Goal: Information Seeking & Learning: Learn about a topic

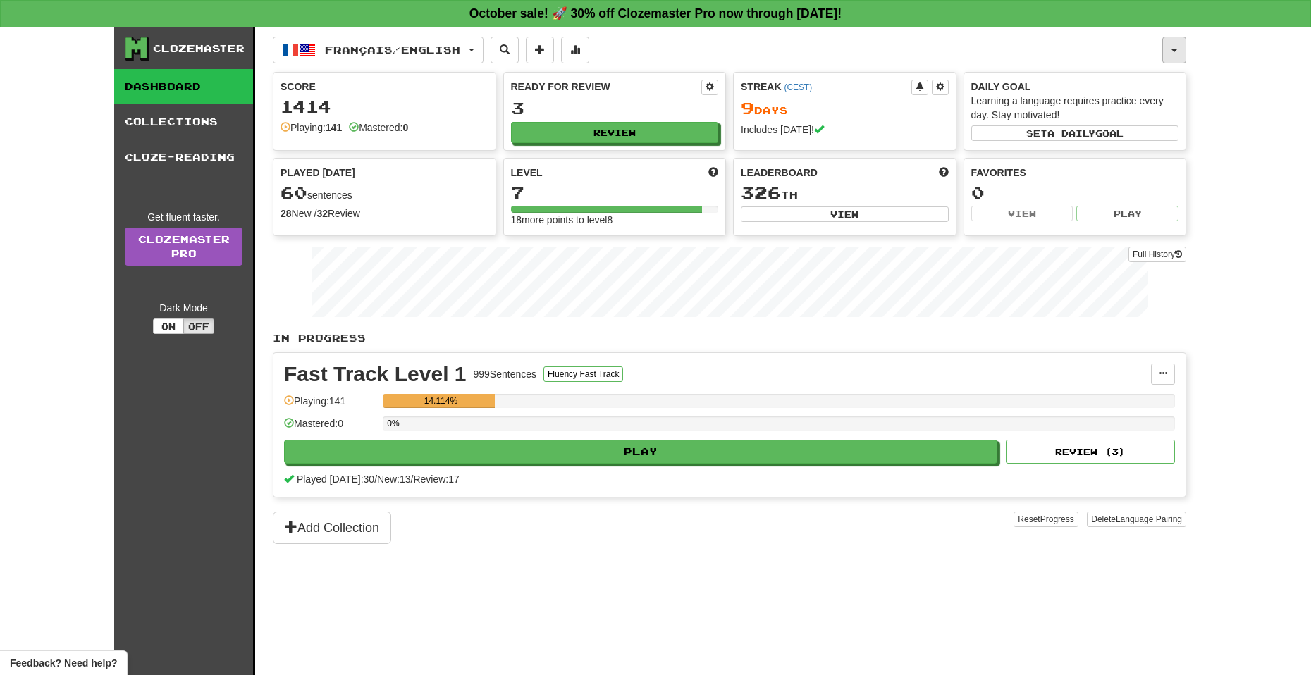
click at [1049, 46] on button "button" at bounding box center [1174, 50] width 24 height 27
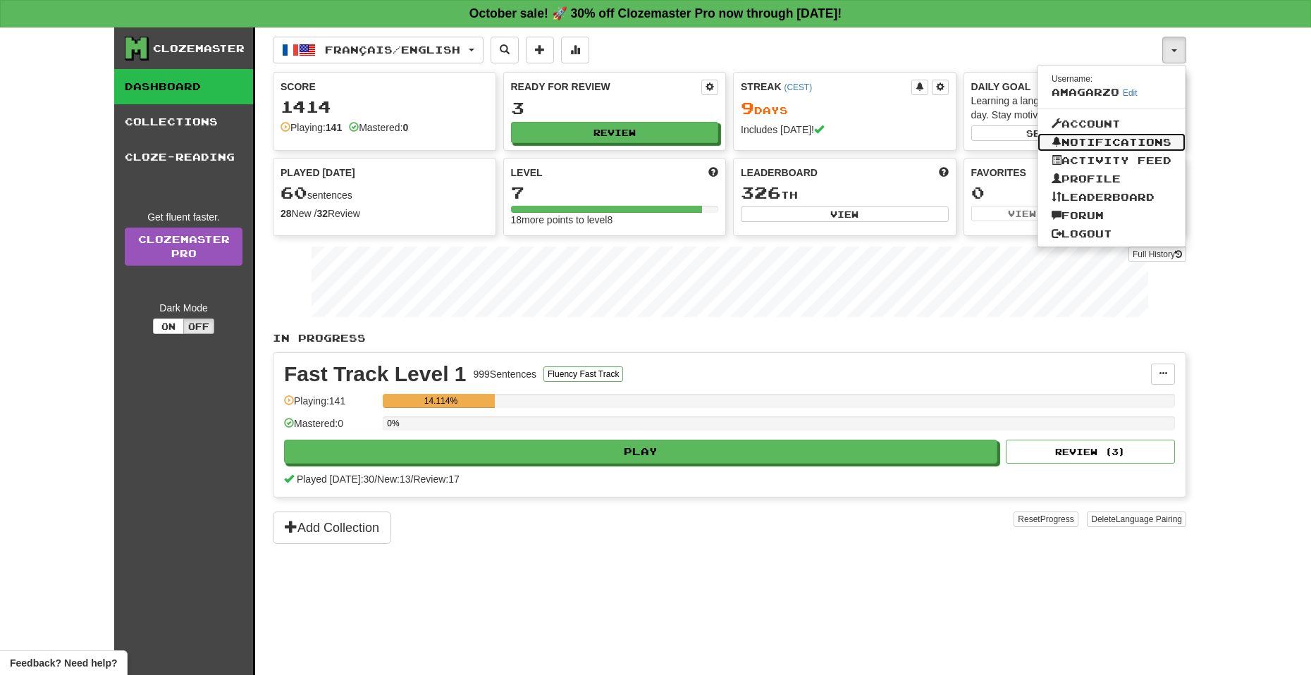
click at [1049, 133] on link "Notifications" at bounding box center [1111, 142] width 148 height 18
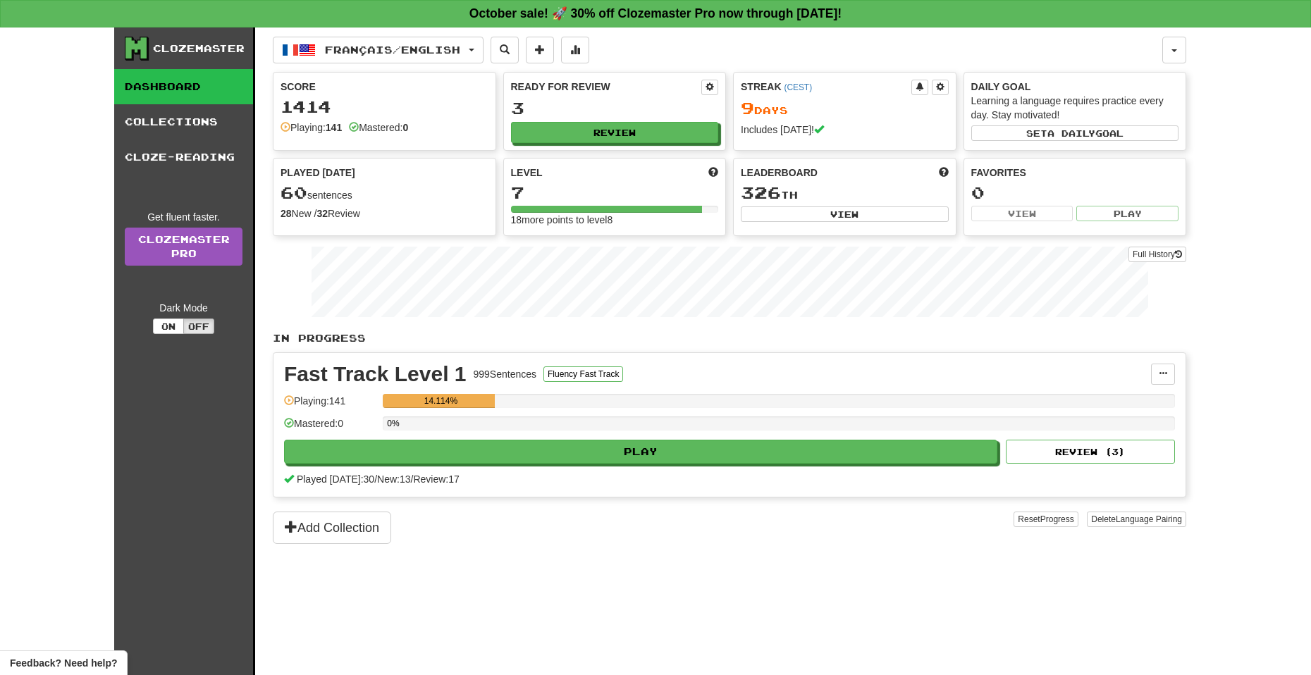
drag, startPoint x: 486, startPoint y: 462, endPoint x: 513, endPoint y: 465, distance: 27.6
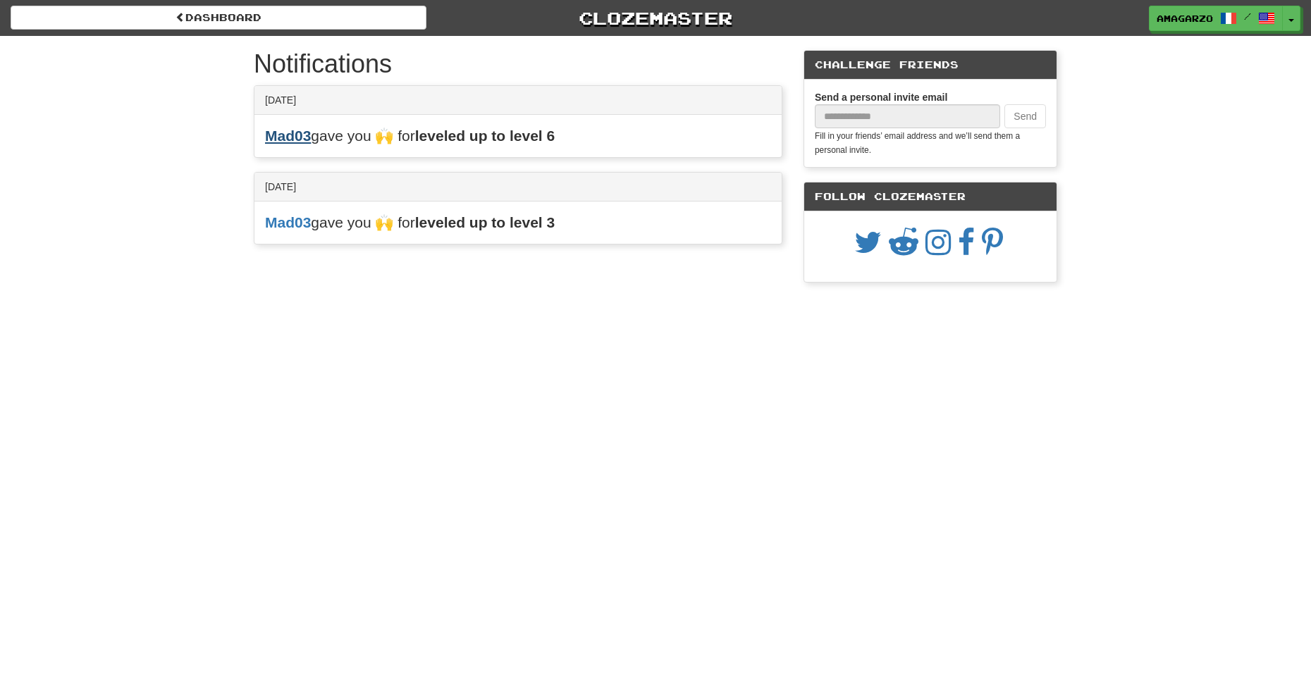
click at [312, 132] on div "Mad03 gave you 🙌 for leveled up to level 6" at bounding box center [517, 136] width 527 height 42
click at [307, 135] on link "Mad03" at bounding box center [288, 136] width 46 height 16
drag, startPoint x: 531, startPoint y: 499, endPoint x: 534, endPoint y: 507, distance: 8.5
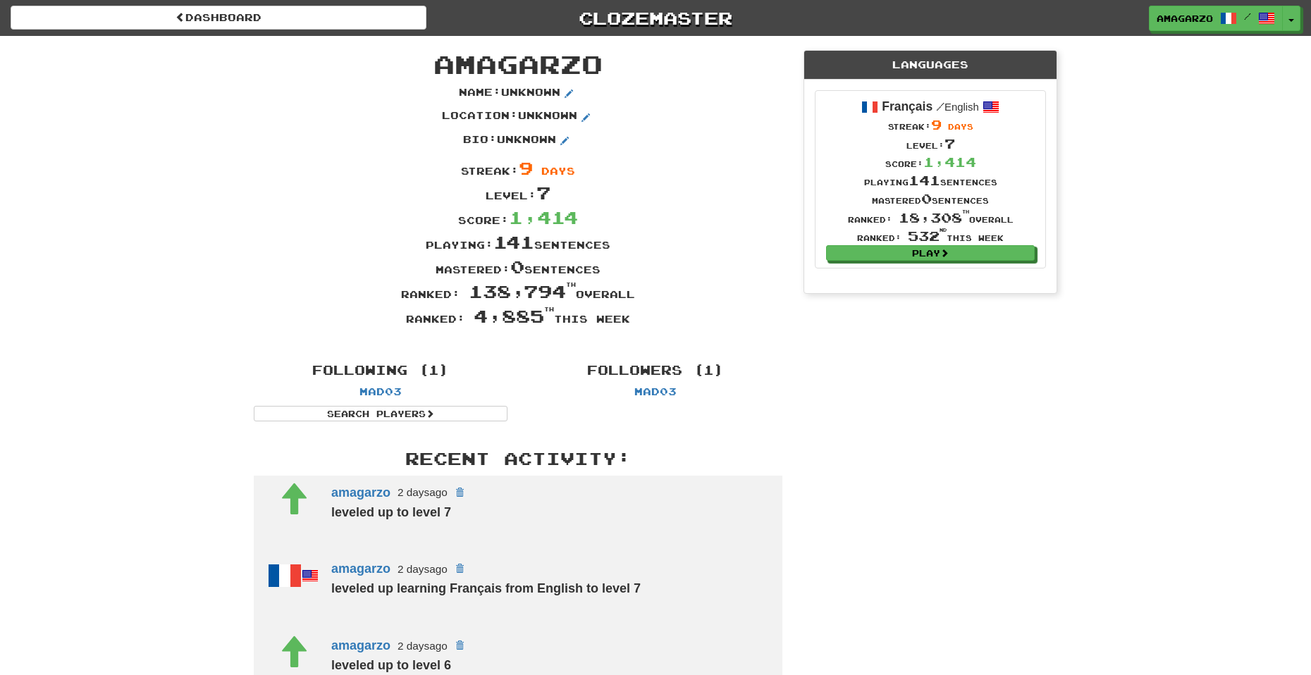
drag, startPoint x: 430, startPoint y: 280, endPoint x: 438, endPoint y: 280, distance: 7.8
drag, startPoint x: 727, startPoint y: 491, endPoint x: 703, endPoint y: 488, distance: 24.1
click at [978, 251] on link "Play" at bounding box center [931, 254] width 209 height 16
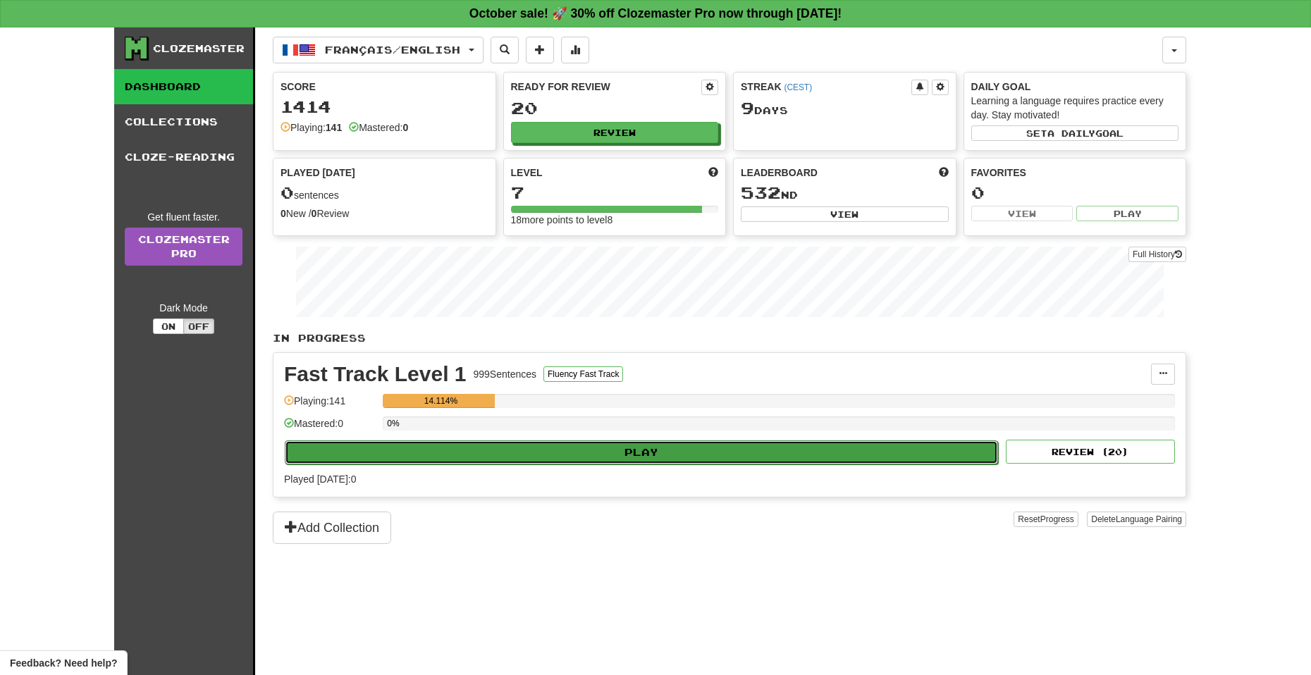
click at [579, 443] on button "Play" at bounding box center [641, 452] width 713 height 24
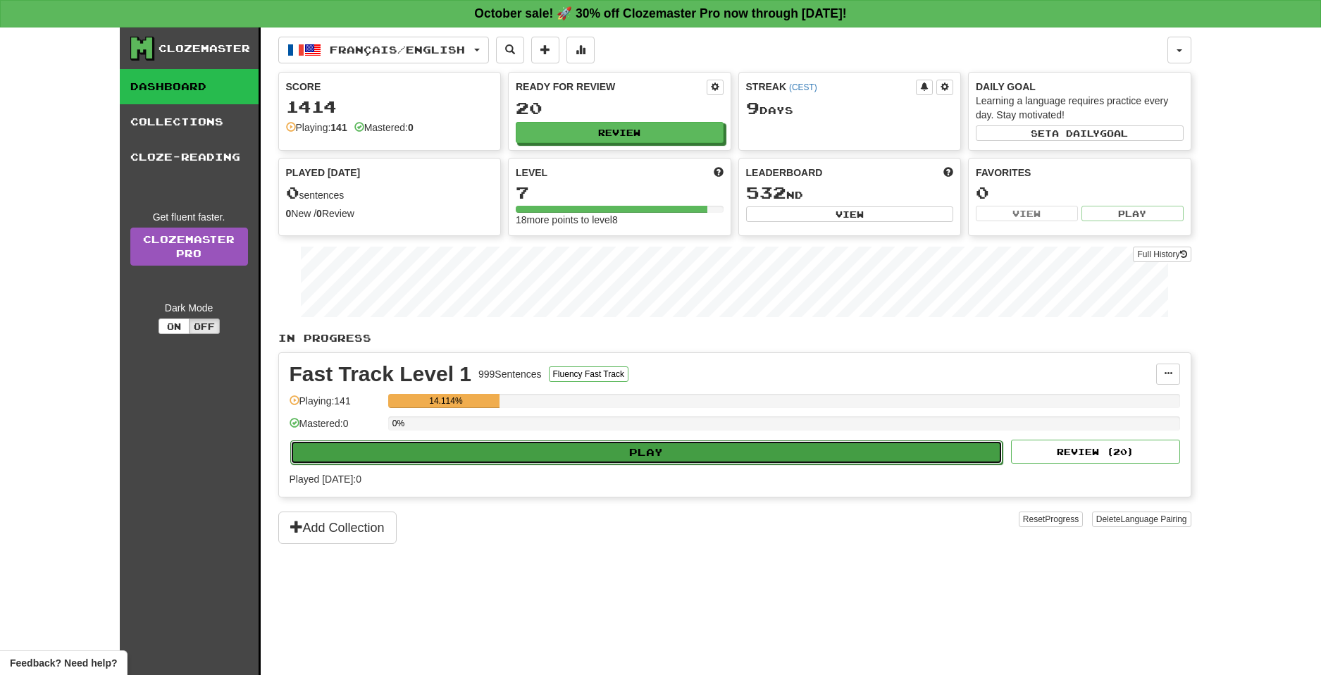
select select "**"
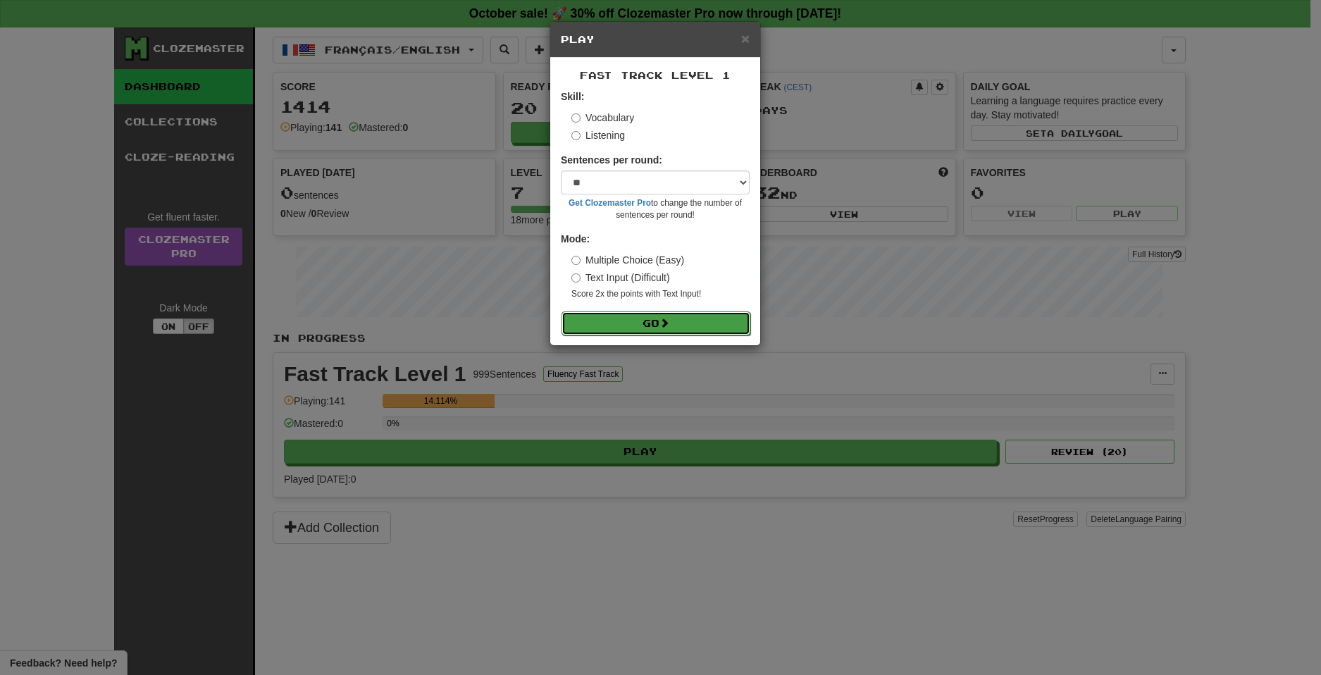
click at [655, 320] on button "Go" at bounding box center [656, 324] width 189 height 24
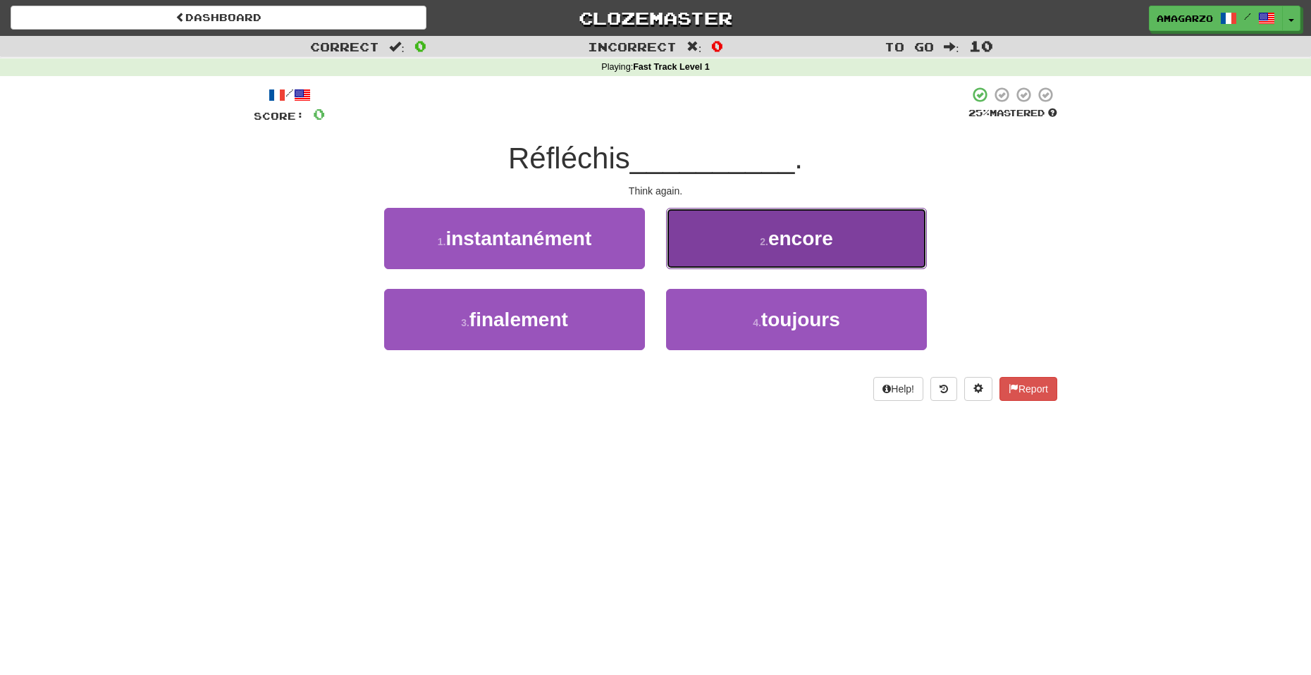
click at [724, 248] on button "2 . encore" at bounding box center [796, 238] width 261 height 61
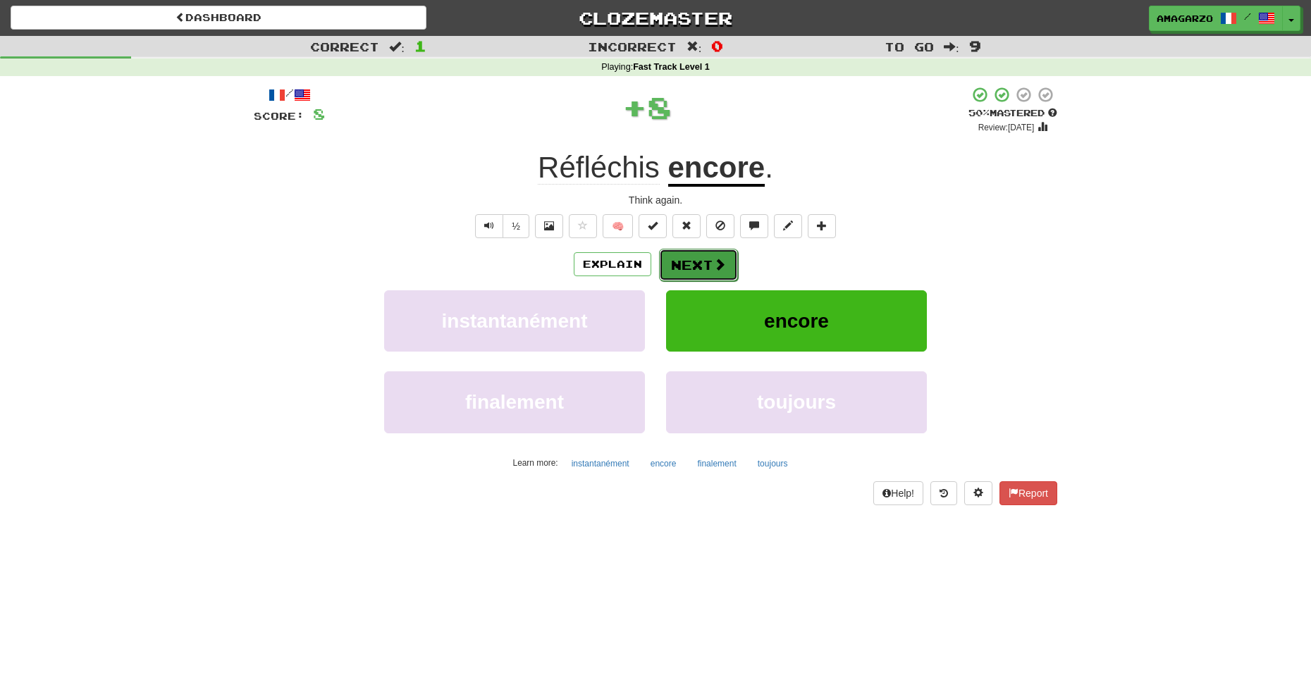
click at [715, 252] on button "Next" at bounding box center [698, 265] width 79 height 32
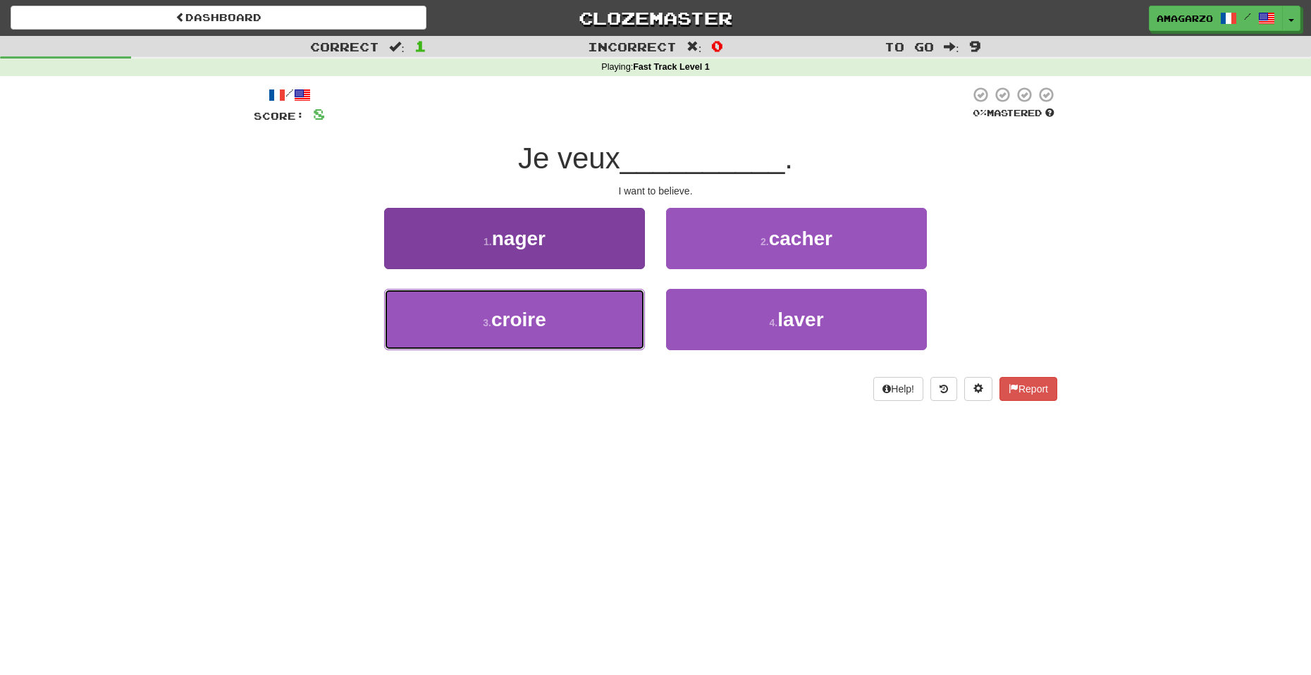
click at [545, 350] on button "3 . croire" at bounding box center [514, 319] width 261 height 61
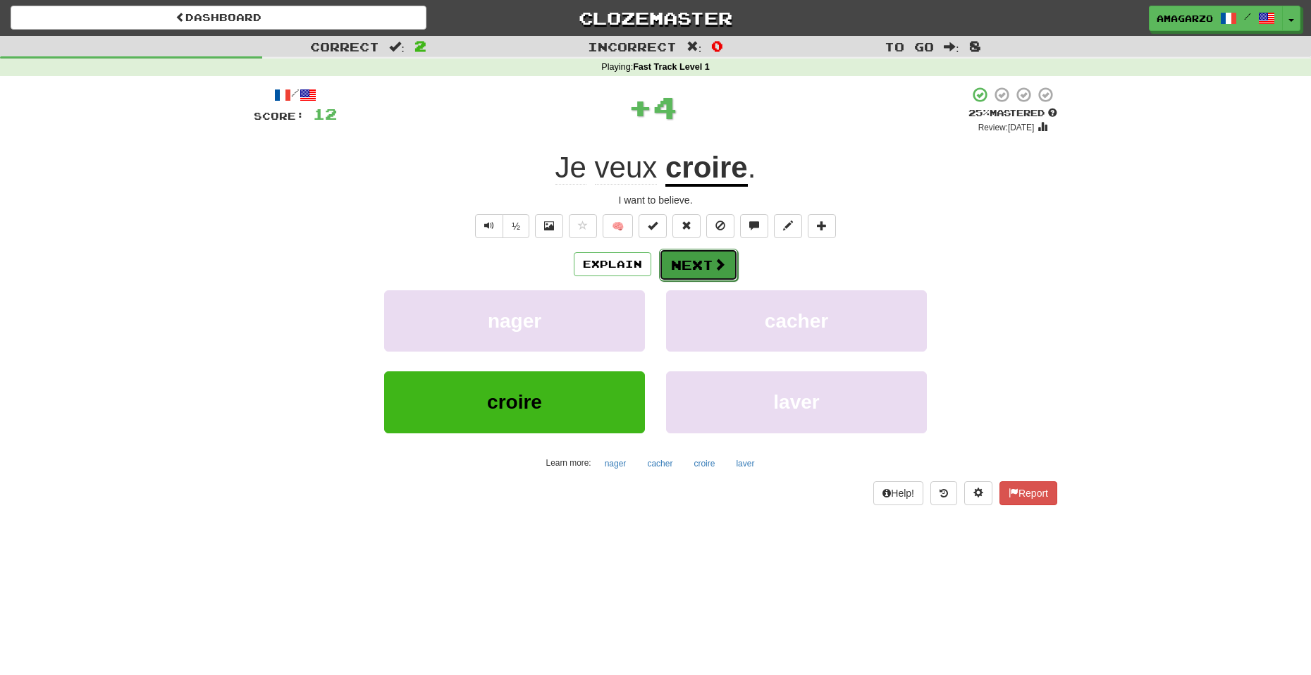
click at [684, 271] on button "Next" at bounding box center [698, 265] width 79 height 32
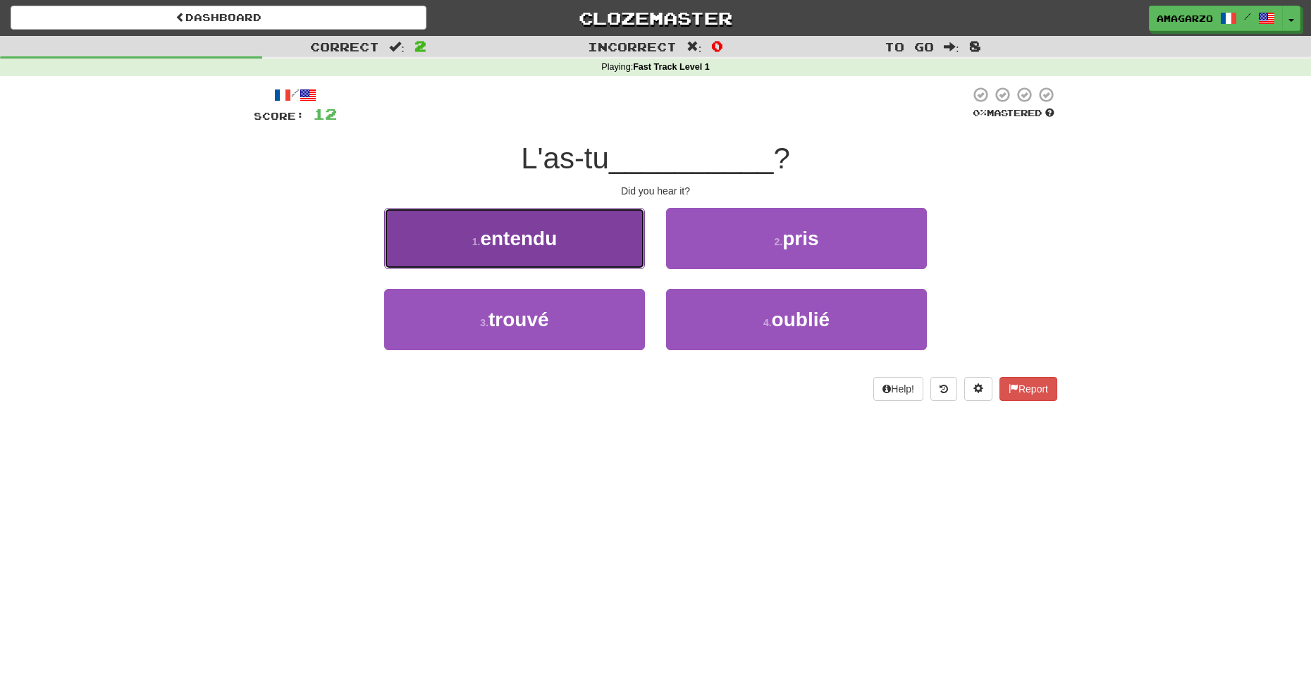
click at [560, 268] on button "1 . entendu" at bounding box center [514, 238] width 261 height 61
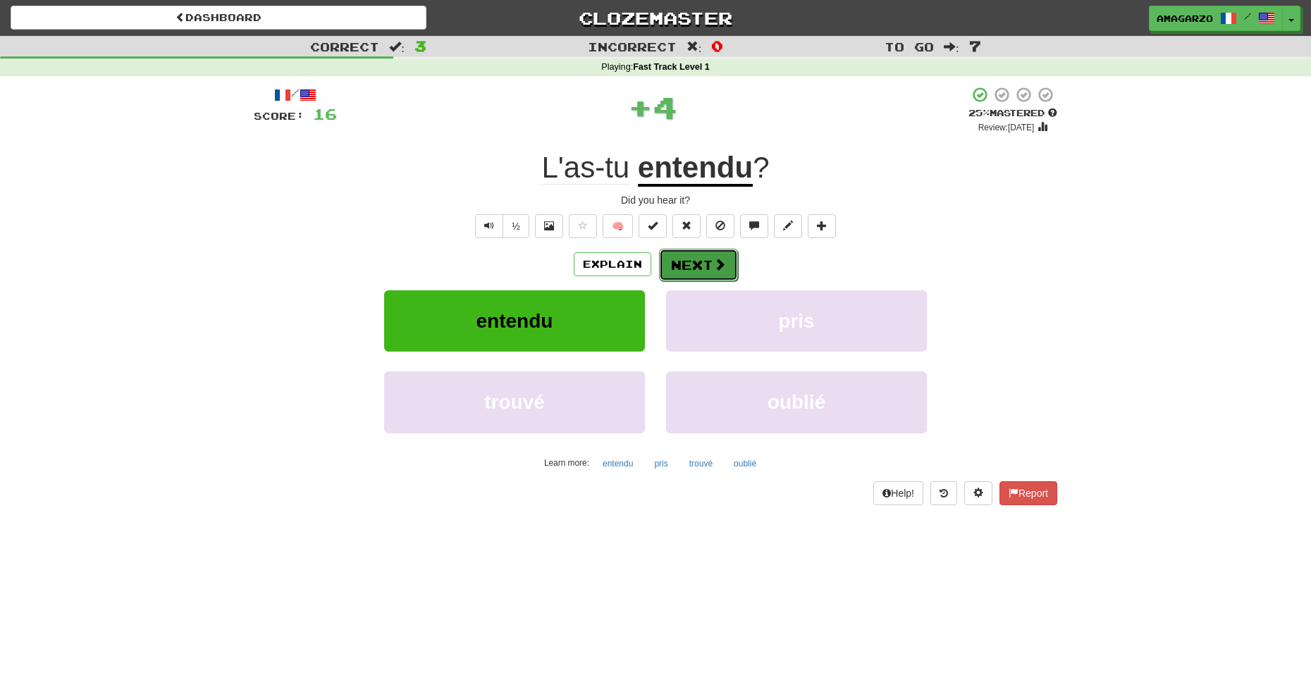
click at [710, 258] on button "Next" at bounding box center [698, 265] width 79 height 32
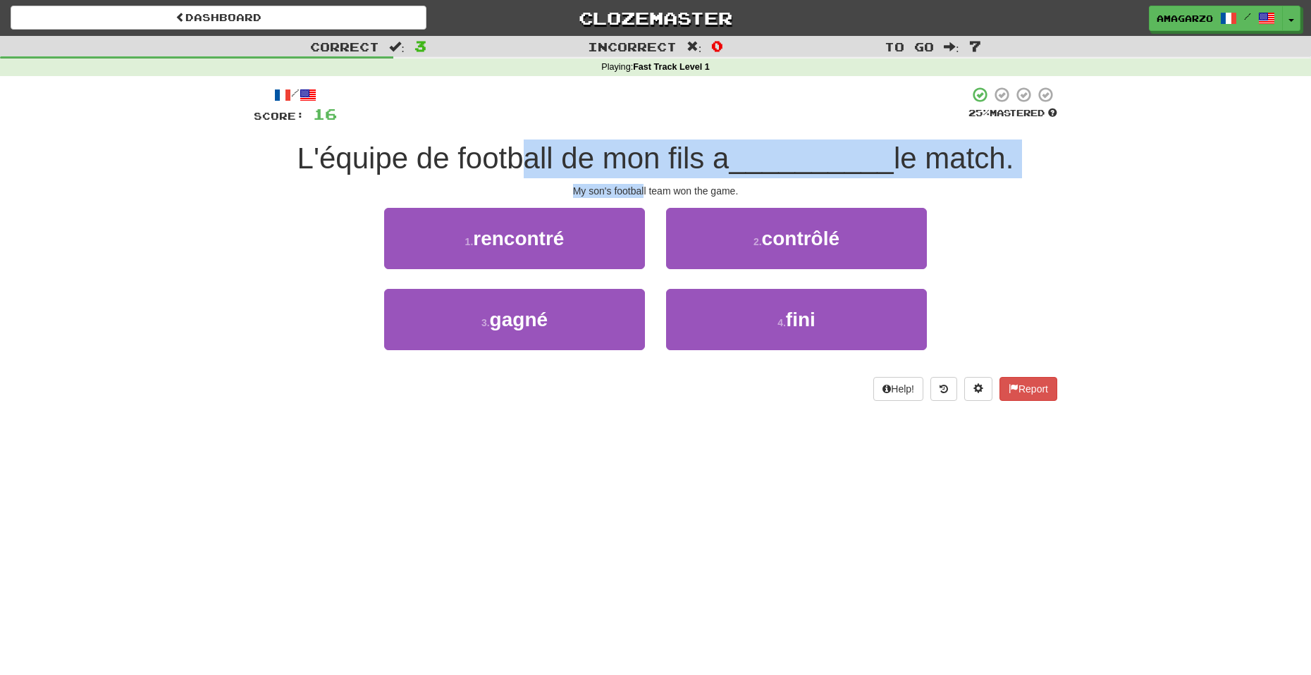
drag, startPoint x: 512, startPoint y: 170, endPoint x: 643, endPoint y: 182, distance: 130.9
click at [643, 182] on div "/ Score: 16 25 % Mastered L'équipe de football de mon fils a __________ le matc…" at bounding box center [655, 243] width 803 height 315
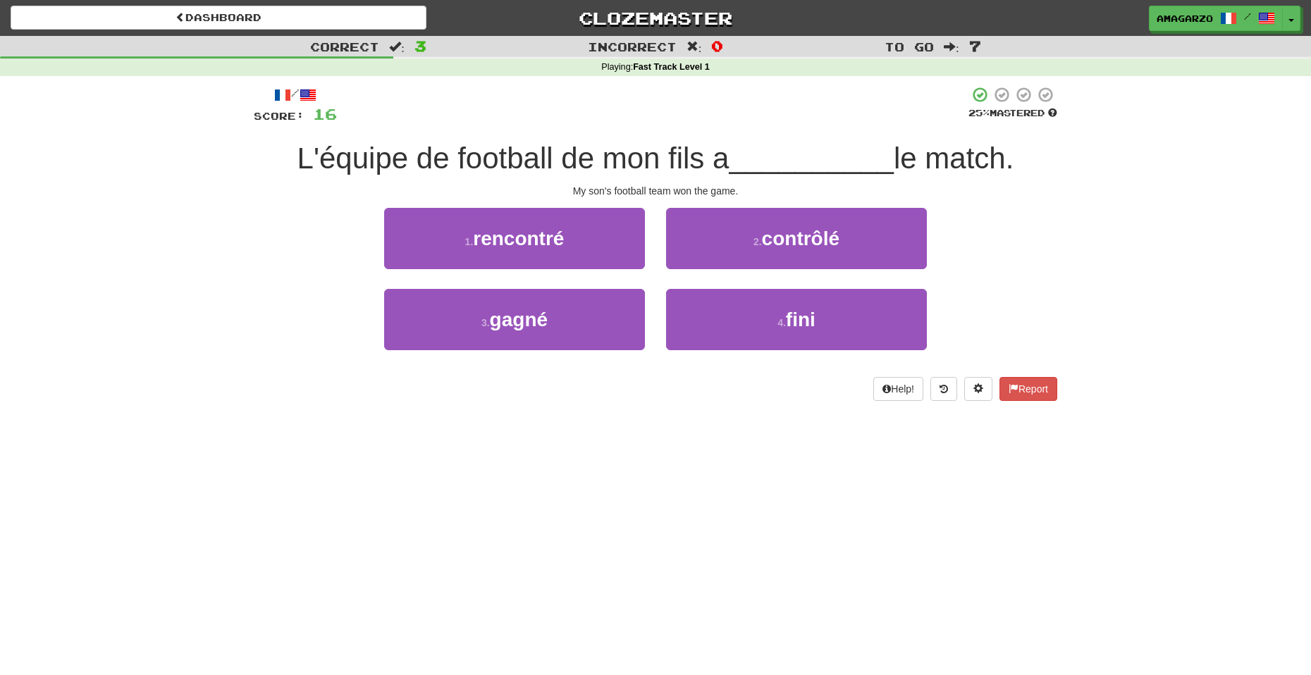
drag, startPoint x: 295, startPoint y: 166, endPoint x: 312, endPoint y: 166, distance: 16.2
click at [297, 166] on span "L'équipe de football de mon fils a" at bounding box center [513, 158] width 432 height 33
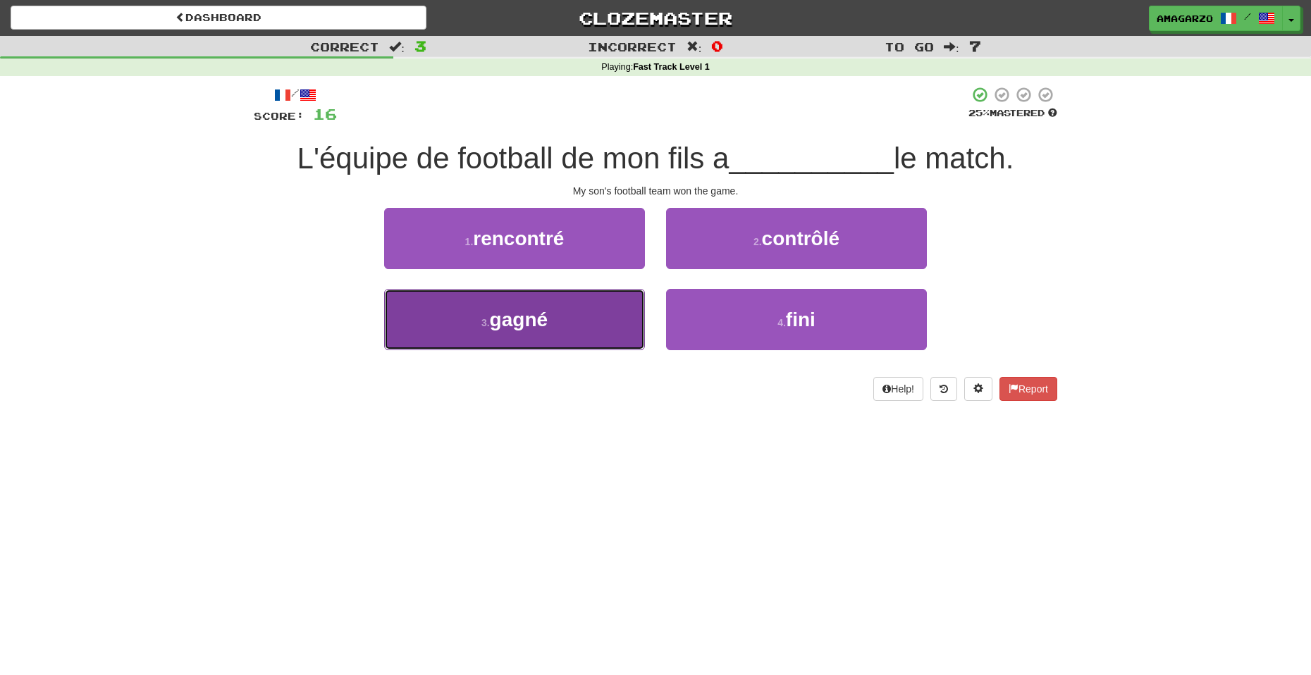
click at [566, 328] on button "3 . gagné" at bounding box center [514, 319] width 261 height 61
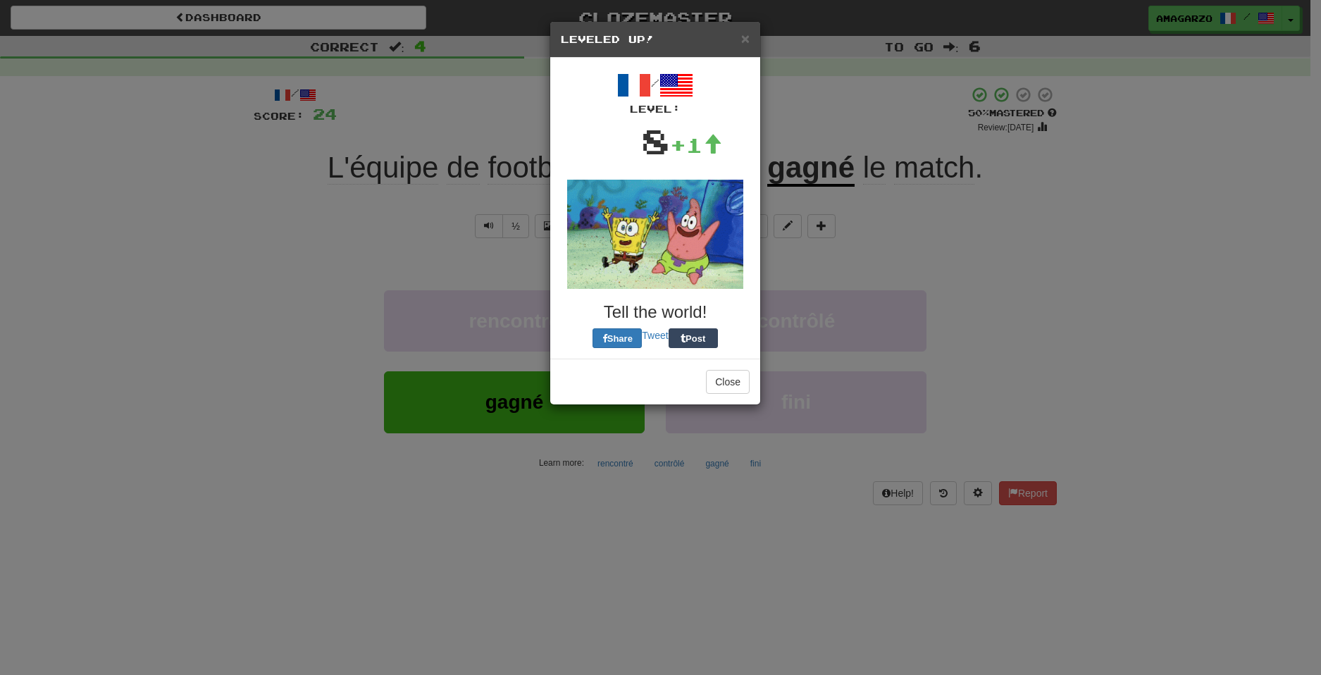
click at [732, 264] on div "/ Level: 8 +1 Tell the world! Share Tweet Post" at bounding box center [655, 208] width 189 height 280
click at [748, 34] on span "×" at bounding box center [745, 38] width 8 height 16
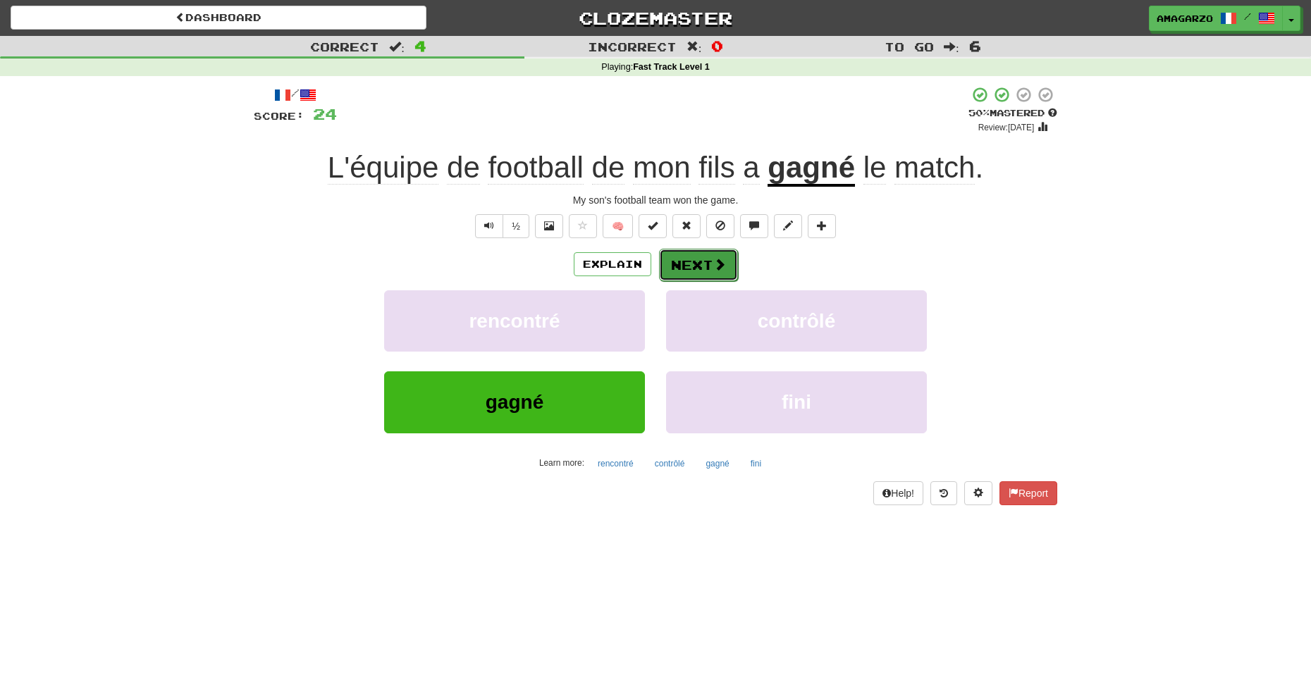
click at [708, 260] on button "Next" at bounding box center [698, 265] width 79 height 32
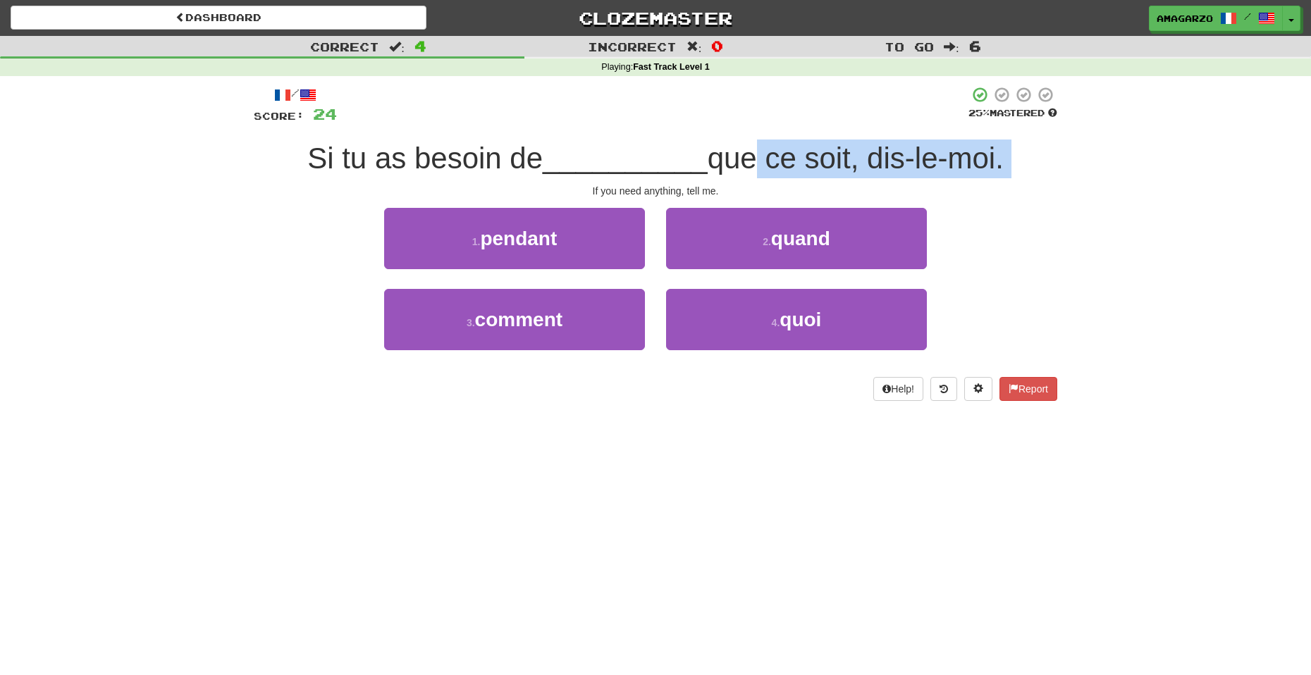
drag, startPoint x: 517, startPoint y: 181, endPoint x: 741, endPoint y: 175, distance: 224.2
click at [741, 175] on div "/ Score: 24 25 % Mastered Si tu as besoin de __________ que ce soit, dis-le-moi…" at bounding box center [655, 243] width 803 height 315
click at [601, 187] on div "If you need anything, tell me." at bounding box center [655, 191] width 803 height 14
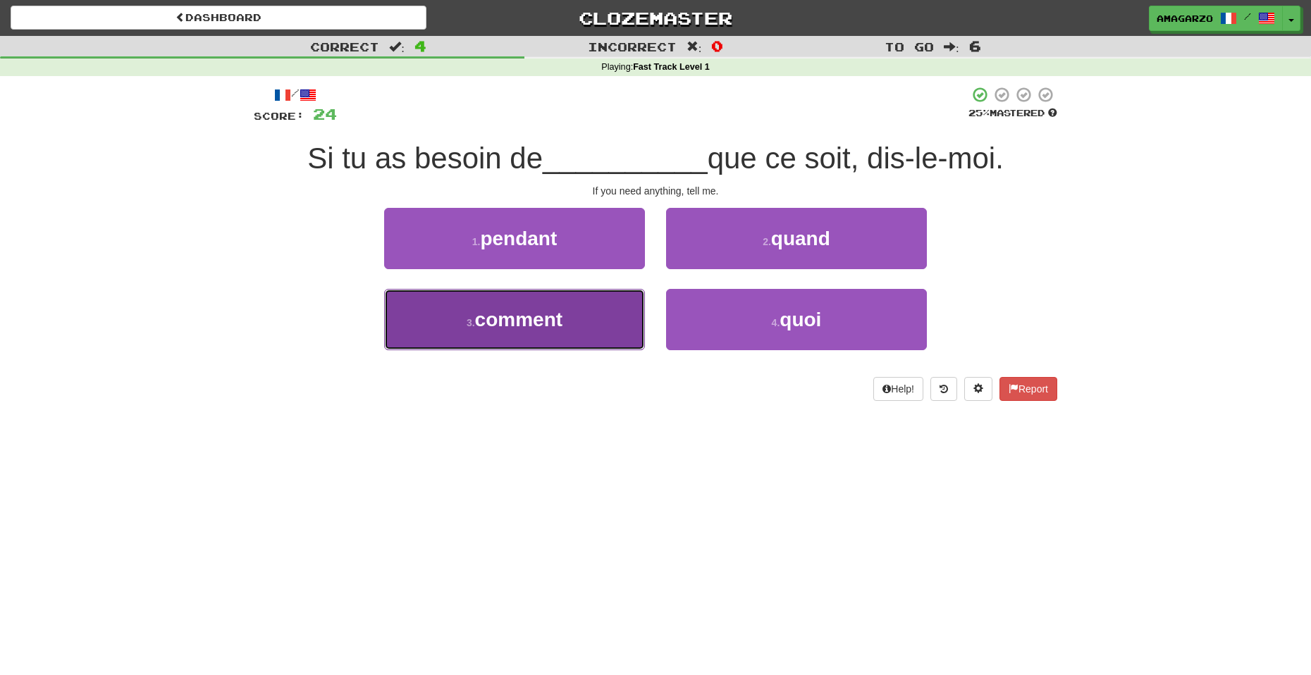
click at [519, 331] on button "3 . comment" at bounding box center [514, 319] width 261 height 61
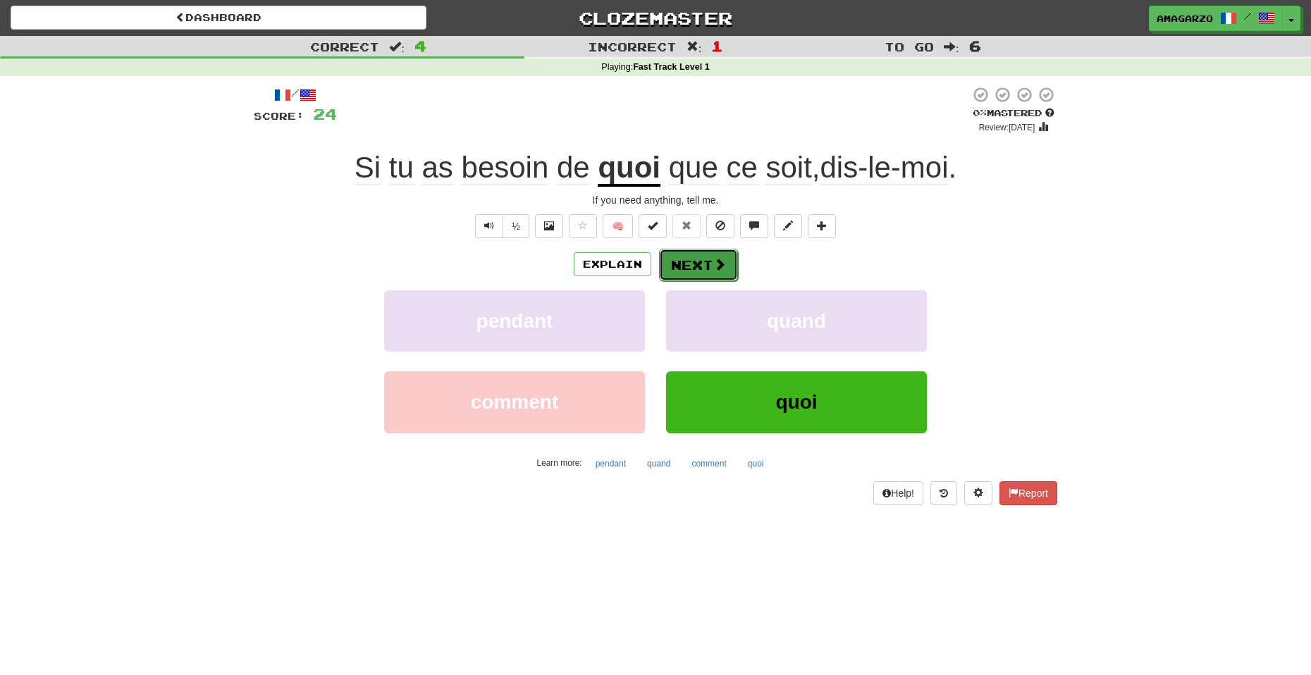
click at [676, 270] on button "Next" at bounding box center [698, 265] width 79 height 32
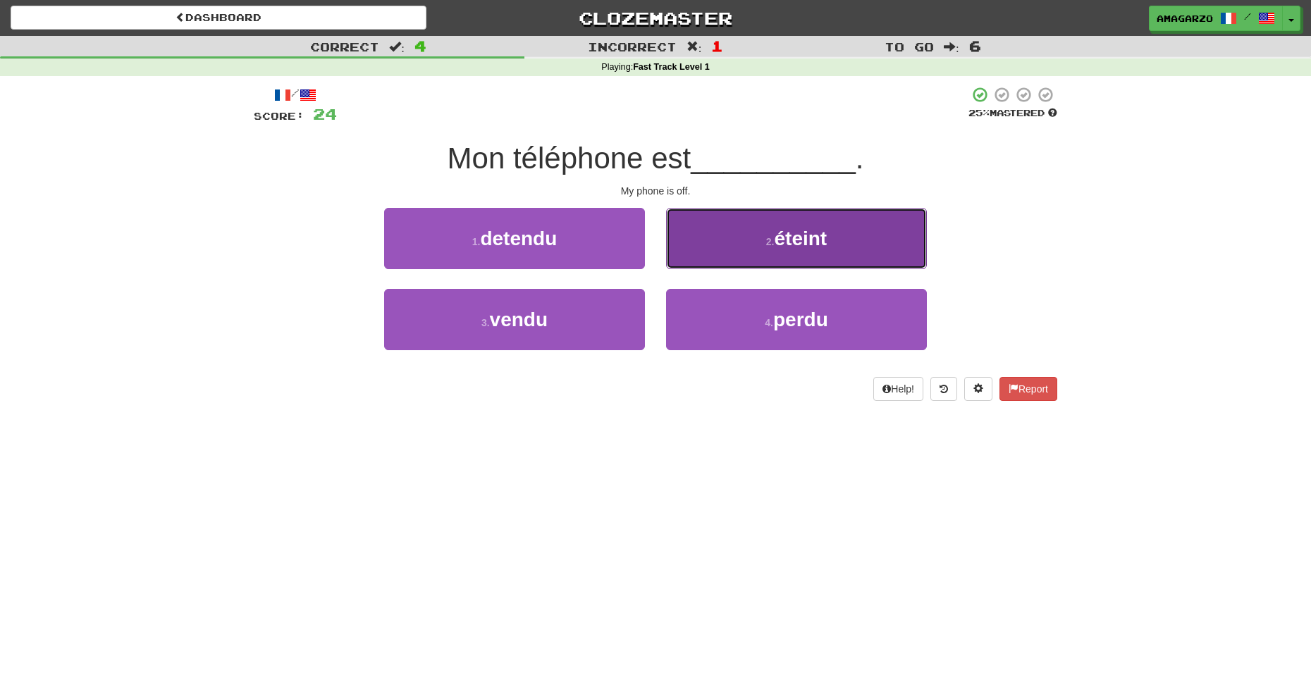
click at [766, 238] on small "2 ." at bounding box center [770, 241] width 8 height 11
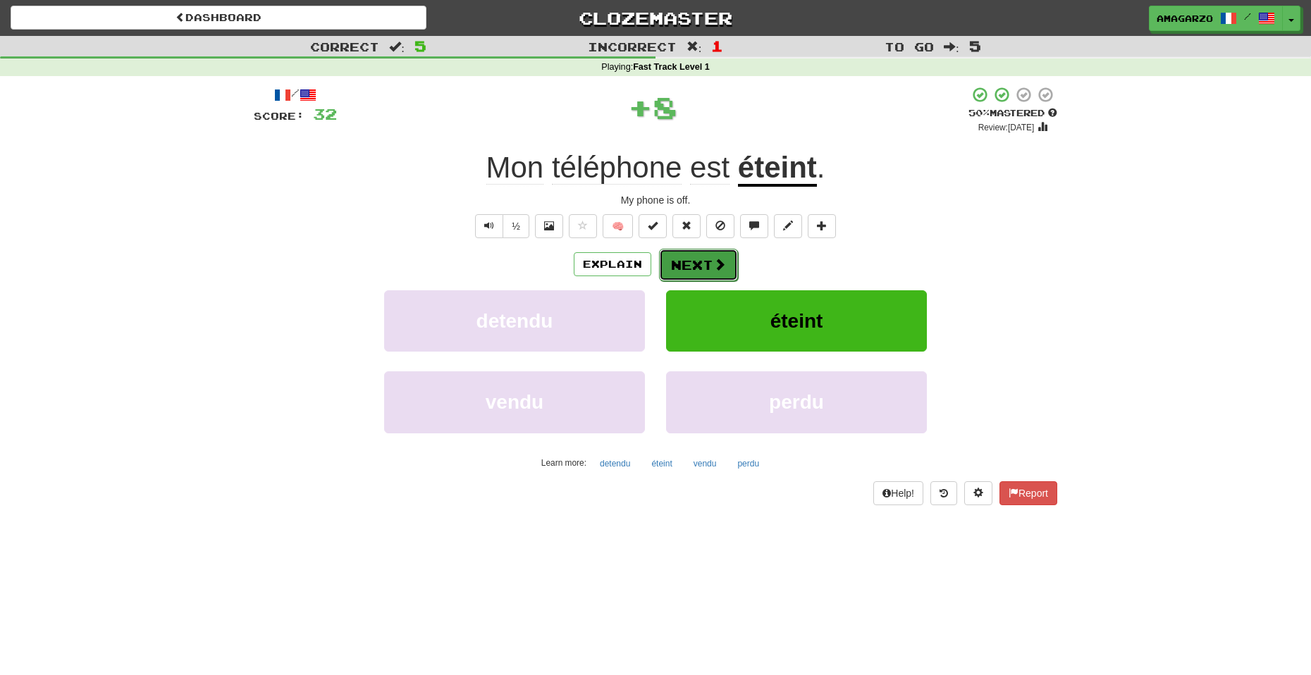
click at [706, 258] on button "Next" at bounding box center [698, 265] width 79 height 32
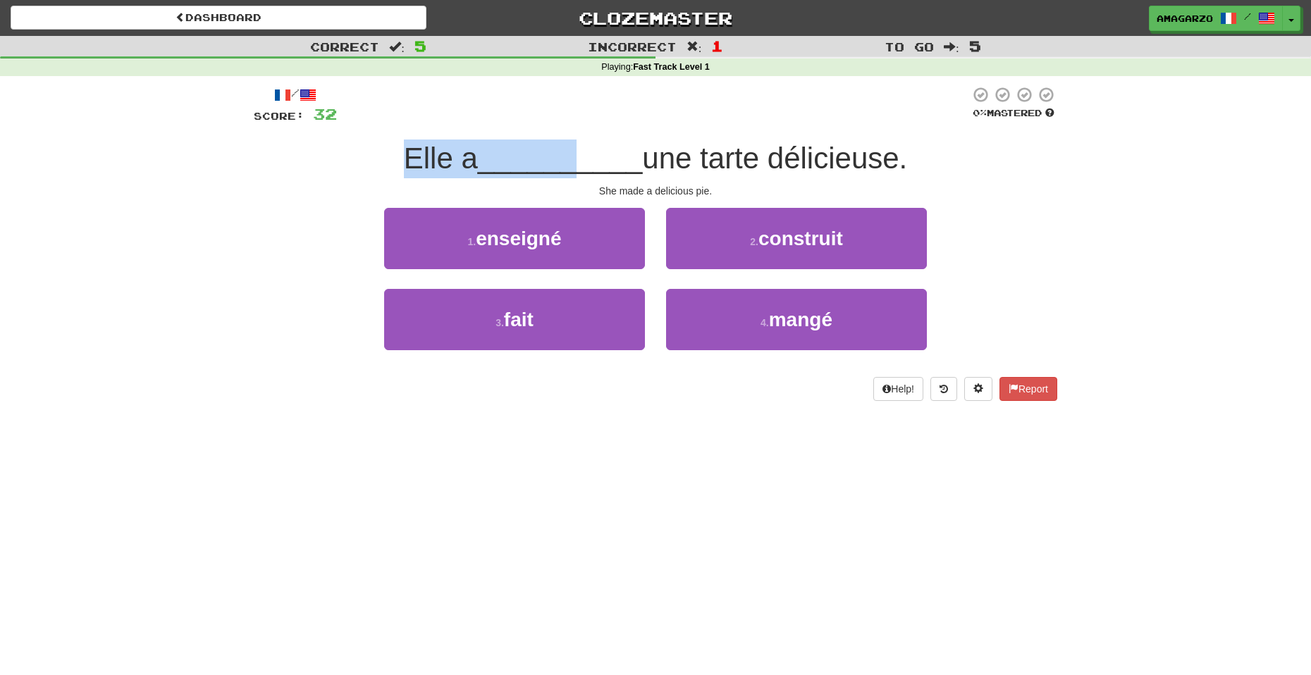
drag, startPoint x: 369, startPoint y: 161, endPoint x: 575, endPoint y: 171, distance: 206.7
click at [575, 171] on div "Elle a __________ une tarte délicieuse." at bounding box center [655, 159] width 803 height 39
drag, startPoint x: 727, startPoint y: 485, endPoint x: 677, endPoint y: 445, distance: 63.6
click at [724, 483] on div "Dashboard Clozemaster [GEOGRAPHIC_DATA] / Toggle Dropdown Dashboard Leaderboard…" at bounding box center [655, 337] width 1311 height 675
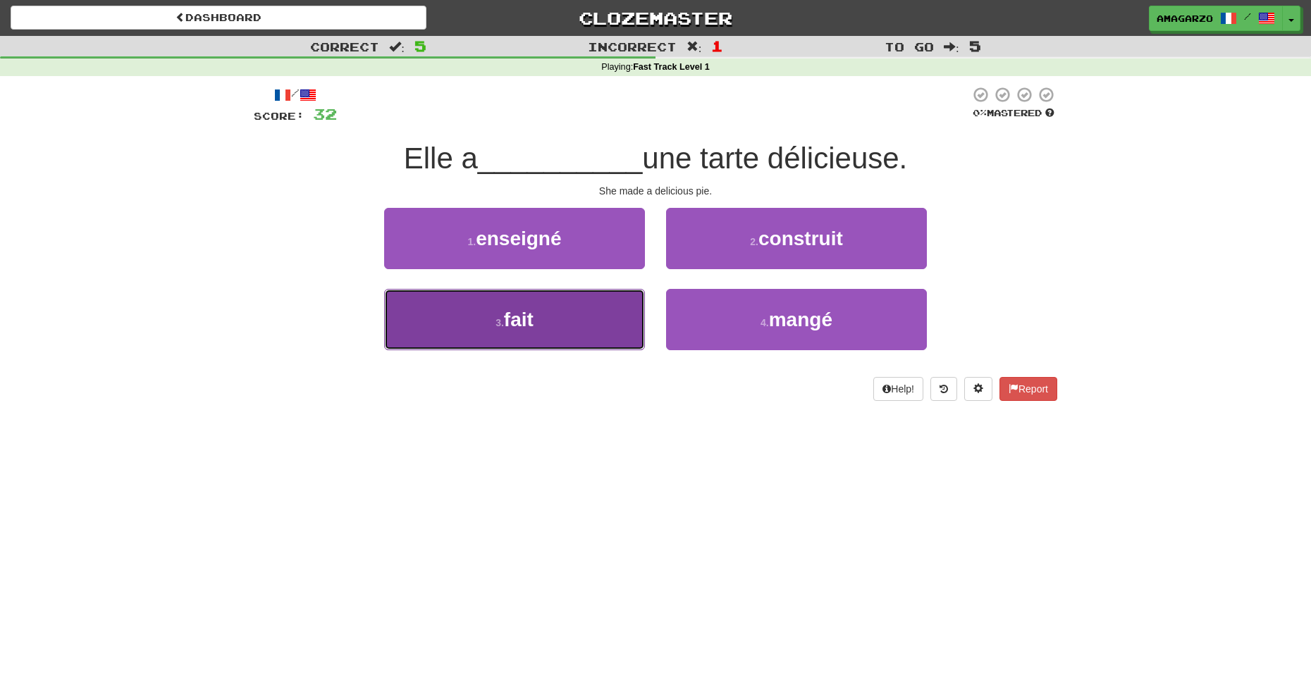
click at [579, 331] on button "3 . fait" at bounding box center [514, 319] width 261 height 61
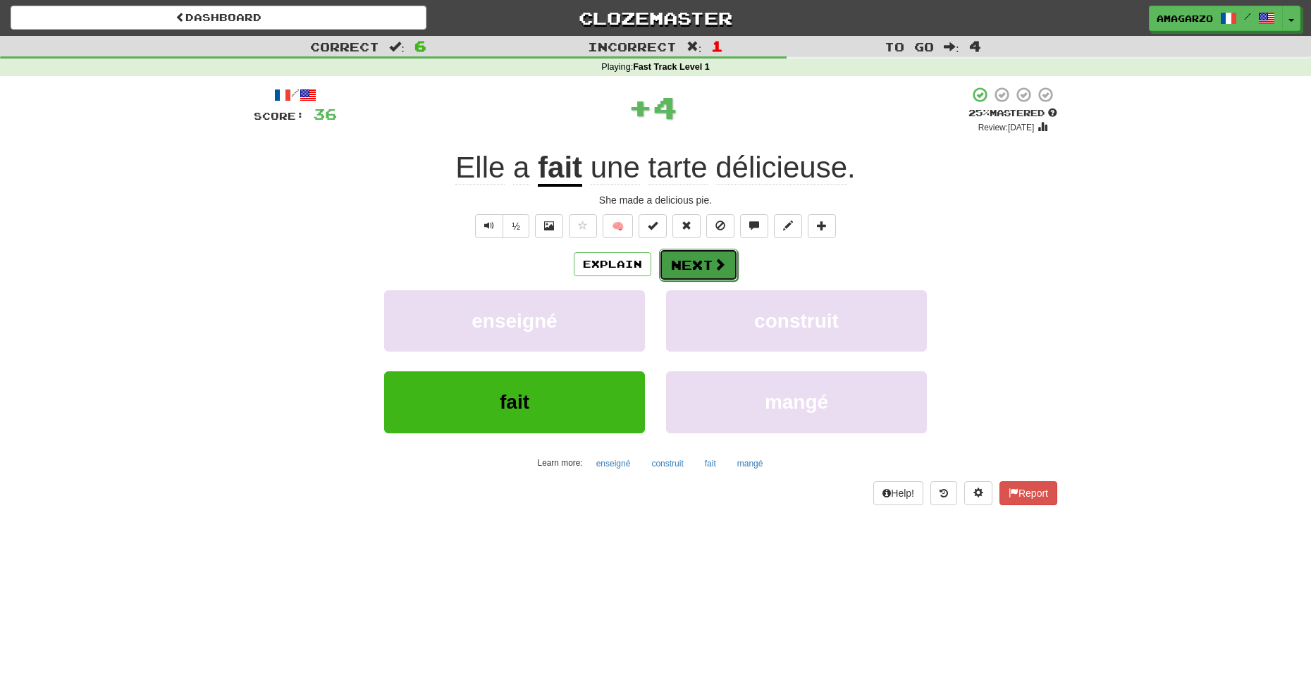
click at [703, 259] on button "Next" at bounding box center [698, 265] width 79 height 32
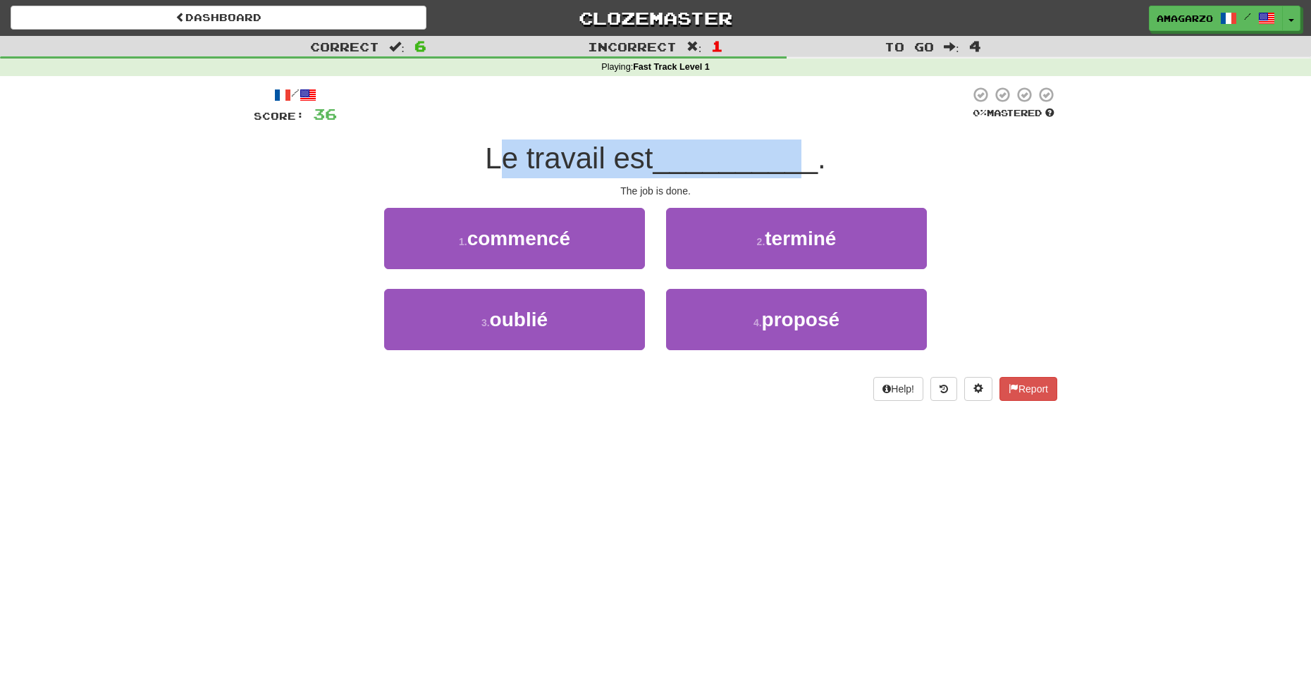
drag, startPoint x: 495, startPoint y: 162, endPoint x: 804, endPoint y: 168, distance: 309.4
click at [804, 168] on div "Le travail est __________ ." at bounding box center [655, 159] width 803 height 39
click at [999, 227] on div "1 . commencé 2 . terminé" at bounding box center [656, 248] width 846 height 81
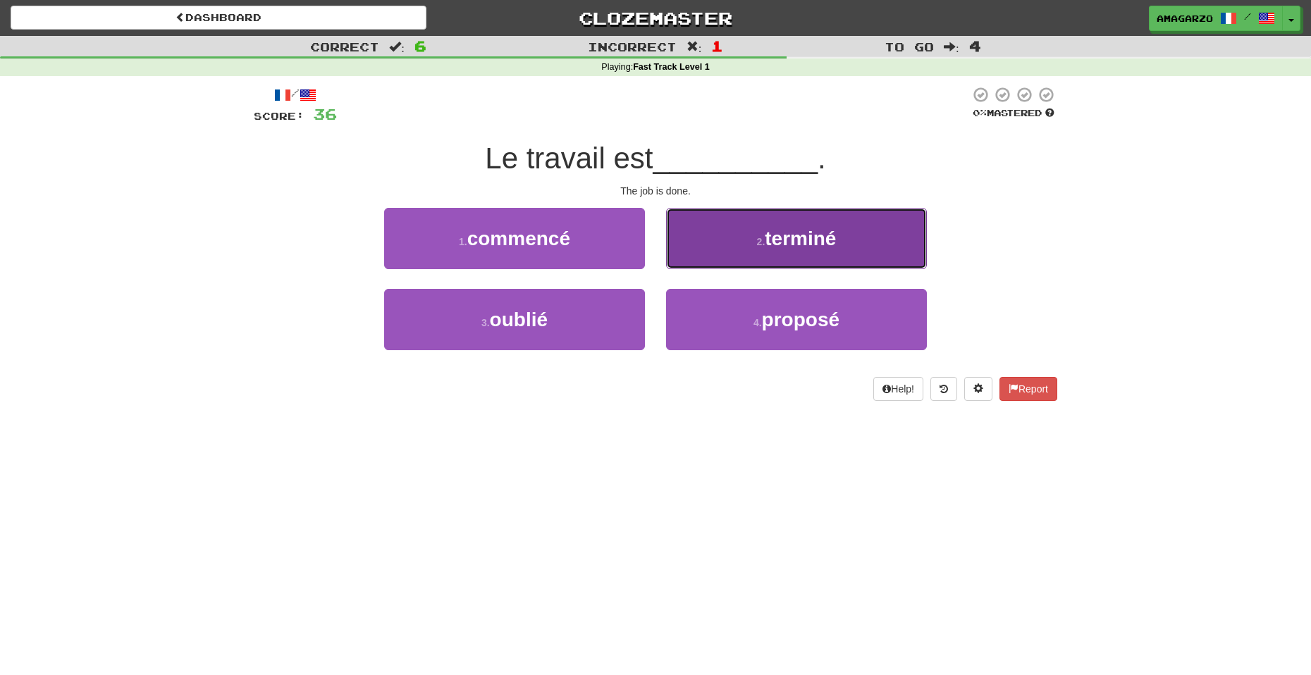
click at [885, 227] on button "2 . terminé" at bounding box center [796, 238] width 261 height 61
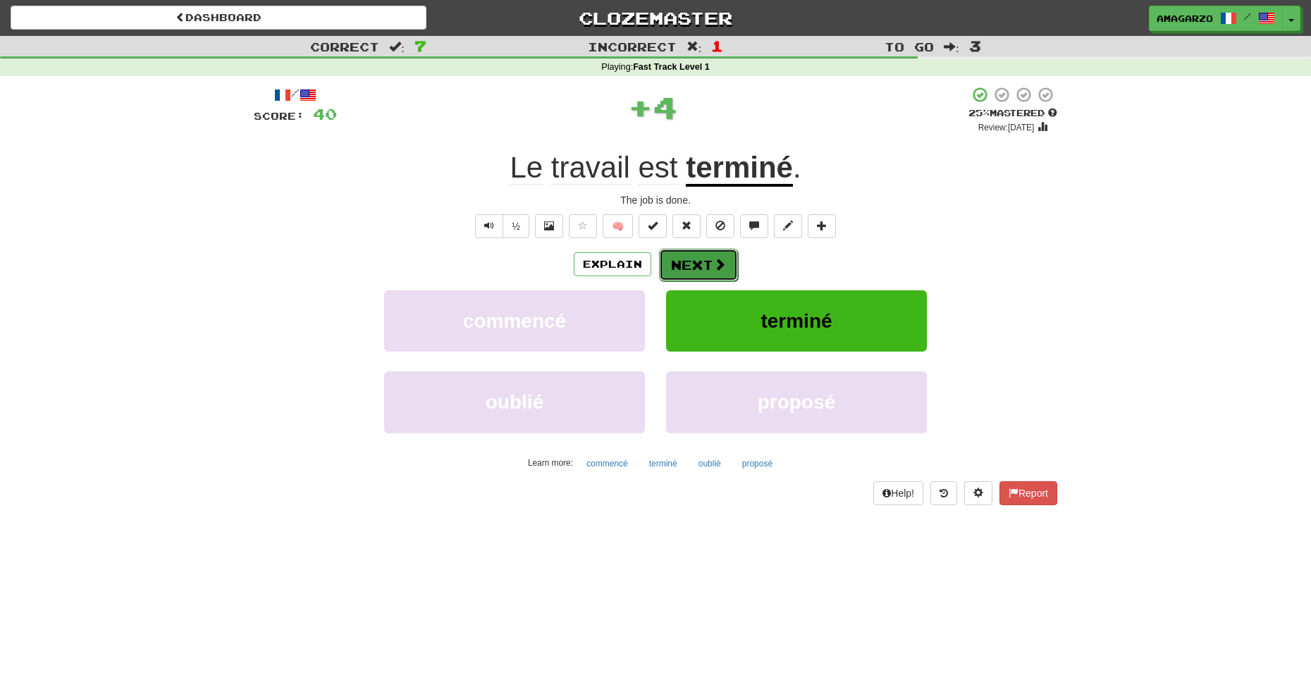
click at [716, 258] on span at bounding box center [719, 264] width 13 height 13
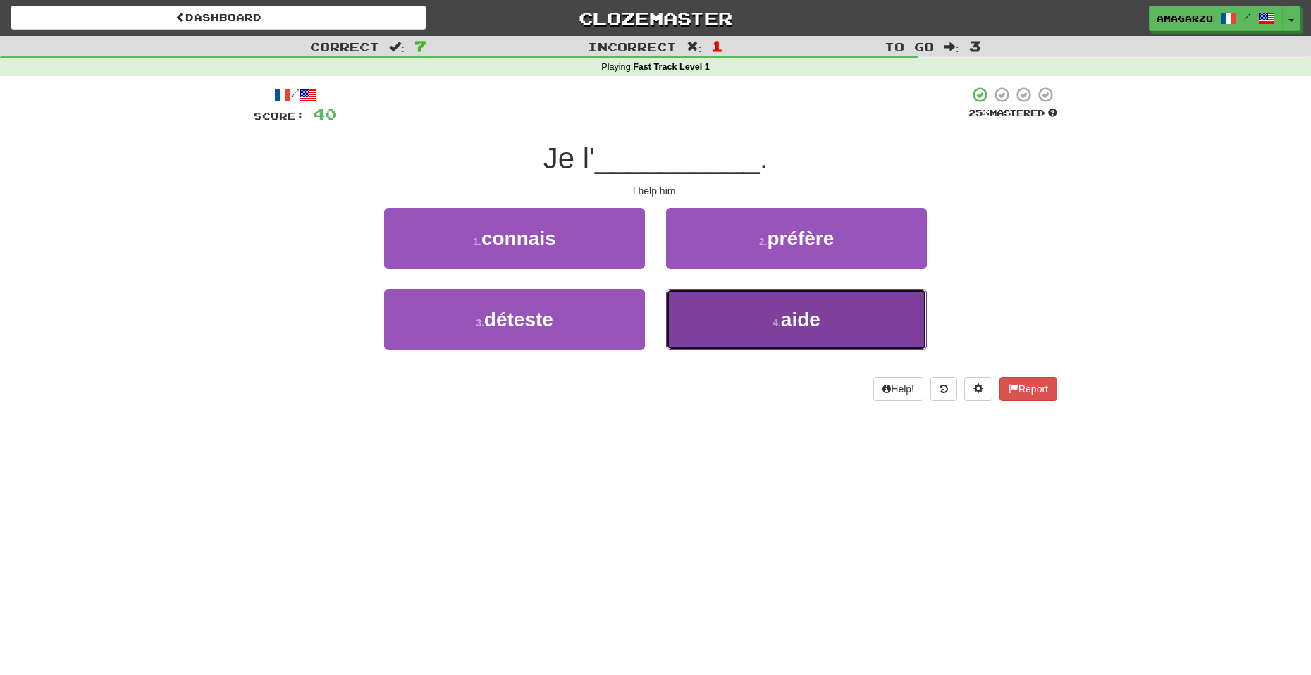
click at [775, 307] on button "4 . aide" at bounding box center [796, 319] width 261 height 61
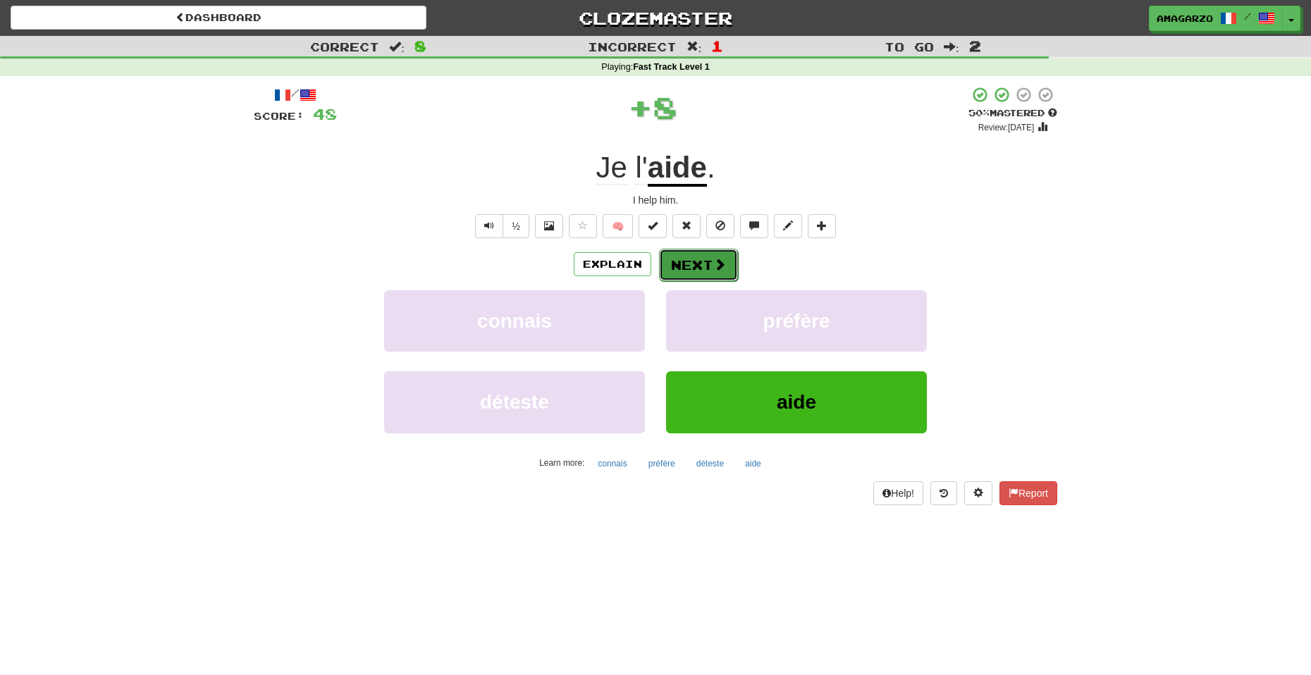
click at [699, 267] on button "Next" at bounding box center [698, 265] width 79 height 32
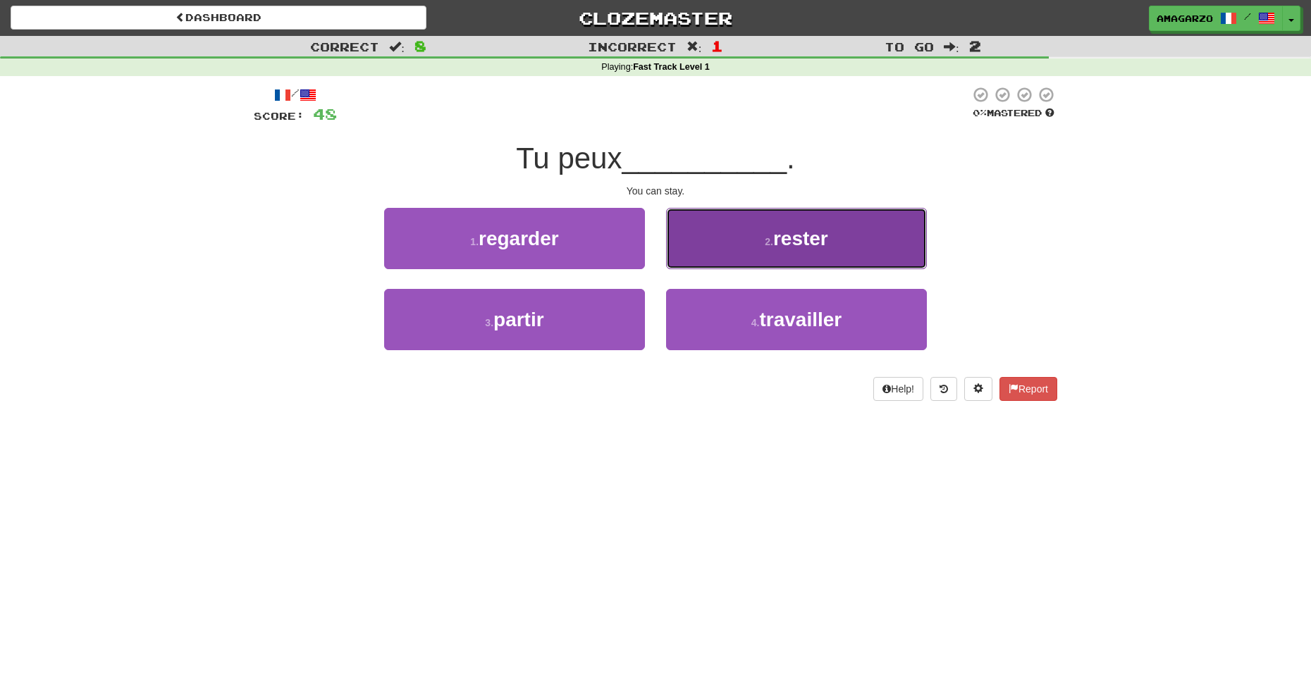
click at [797, 242] on span "rester" at bounding box center [800, 239] width 55 height 22
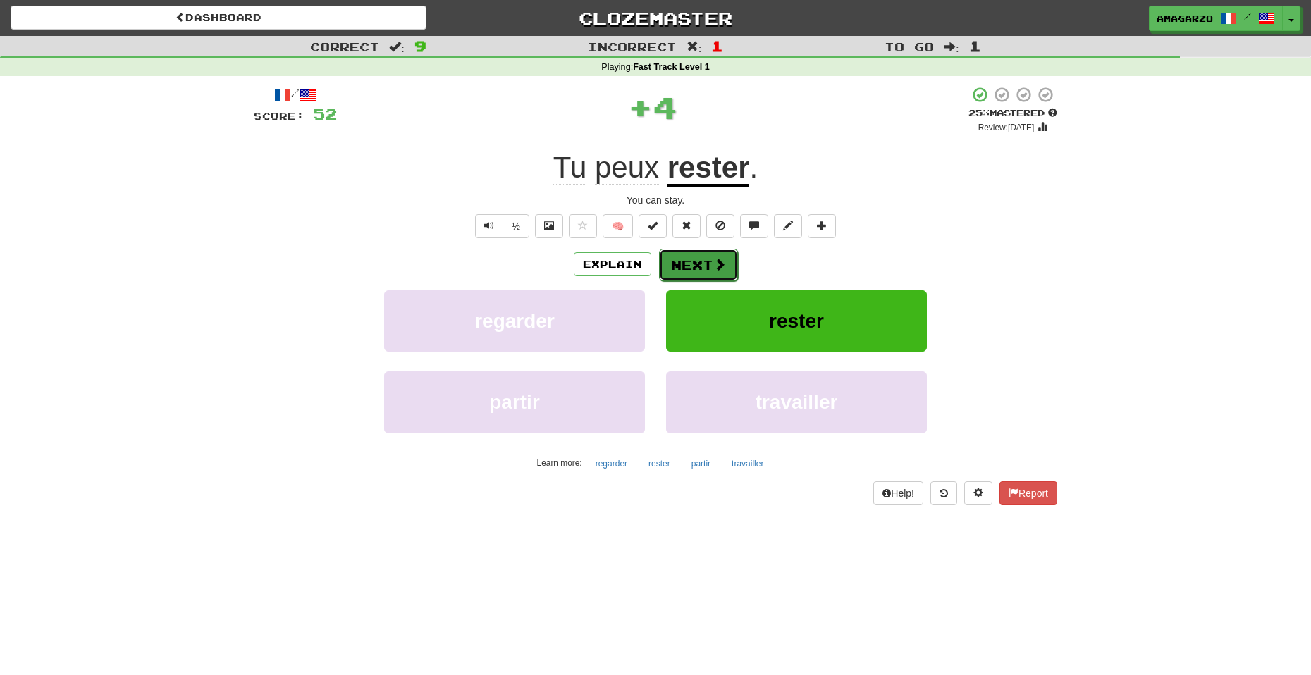
click at [705, 271] on button "Next" at bounding box center [698, 265] width 79 height 32
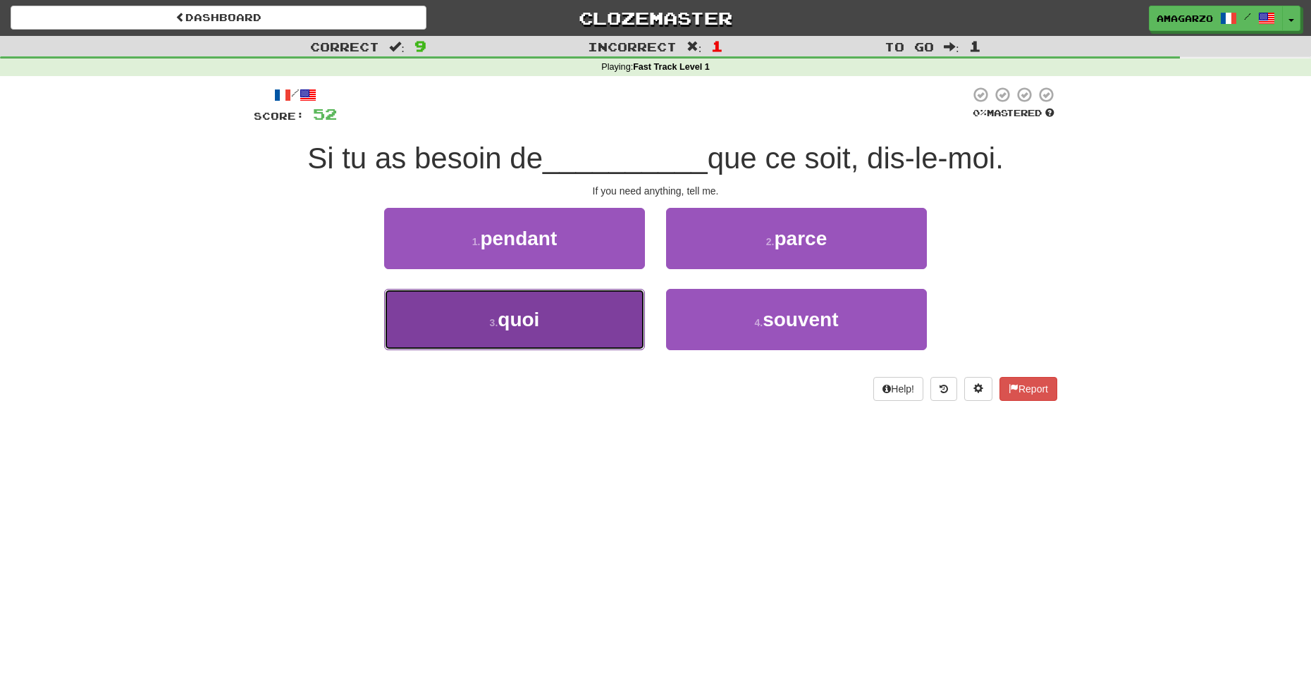
click at [579, 326] on button "3 . quoi" at bounding box center [514, 319] width 261 height 61
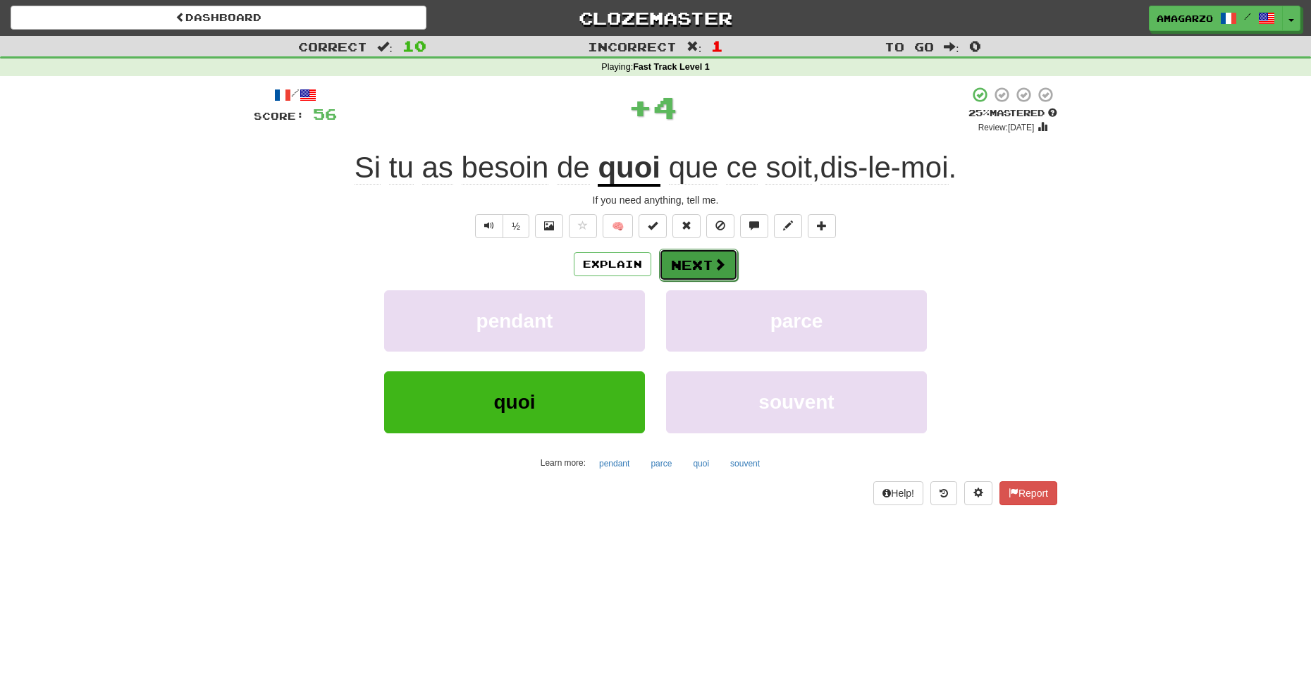
click at [675, 254] on button "Next" at bounding box center [698, 265] width 79 height 32
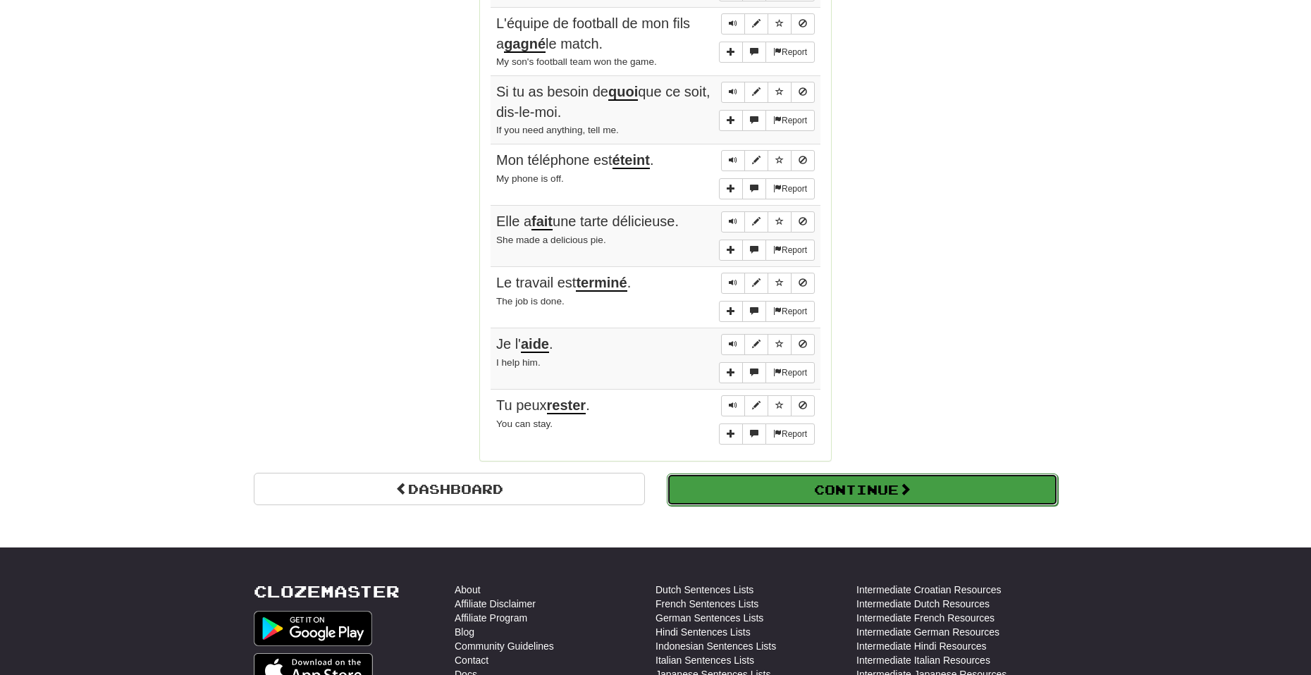
click at [773, 481] on button "Continue" at bounding box center [862, 490] width 391 height 32
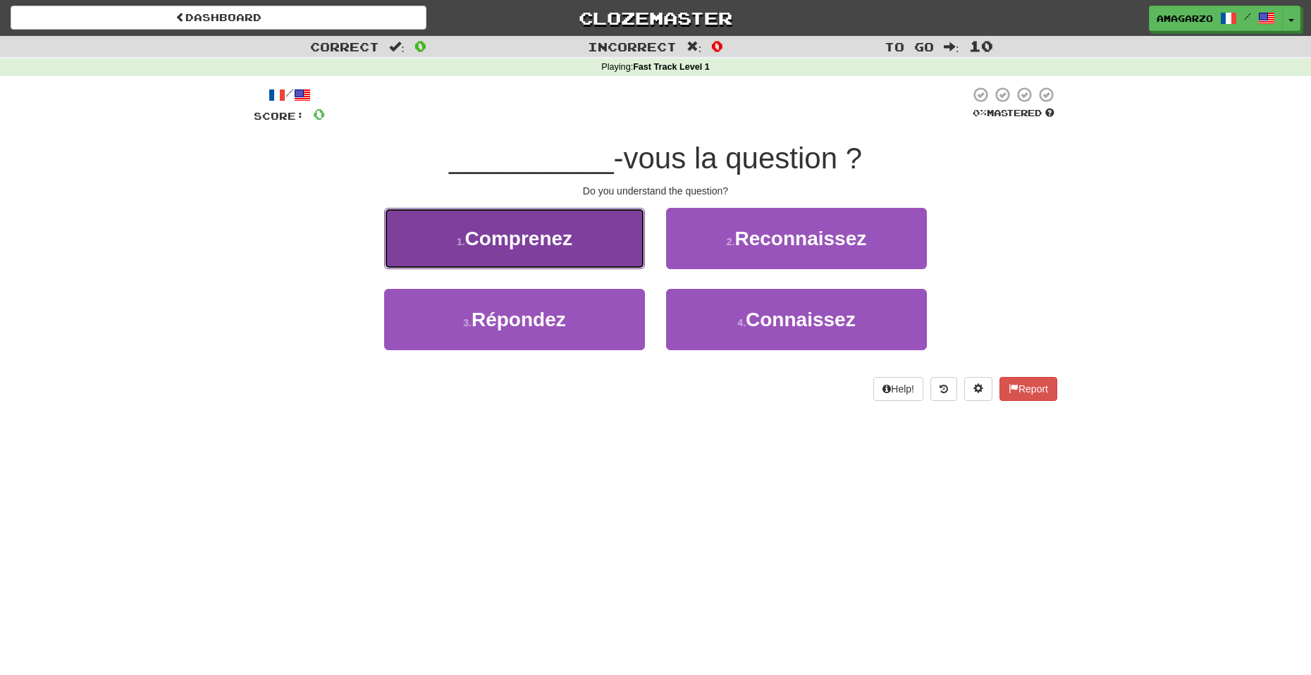
click at [550, 231] on span "Comprenez" at bounding box center [518, 239] width 107 height 22
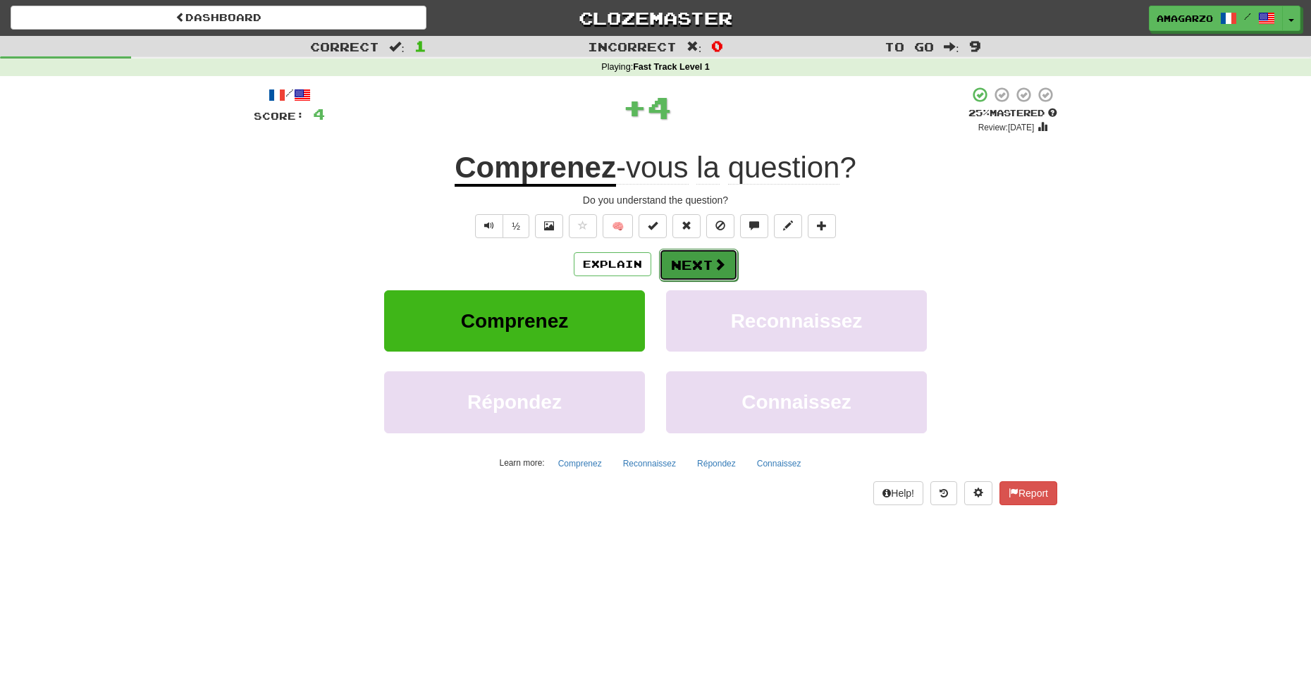
click at [669, 257] on button "Next" at bounding box center [698, 265] width 79 height 32
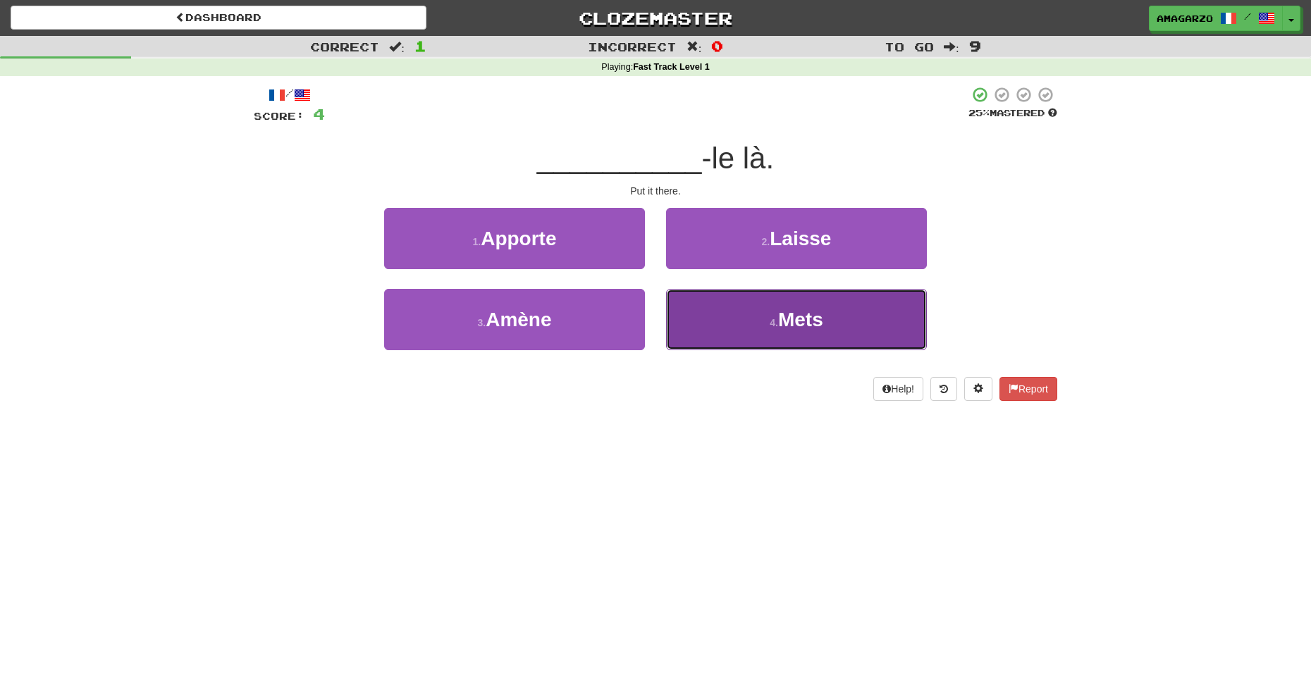
click at [756, 334] on button "4 . Mets" at bounding box center [796, 319] width 261 height 61
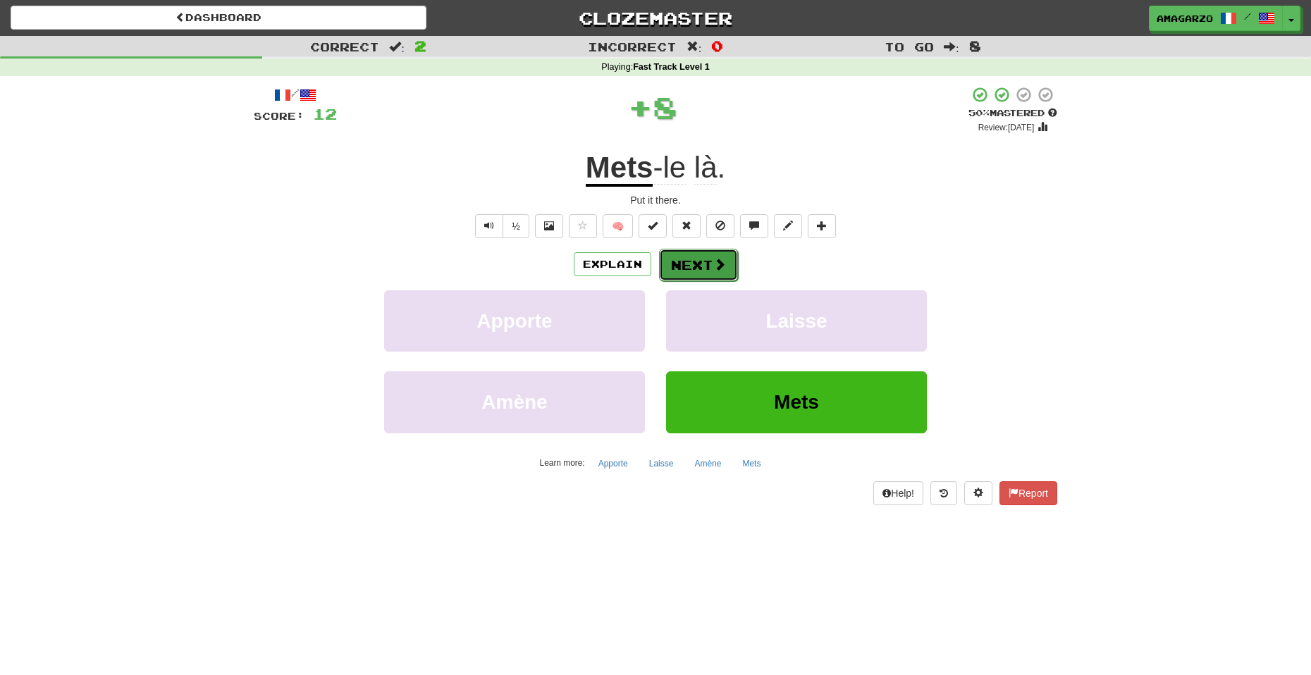
click at [696, 264] on button "Next" at bounding box center [698, 265] width 79 height 32
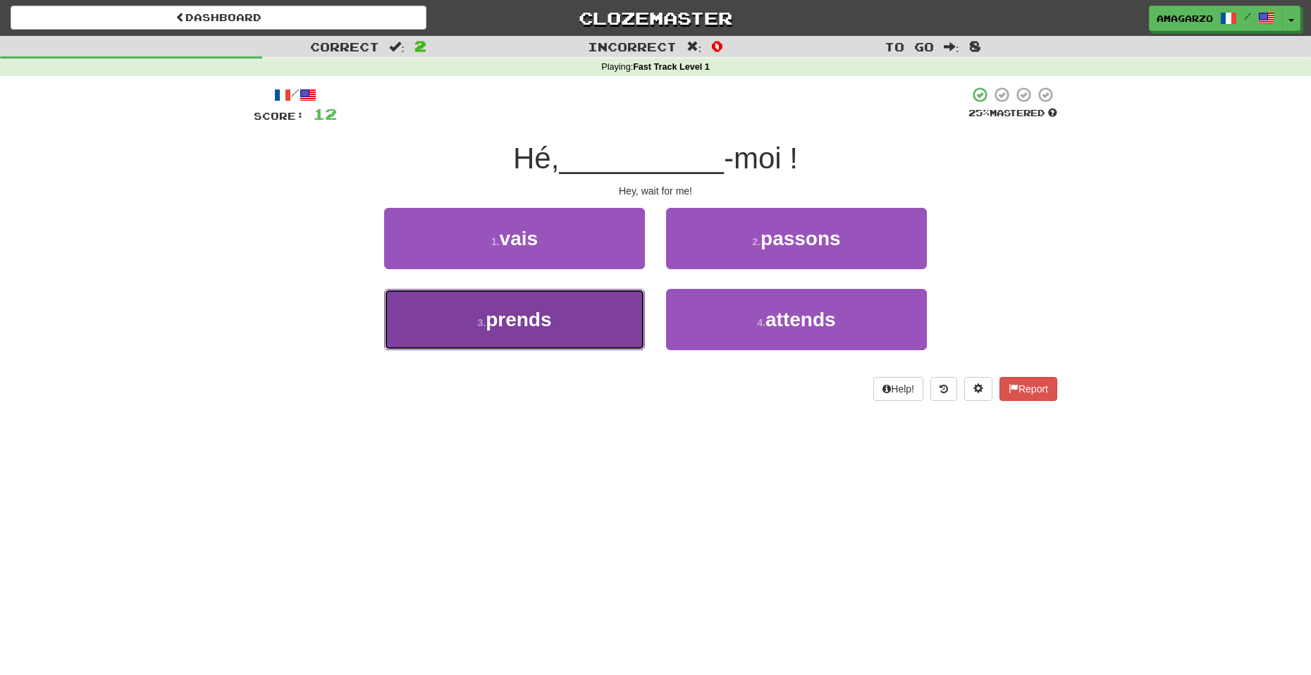
click at [539, 336] on button "3 . prends" at bounding box center [514, 319] width 261 height 61
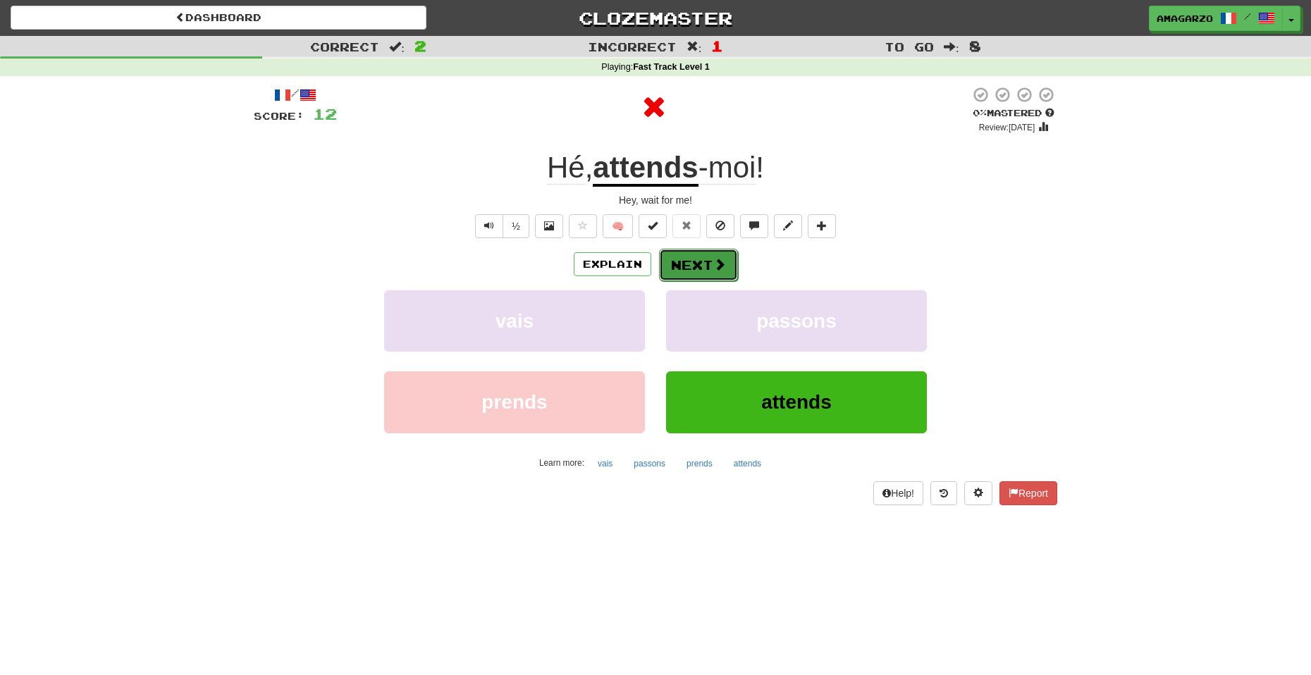
click at [717, 260] on span at bounding box center [719, 264] width 13 height 13
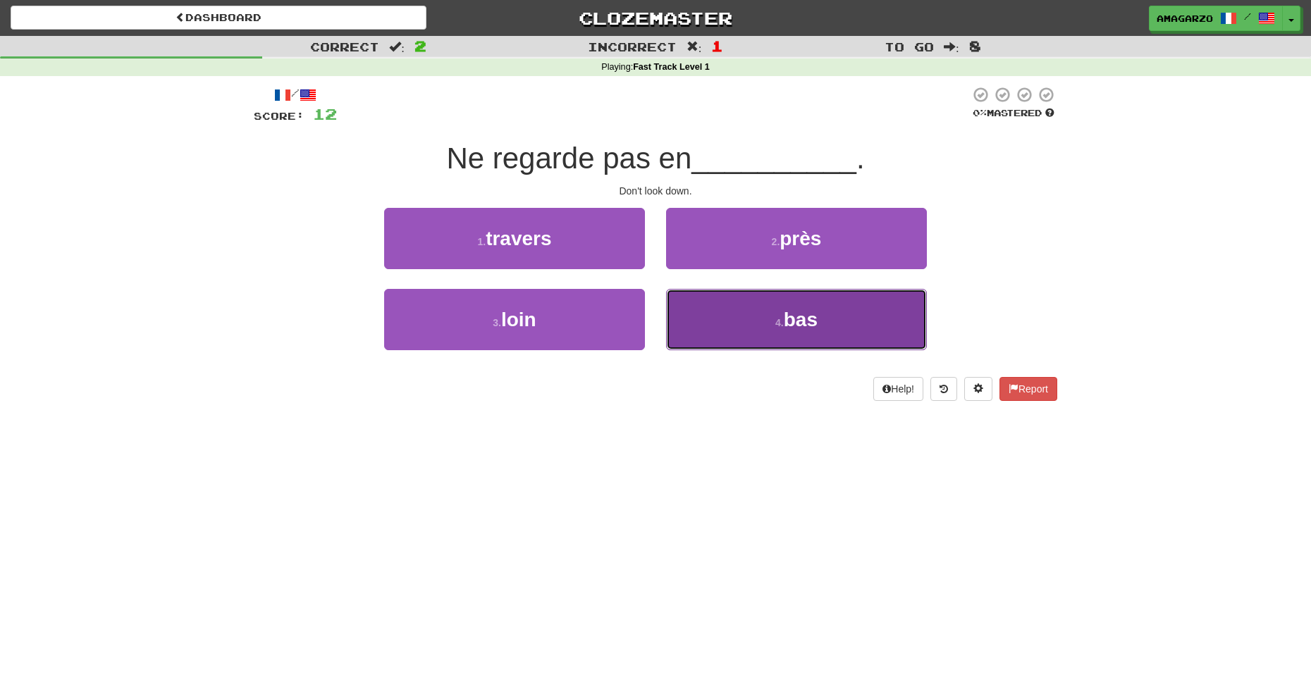
click at [744, 323] on button "4 . bas" at bounding box center [796, 319] width 261 height 61
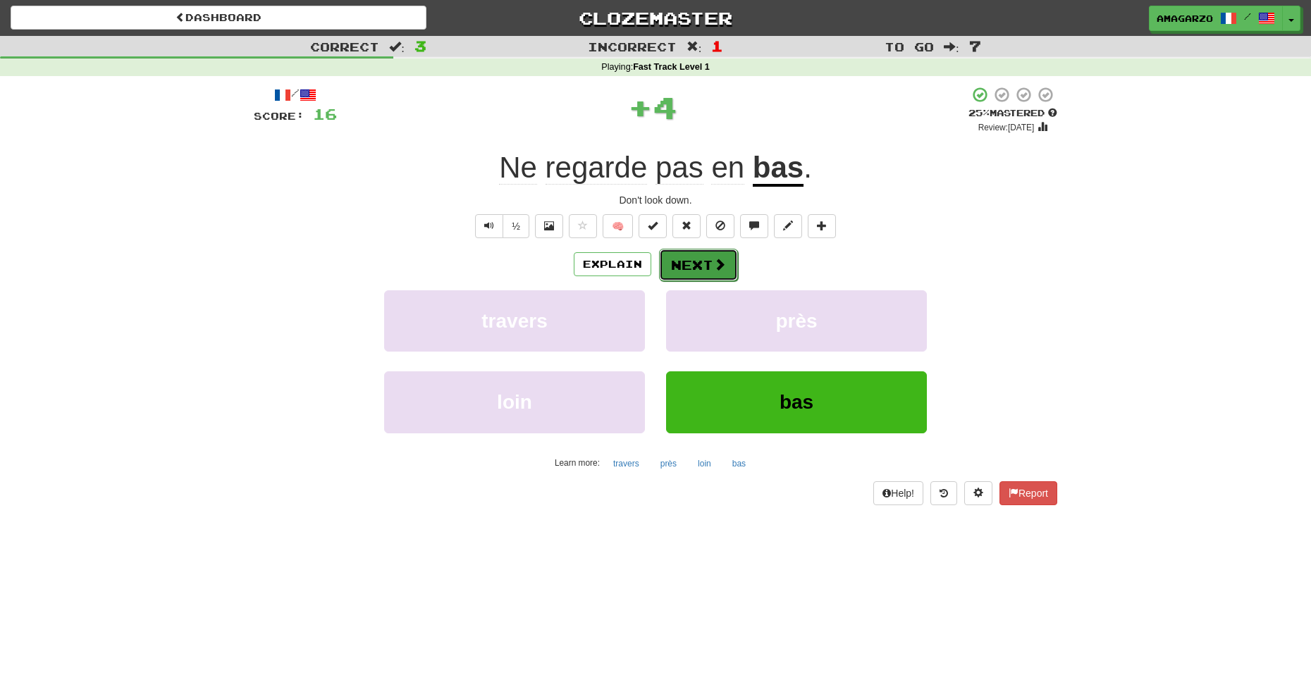
click at [686, 264] on button "Next" at bounding box center [698, 265] width 79 height 32
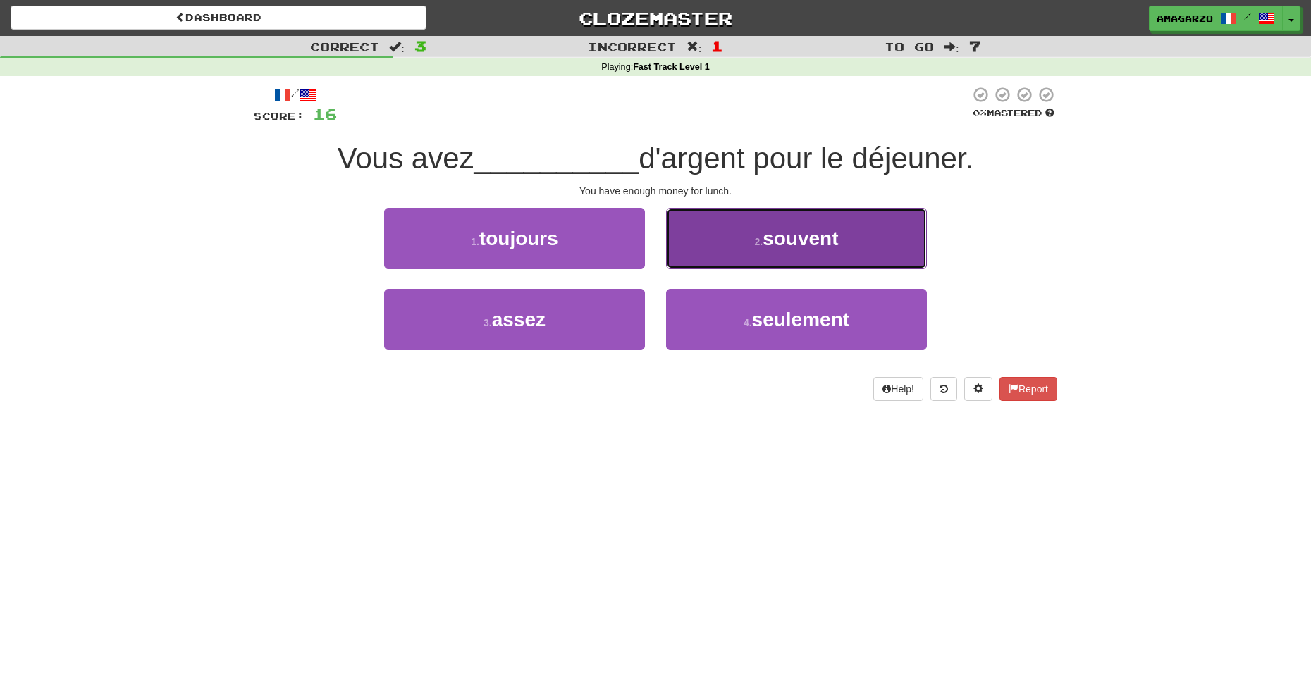
click at [732, 245] on button "2 . souvent" at bounding box center [796, 238] width 261 height 61
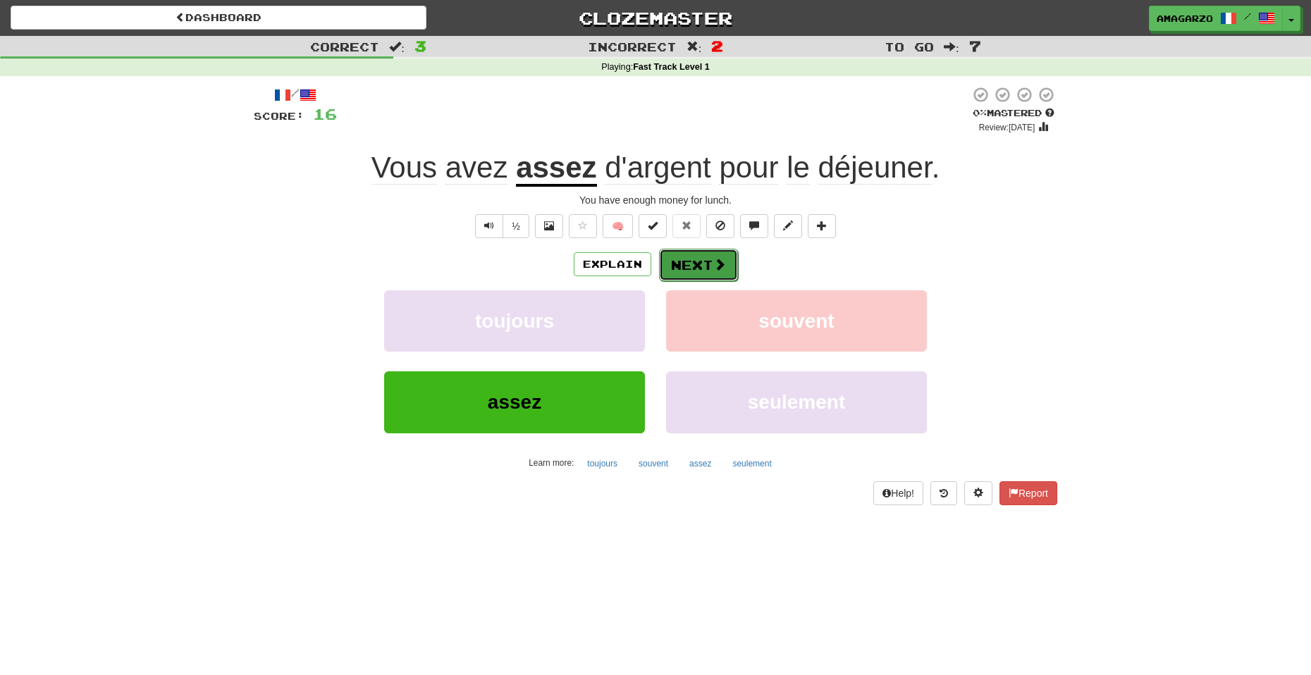
click at [702, 265] on button "Next" at bounding box center [698, 265] width 79 height 32
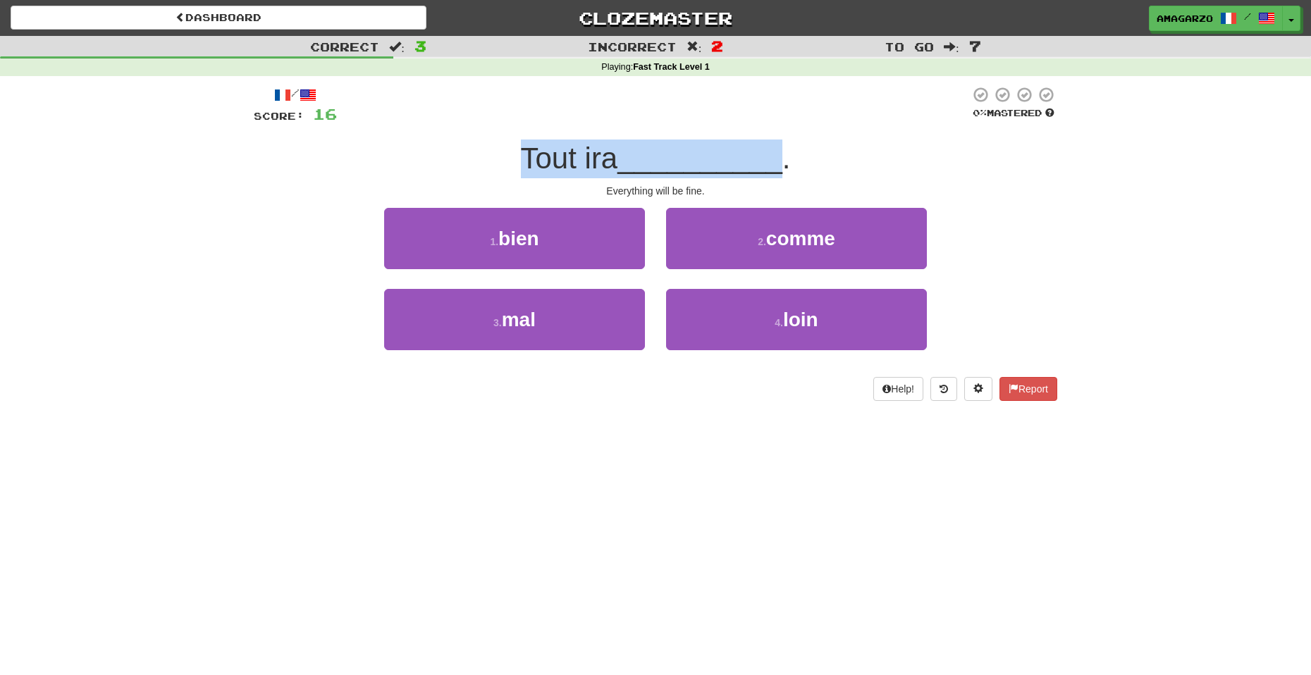
drag, startPoint x: 509, startPoint y: 154, endPoint x: 785, endPoint y: 170, distance: 276.7
click at [785, 170] on div "Tout ira __________ ." at bounding box center [655, 159] width 803 height 39
click at [1057, 204] on div "/ Score: 16 0 % Mastered Tout ira __________ . Everything will be fine. 1 . bie…" at bounding box center [655, 248] width 825 height 345
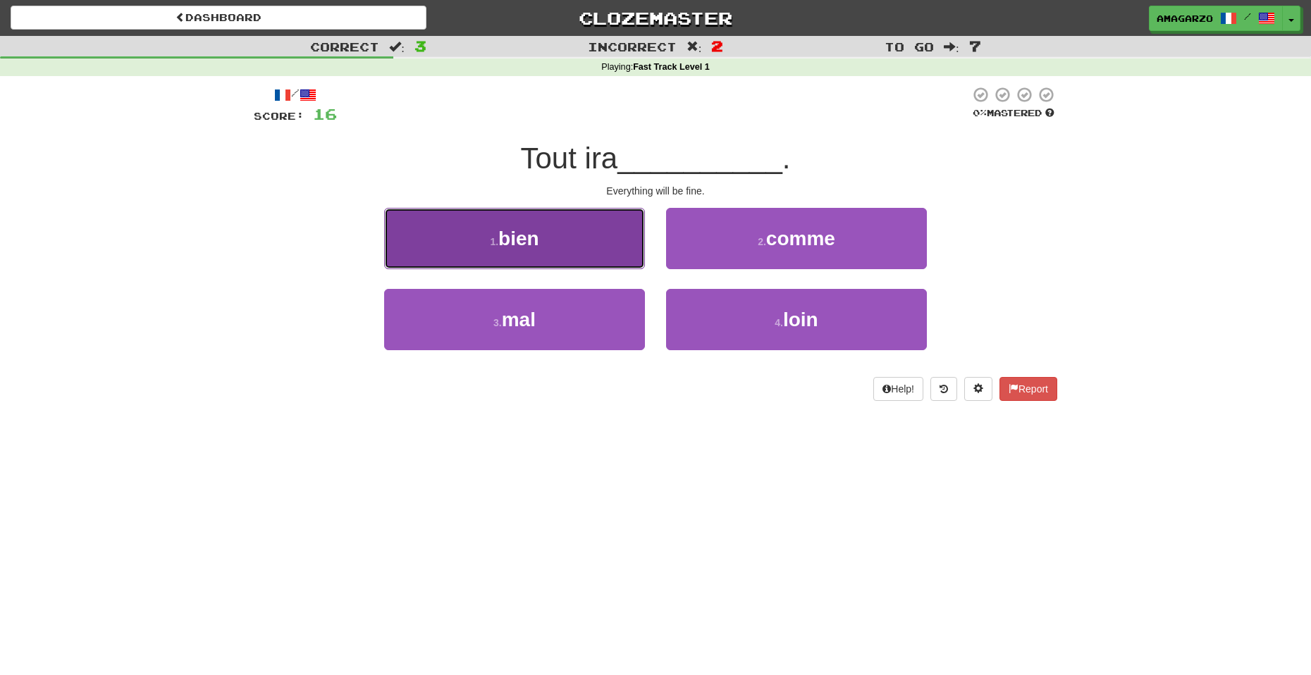
click at [546, 254] on button "1 . bien" at bounding box center [514, 238] width 261 height 61
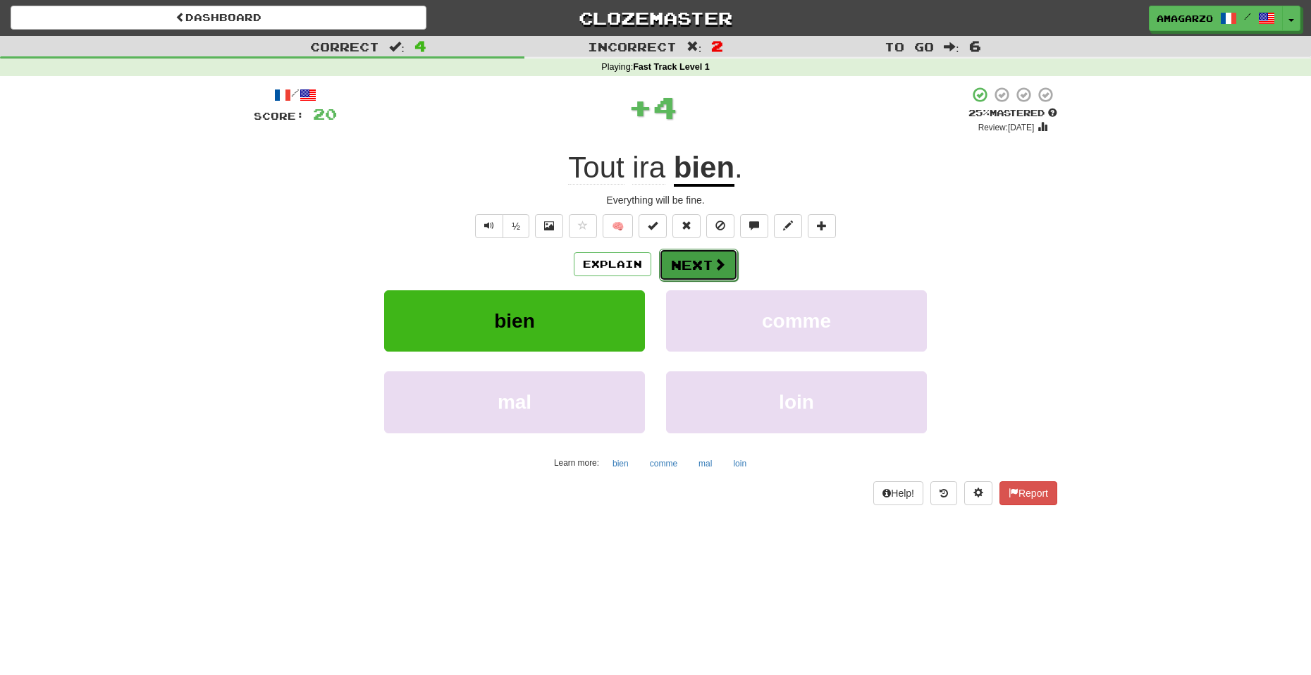
click at [722, 266] on span at bounding box center [719, 264] width 13 height 13
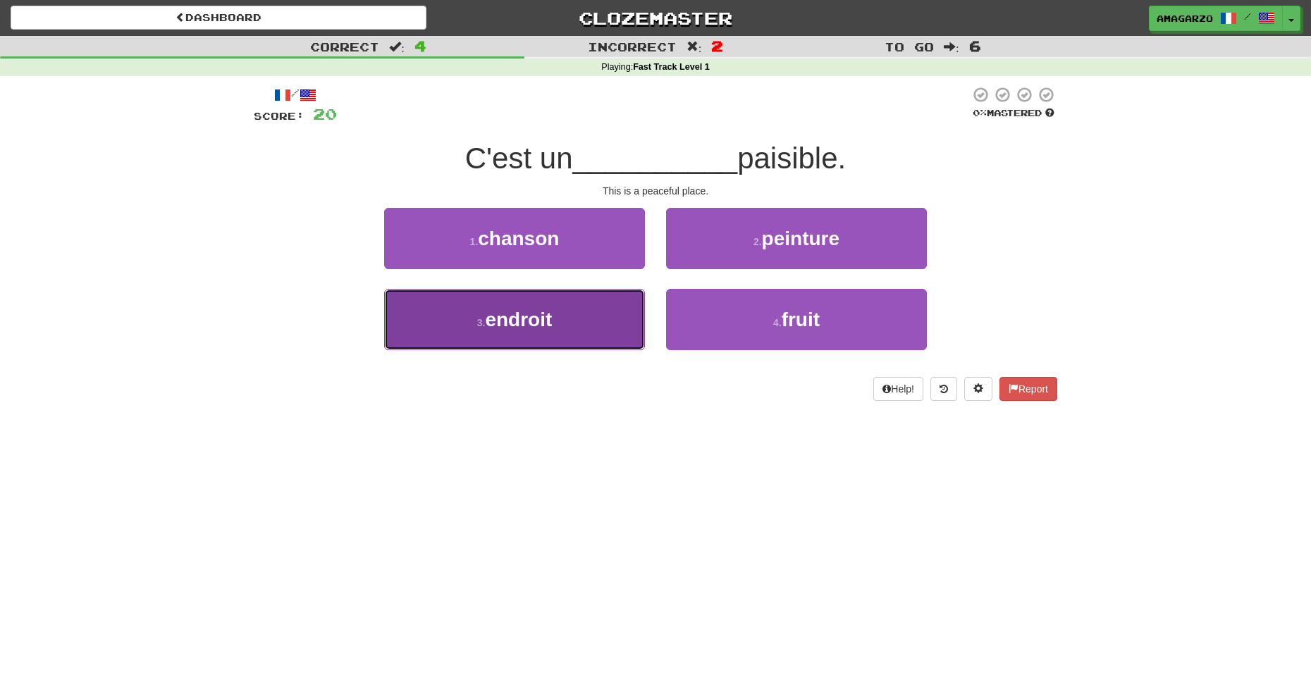
click at [589, 332] on button "3 . endroit" at bounding box center [514, 319] width 261 height 61
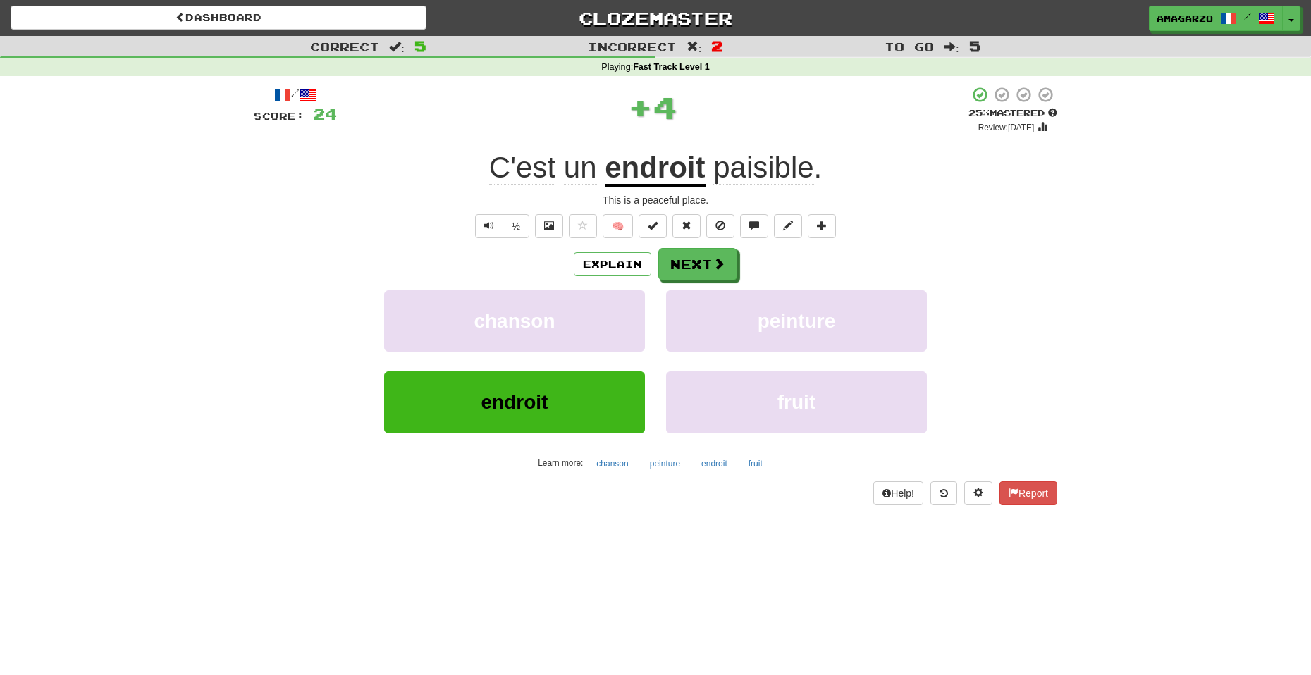
click at [660, 169] on u "endroit" at bounding box center [655, 169] width 100 height 36
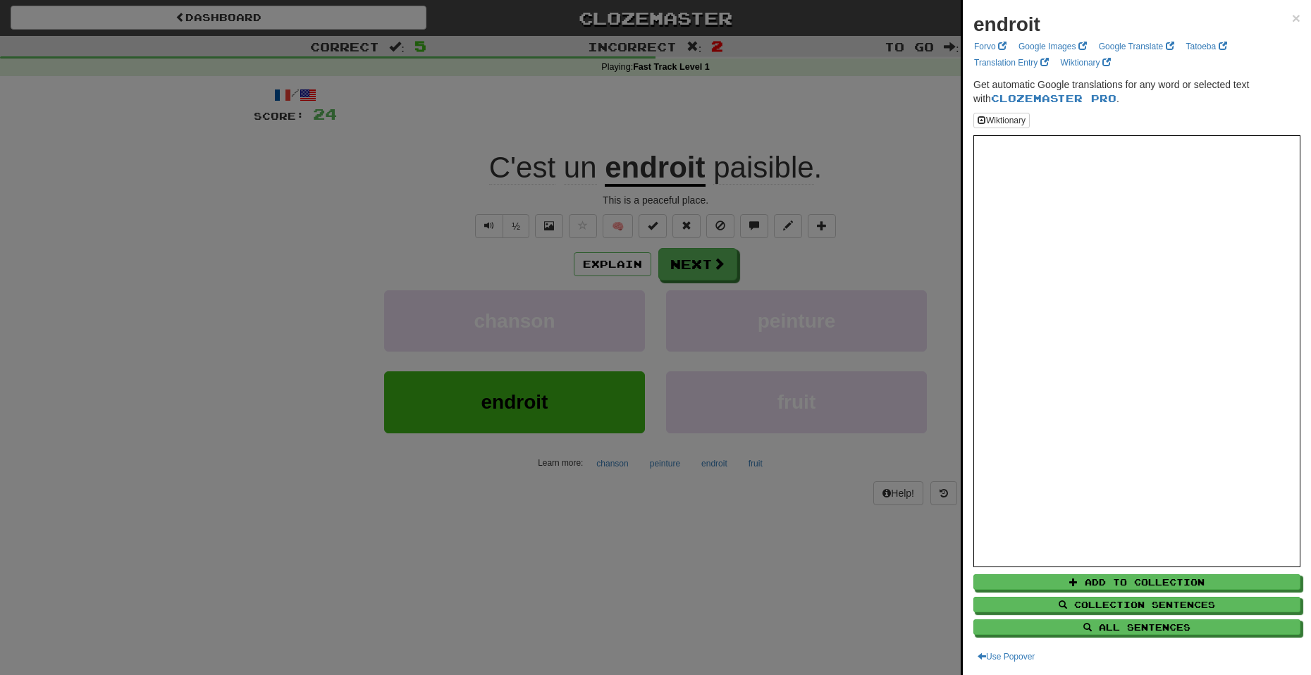
click at [753, 474] on div at bounding box center [655, 337] width 1311 height 675
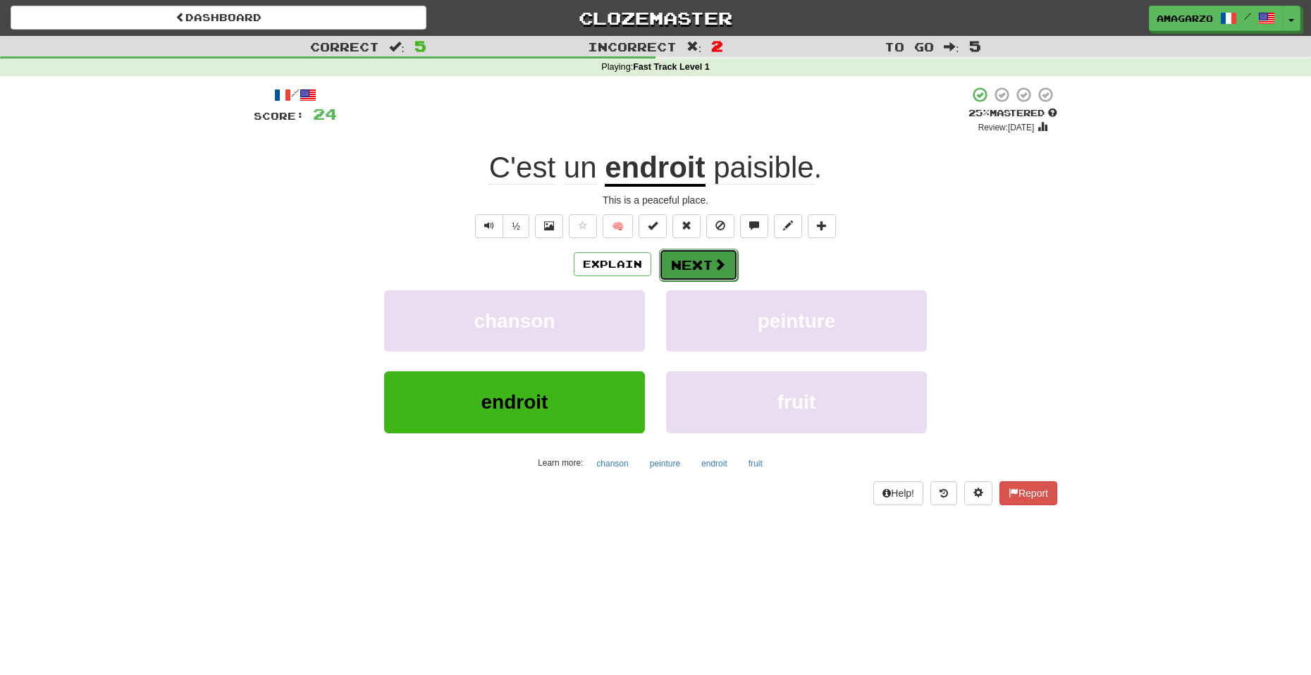
click at [710, 261] on button "Next" at bounding box center [698, 265] width 79 height 32
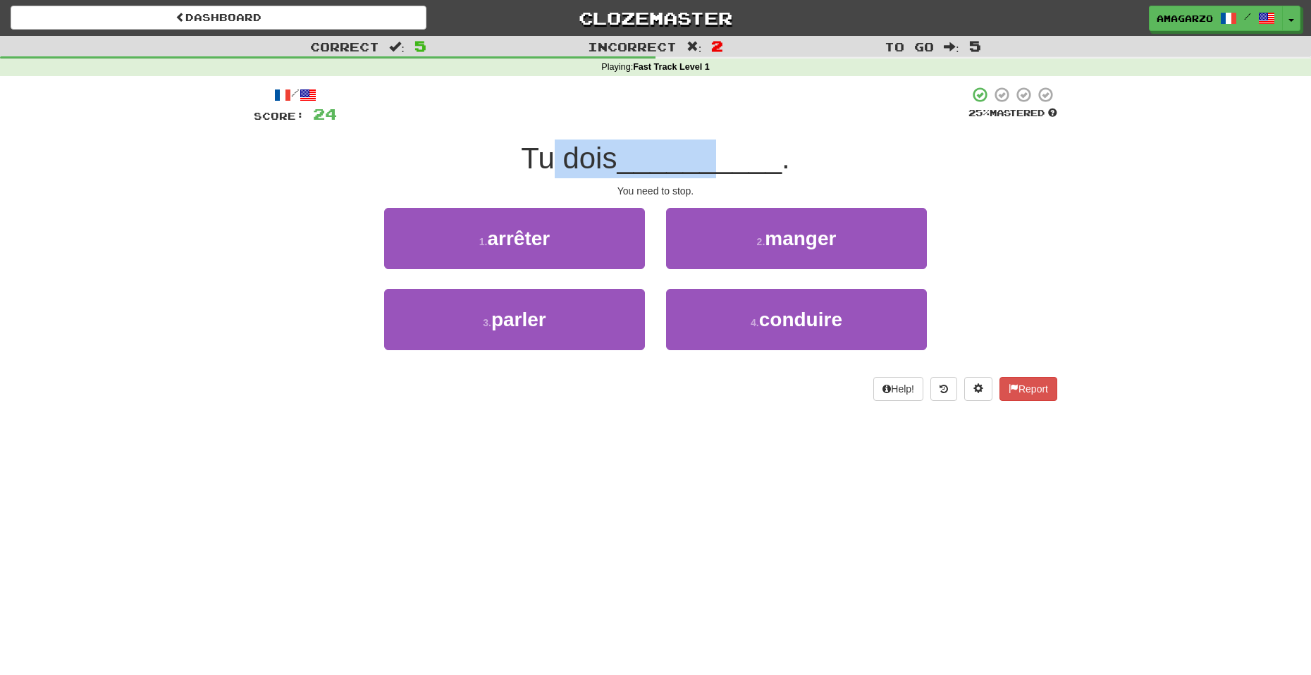
drag, startPoint x: 545, startPoint y: 148, endPoint x: 739, endPoint y: 154, distance: 194.6
click at [723, 154] on div "Tu dois __________ ." at bounding box center [655, 159] width 803 height 39
click at [999, 170] on div "Tu dois __________ ." at bounding box center [655, 159] width 803 height 39
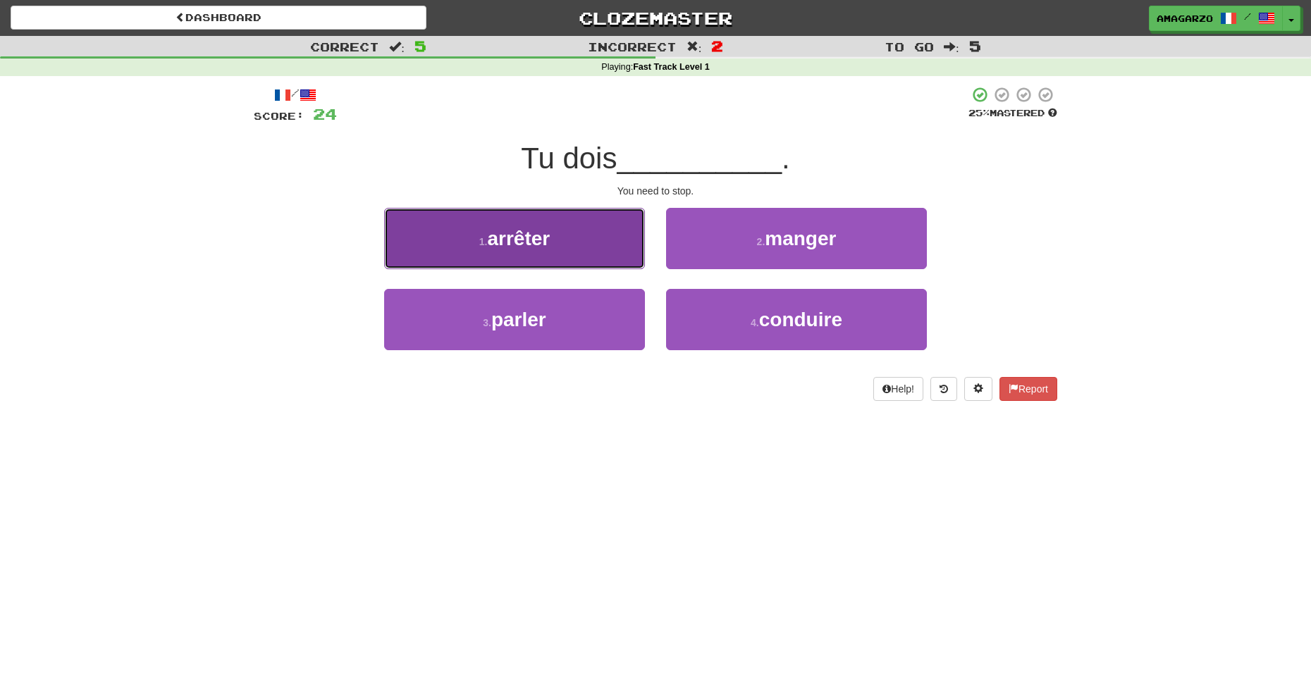
click at [560, 262] on button "1 . arrêter" at bounding box center [514, 238] width 261 height 61
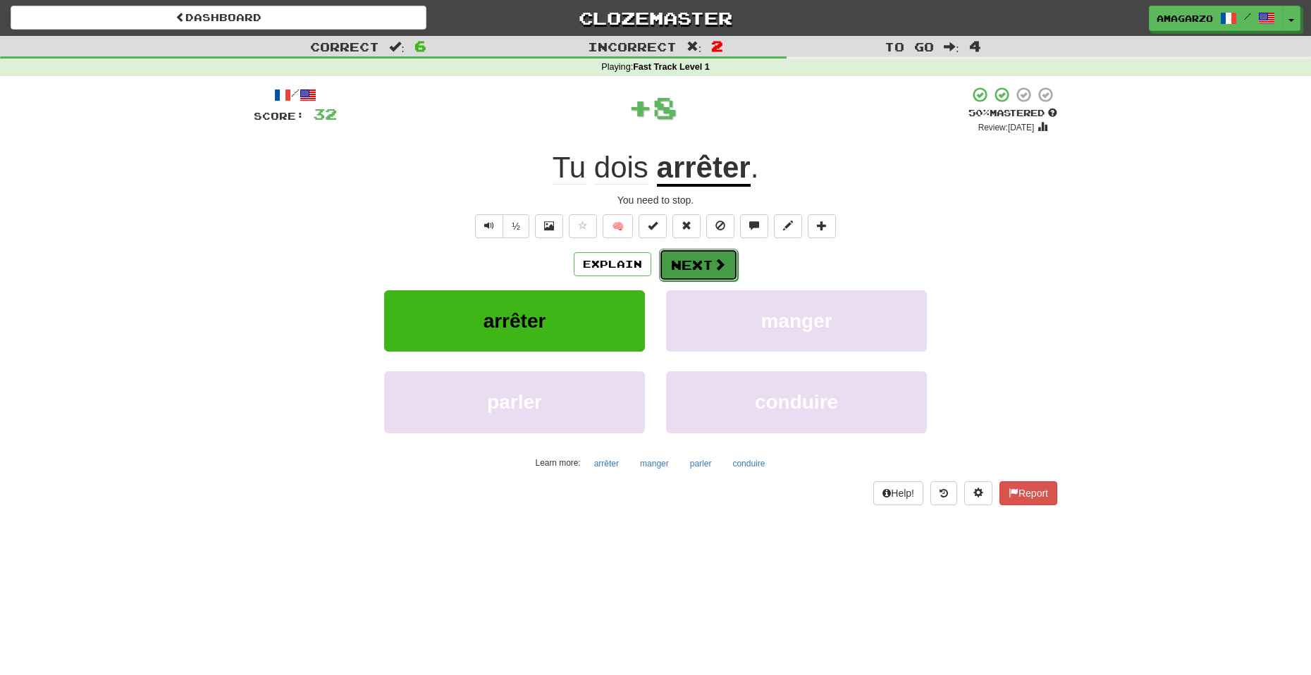
click at [693, 258] on button "Next" at bounding box center [698, 265] width 79 height 32
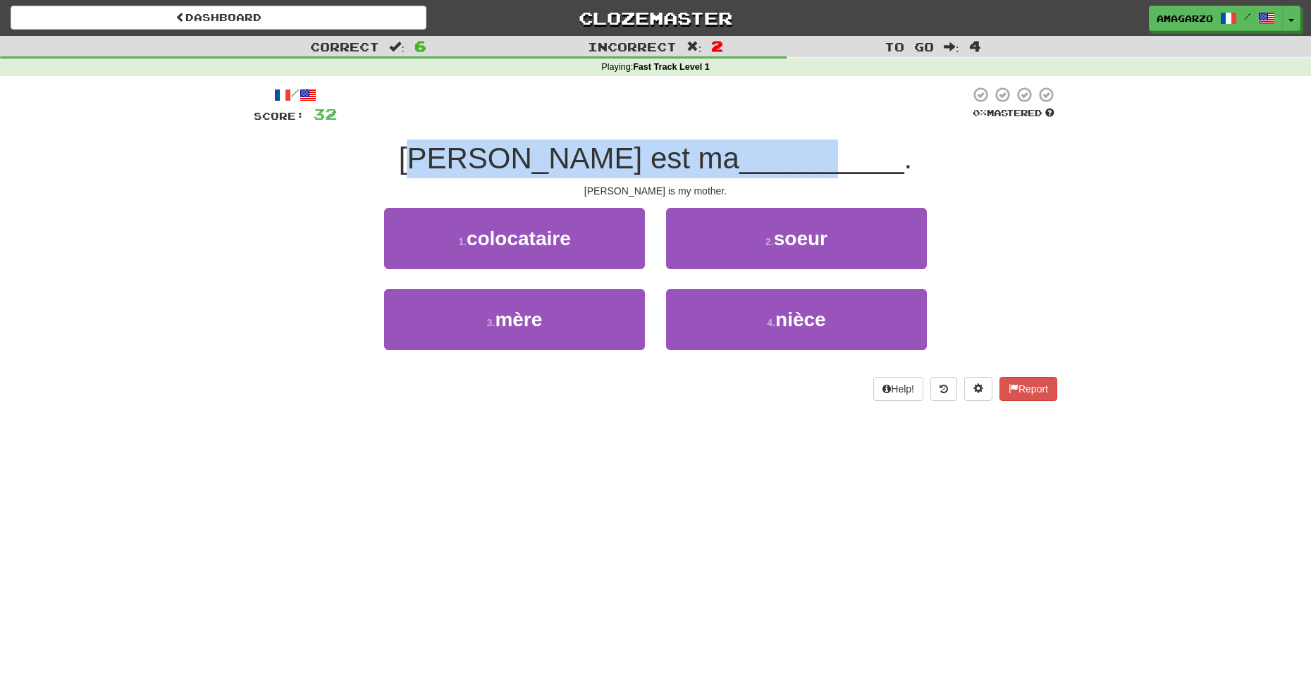
drag, startPoint x: 498, startPoint y: 161, endPoint x: 759, endPoint y: 164, distance: 260.8
click at [759, 164] on div "[PERSON_NAME] est ma __________ ." at bounding box center [655, 159] width 803 height 39
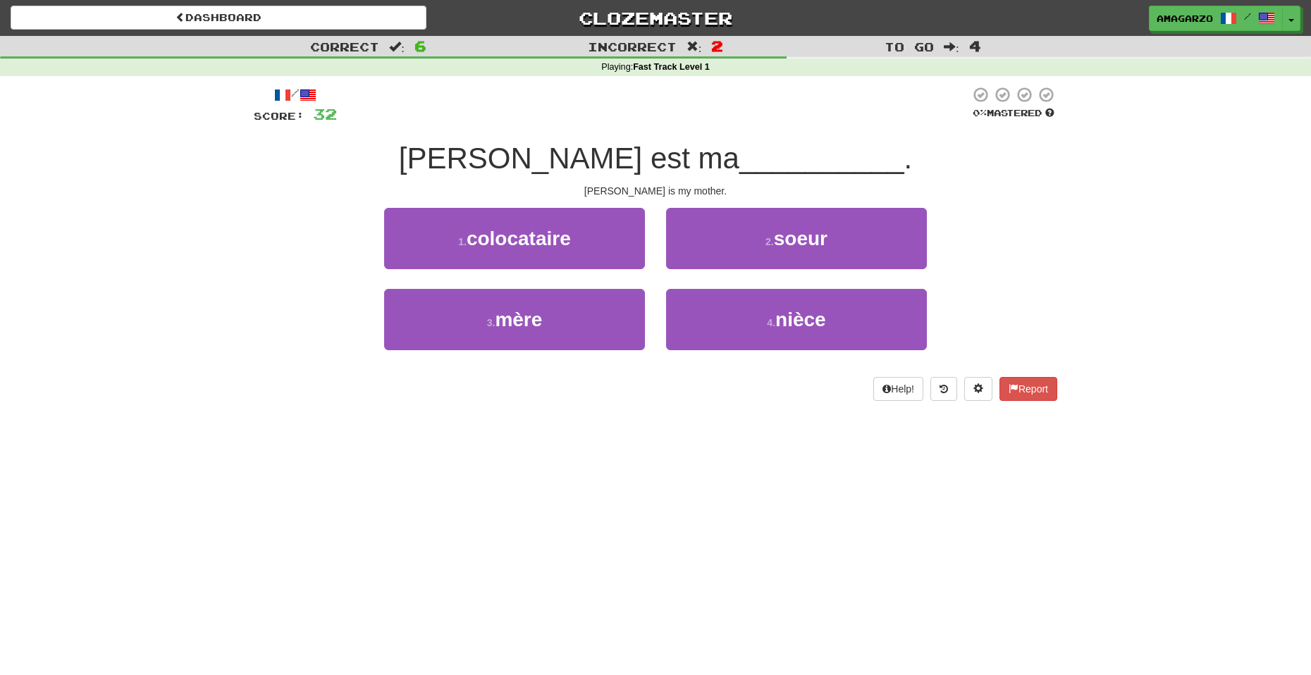
click at [1007, 170] on div "[PERSON_NAME] est ma __________ ." at bounding box center [655, 159] width 803 height 39
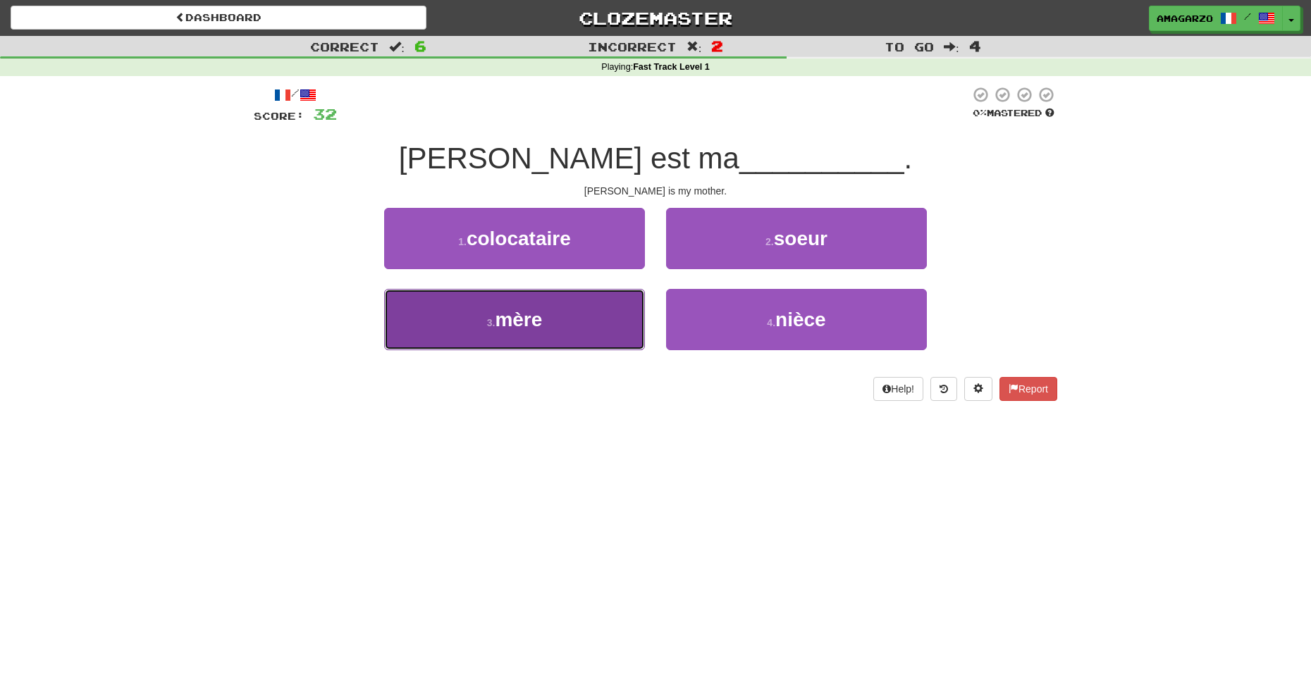
click at [569, 322] on button "3 . mère" at bounding box center [514, 319] width 261 height 61
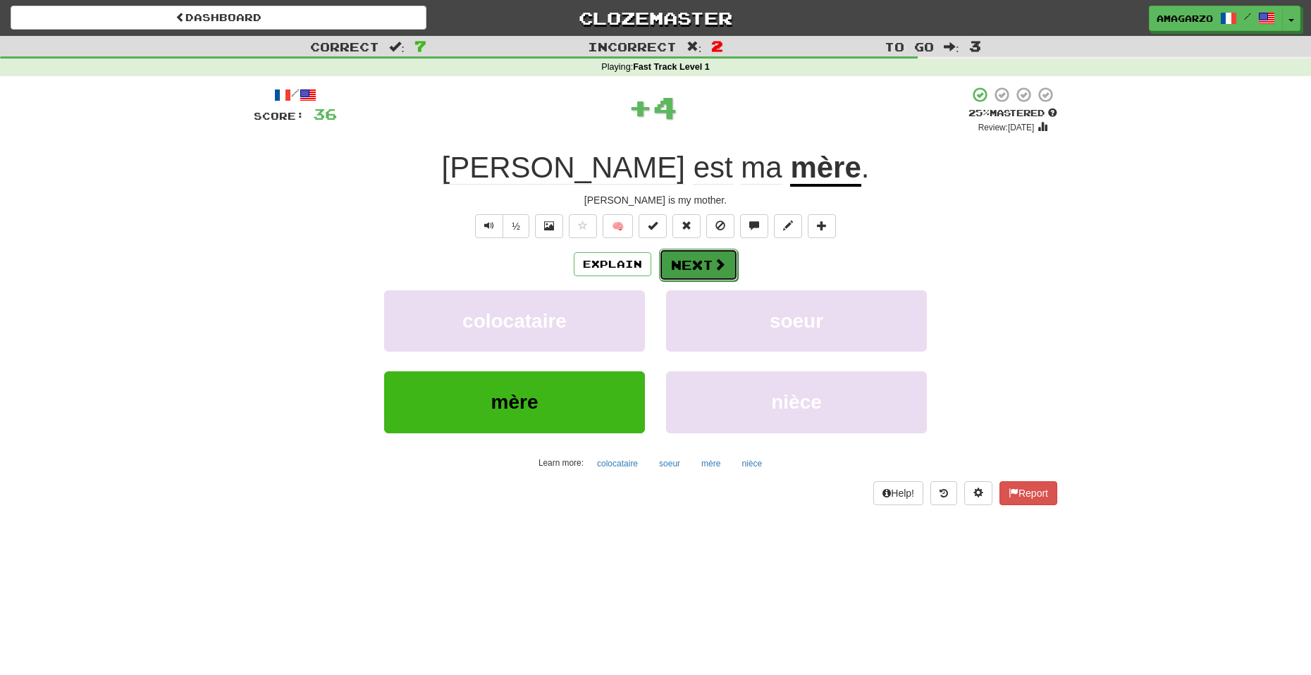
click at [710, 266] on button "Next" at bounding box center [698, 265] width 79 height 32
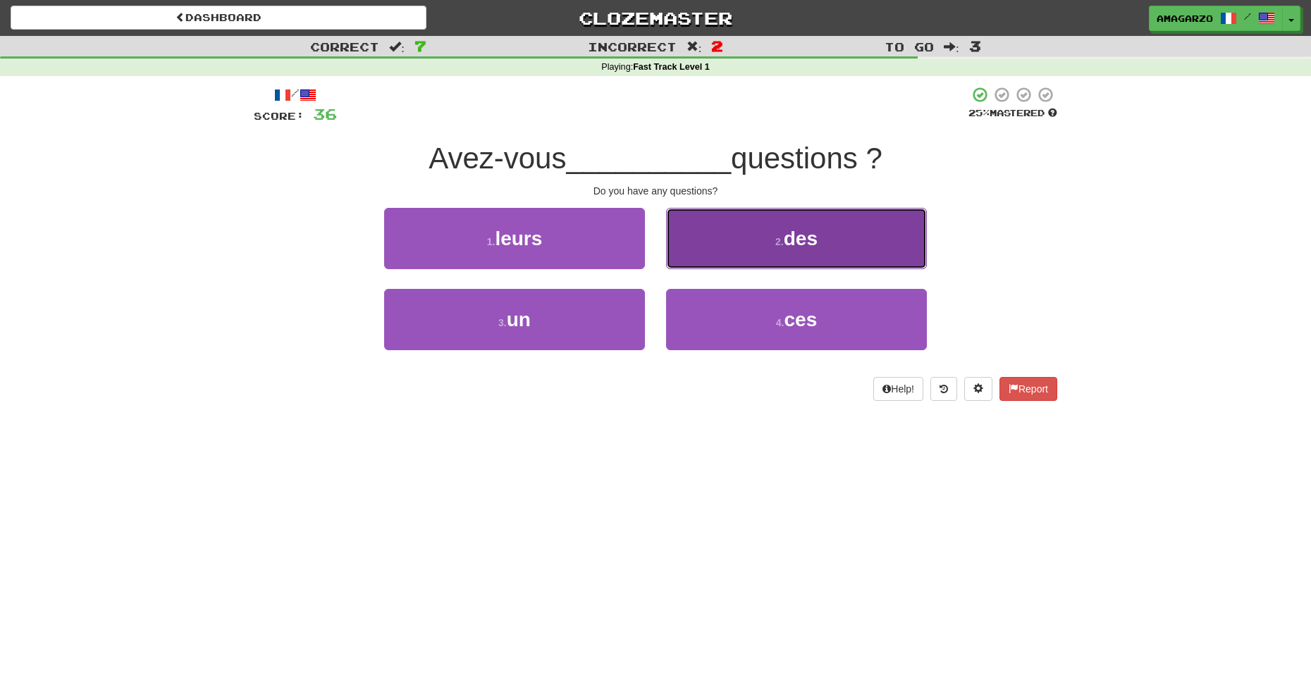
click at [769, 228] on button "2 . des" at bounding box center [796, 238] width 261 height 61
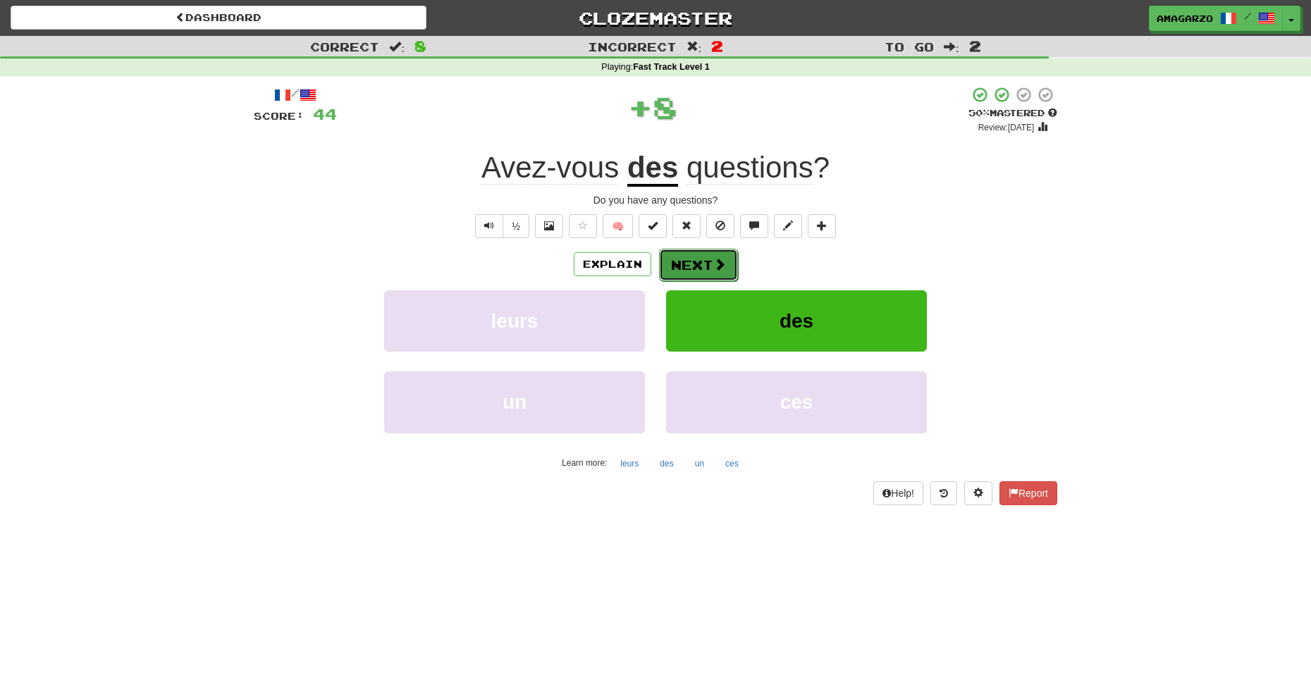
click at [680, 260] on button "Next" at bounding box center [698, 265] width 79 height 32
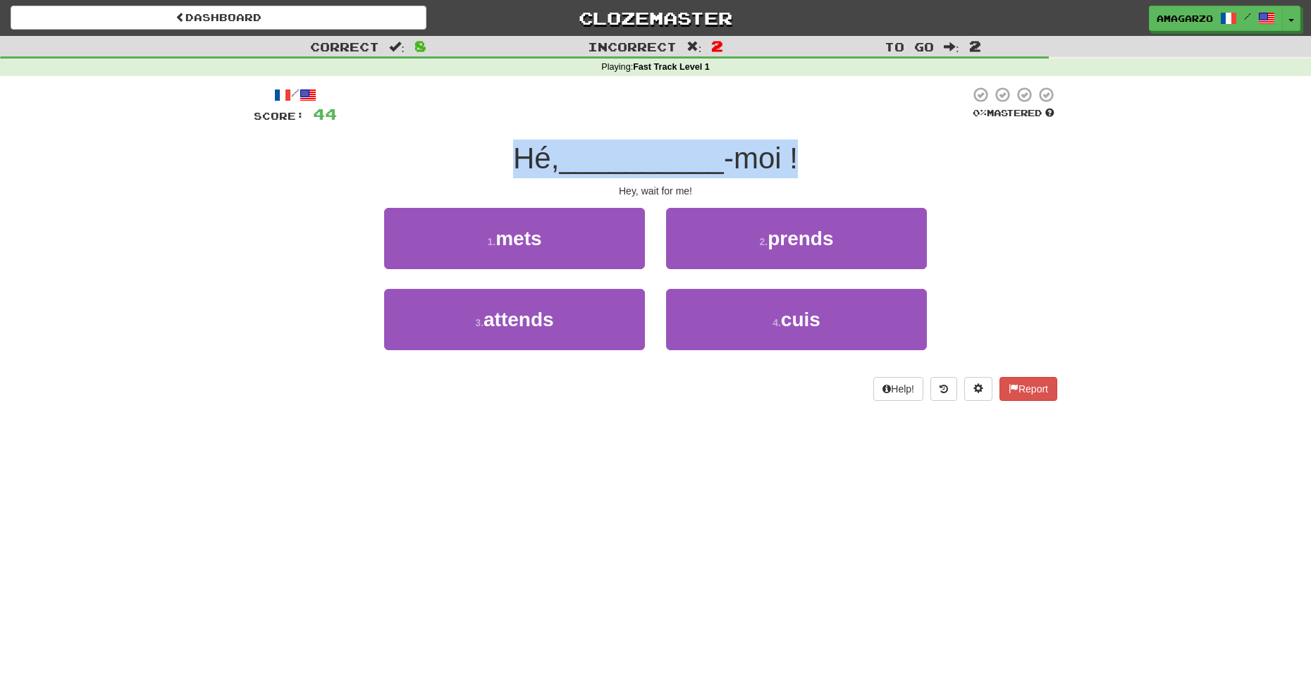
drag, startPoint x: 397, startPoint y: 174, endPoint x: 966, endPoint y: 174, distance: 568.0
click at [966, 174] on div "Hé, __________ -moi !" at bounding box center [655, 159] width 803 height 39
click at [1119, 284] on div "Correct : 8 Incorrect : 2 To go : 2 Playing : Fast Track Level 1 / Score: 44 0 …" at bounding box center [655, 228] width 1311 height 385
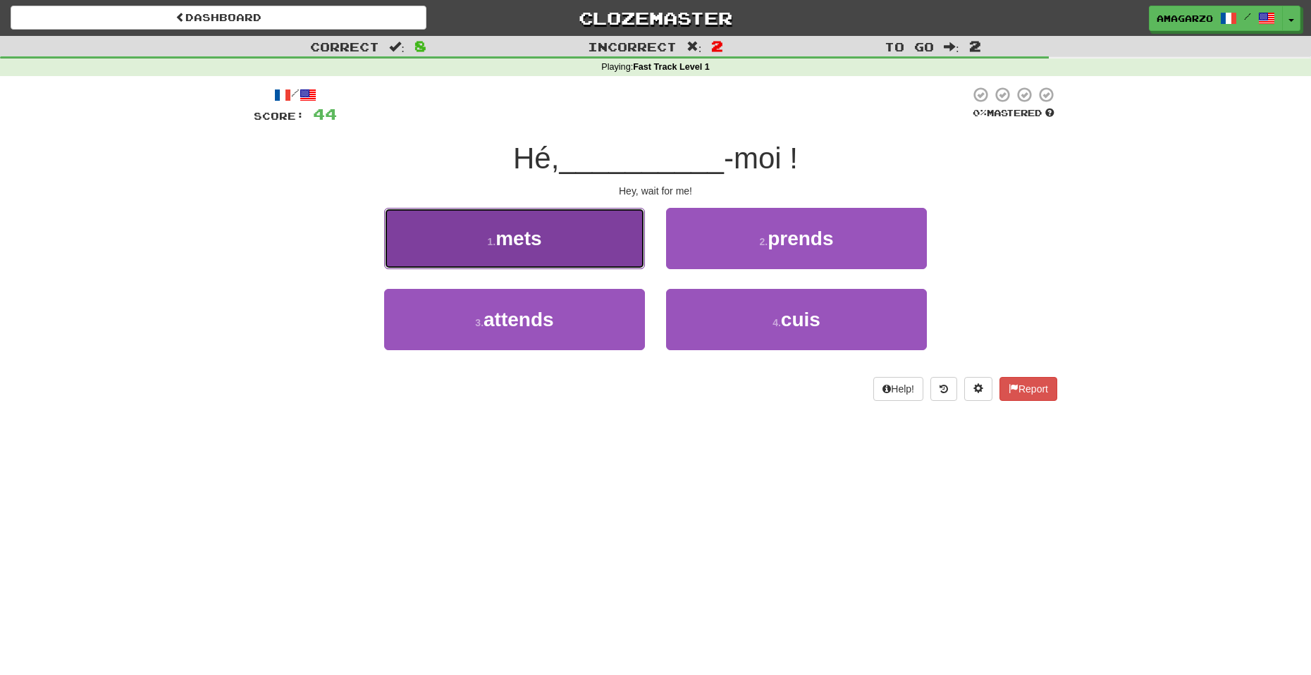
click at [572, 242] on button "1 . mets" at bounding box center [514, 238] width 261 height 61
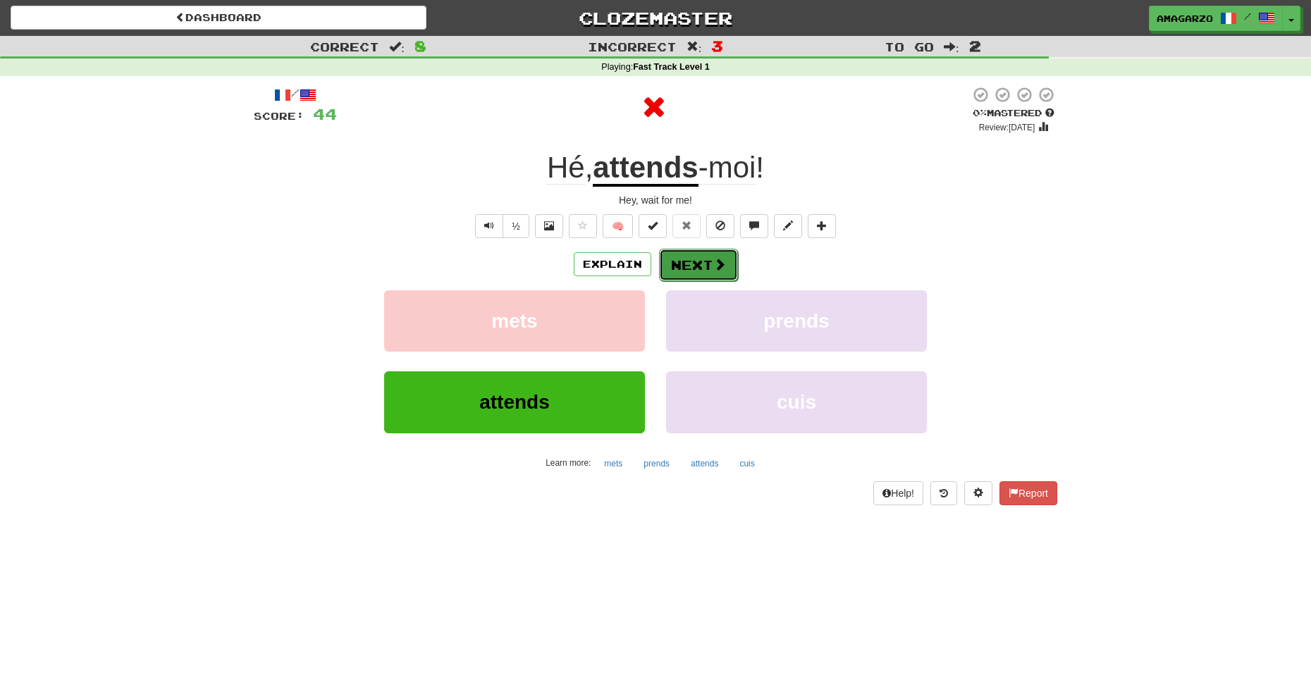
click at [711, 260] on button "Next" at bounding box center [698, 265] width 79 height 32
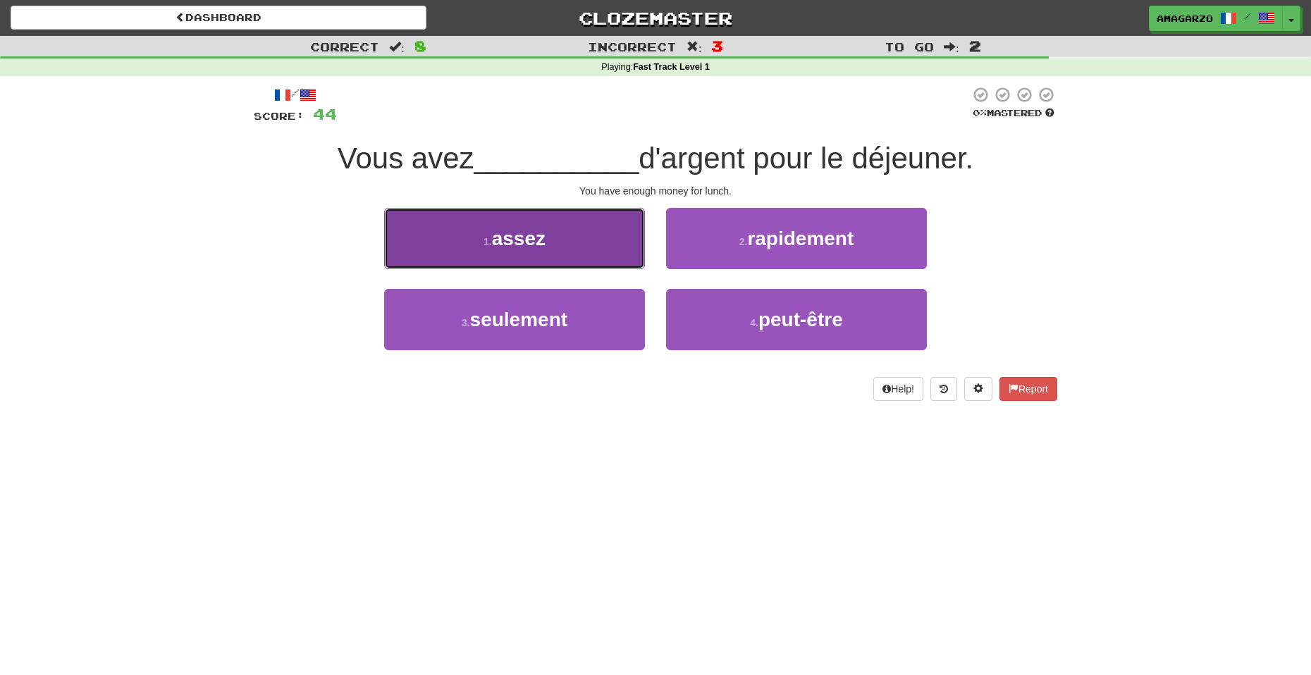
click at [582, 242] on button "1 . assez" at bounding box center [514, 238] width 261 height 61
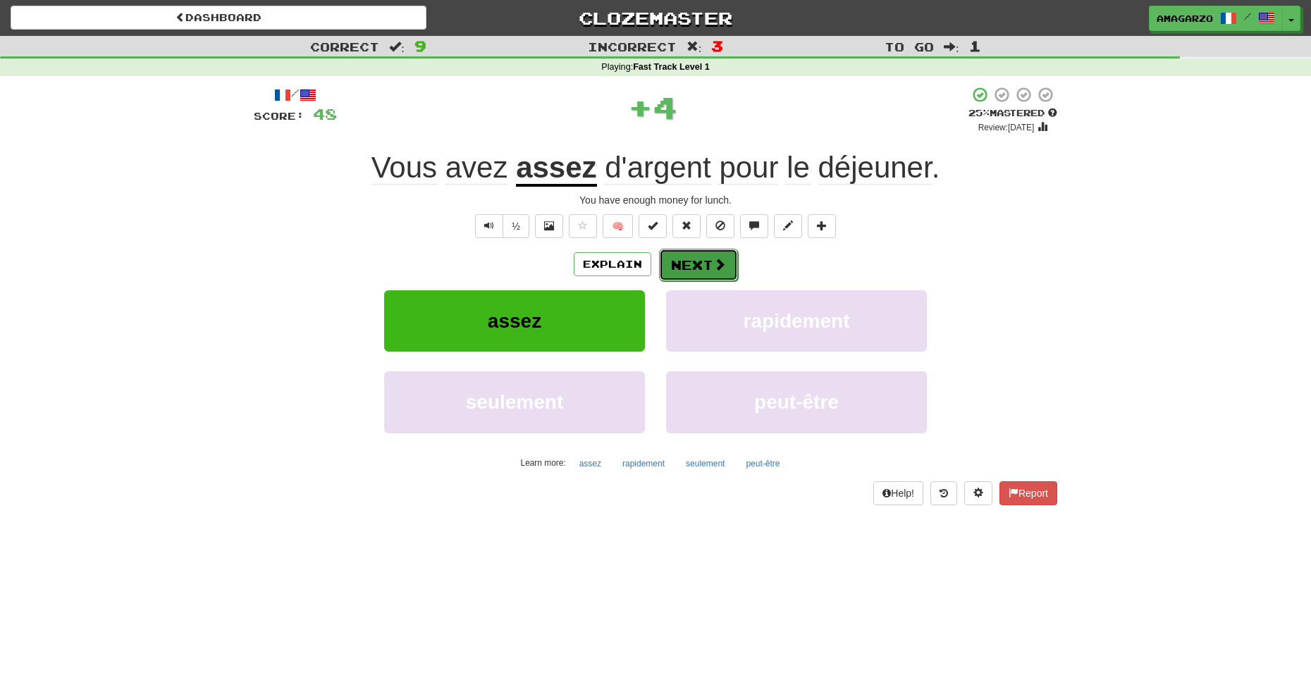
click at [709, 268] on button "Next" at bounding box center [698, 265] width 79 height 32
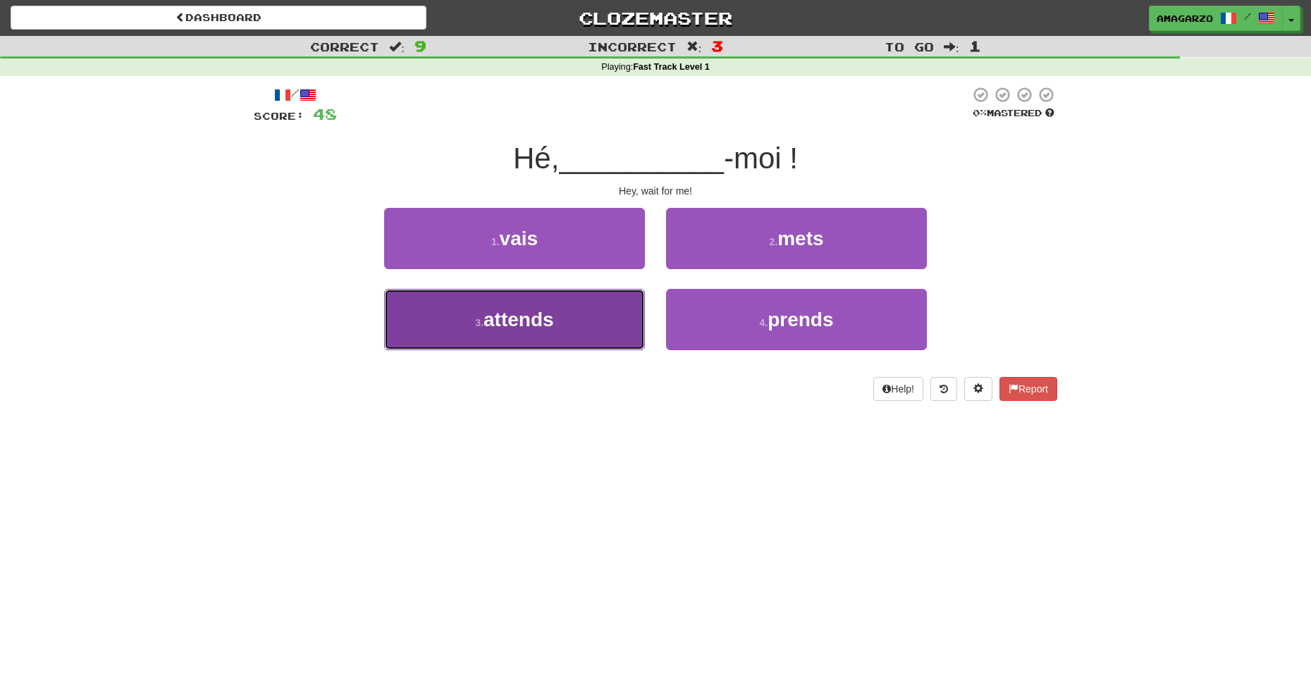
click at [567, 334] on button "3 . attends" at bounding box center [514, 319] width 261 height 61
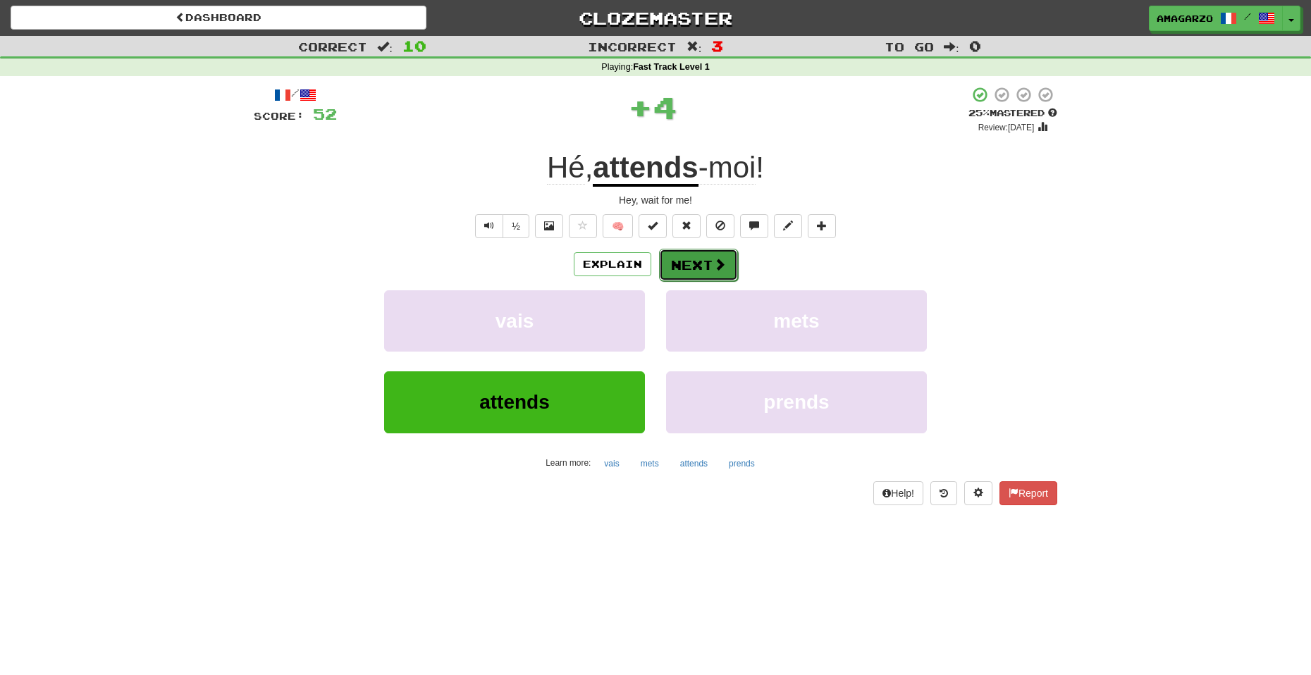
click at [714, 268] on span at bounding box center [719, 264] width 13 height 13
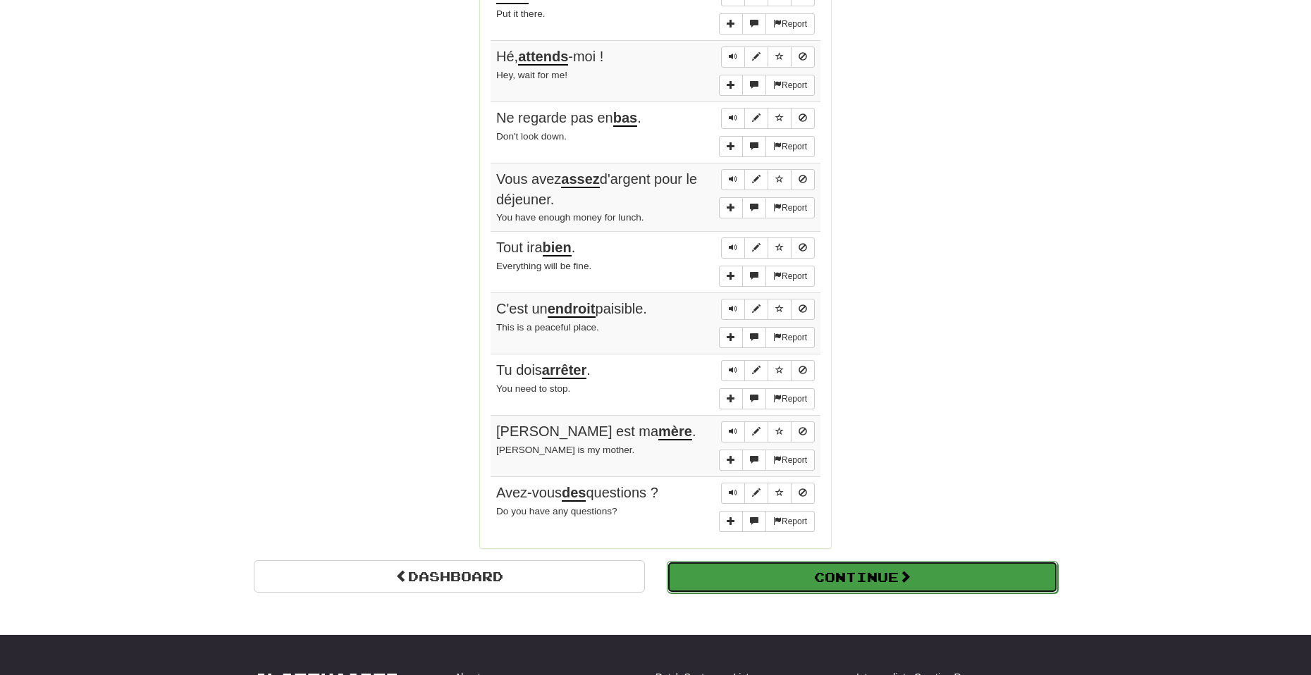
click at [813, 583] on button "Continue" at bounding box center [862, 577] width 391 height 32
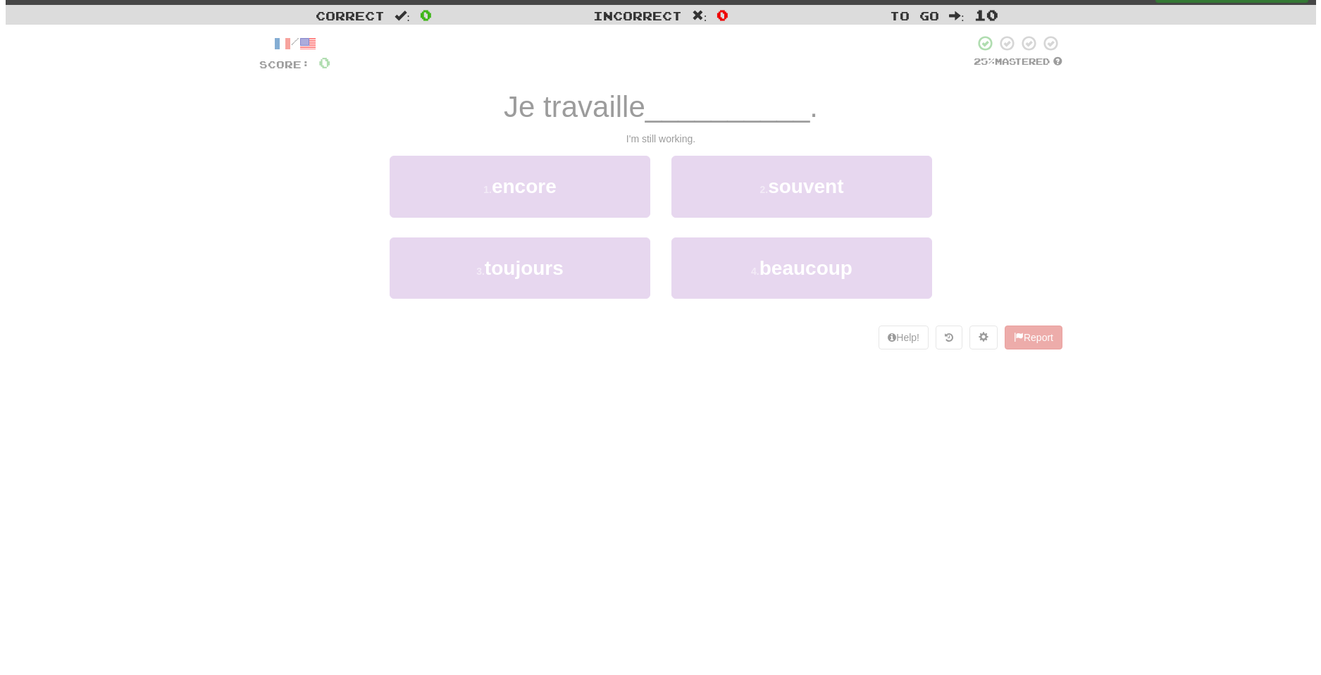
scroll to position [6, 0]
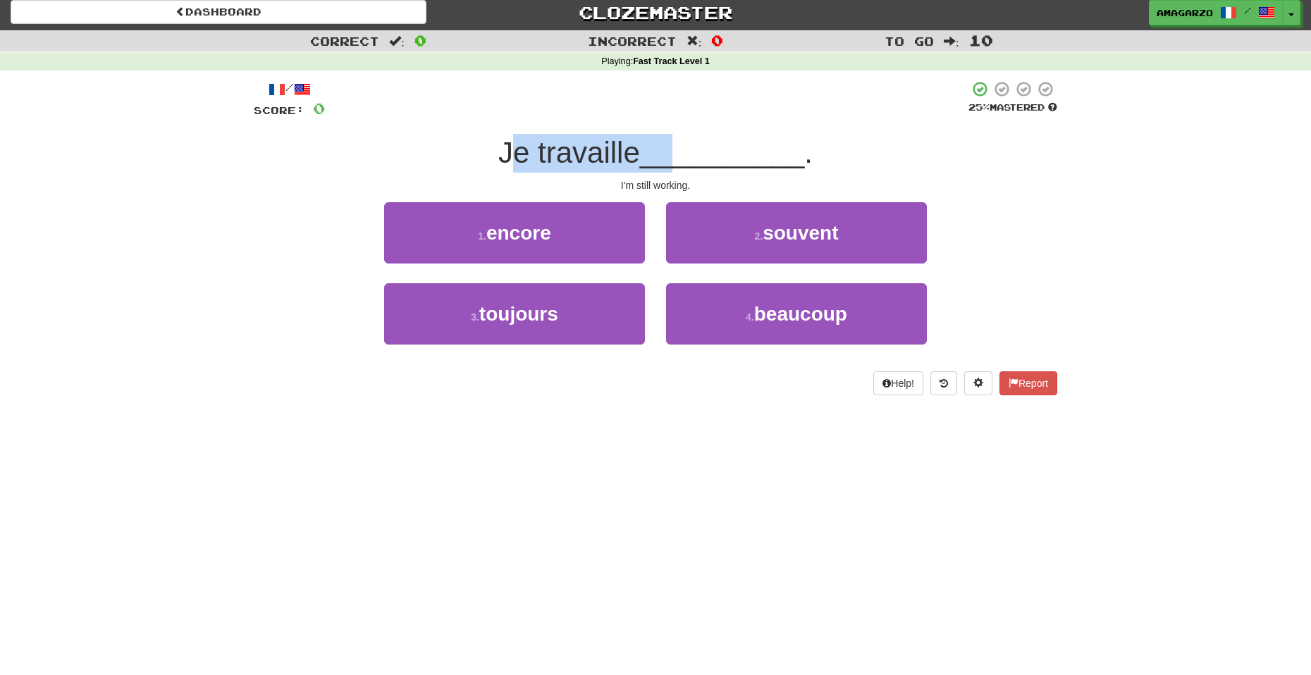
drag, startPoint x: 517, startPoint y: 159, endPoint x: 678, endPoint y: 166, distance: 161.5
click at [678, 166] on div "Je travaille __________ ." at bounding box center [655, 153] width 803 height 39
click at [992, 160] on div "Je travaille __________ ." at bounding box center [655, 153] width 803 height 39
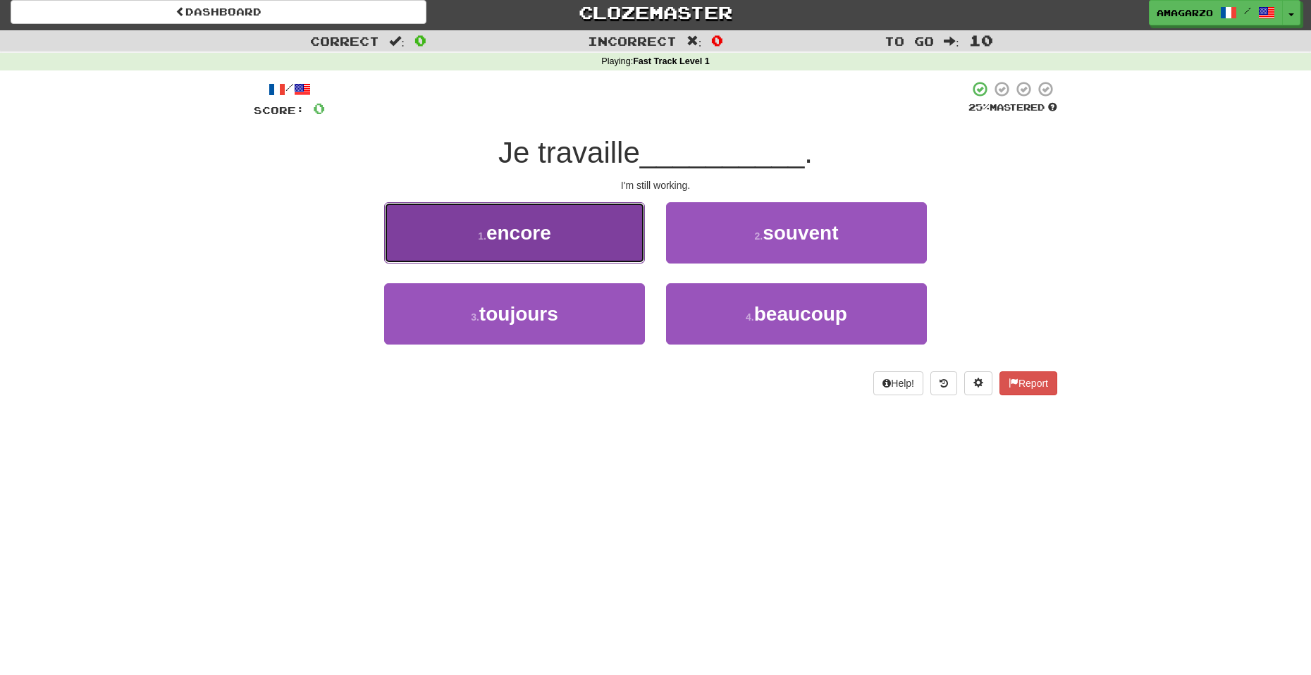
click at [540, 253] on button "1 . encore" at bounding box center [514, 232] width 261 height 61
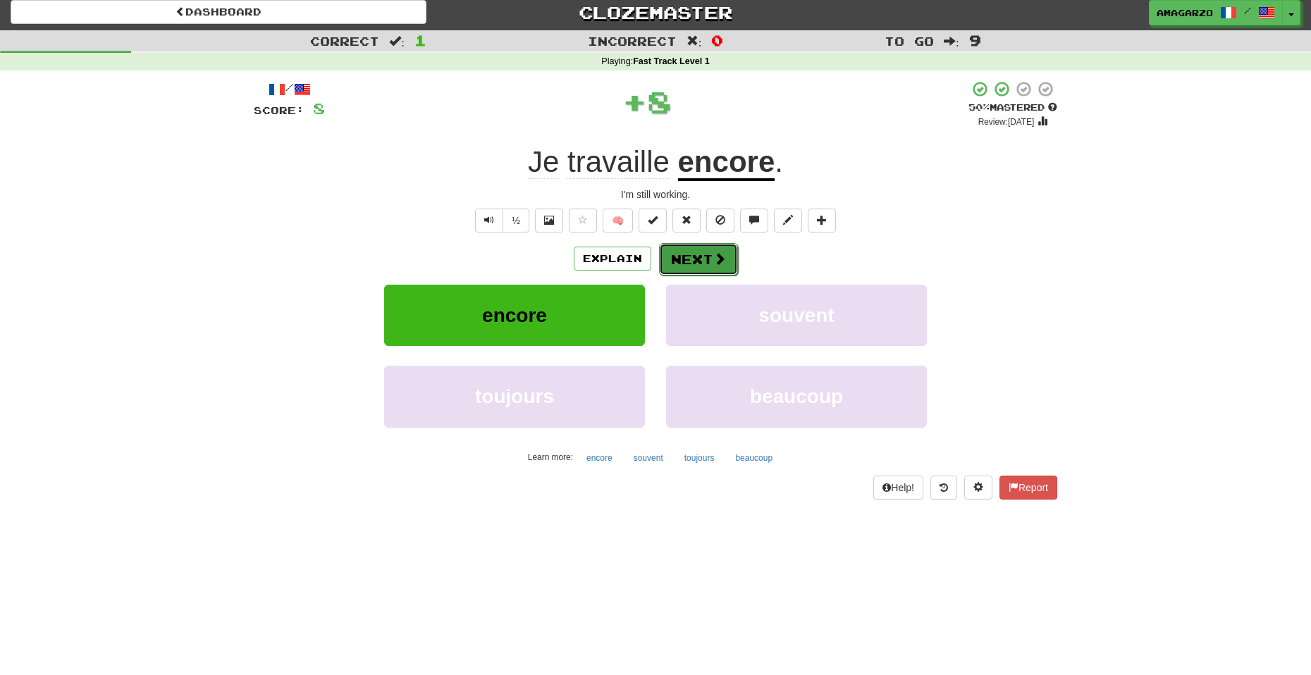
click at [698, 256] on button "Next" at bounding box center [698, 259] width 79 height 32
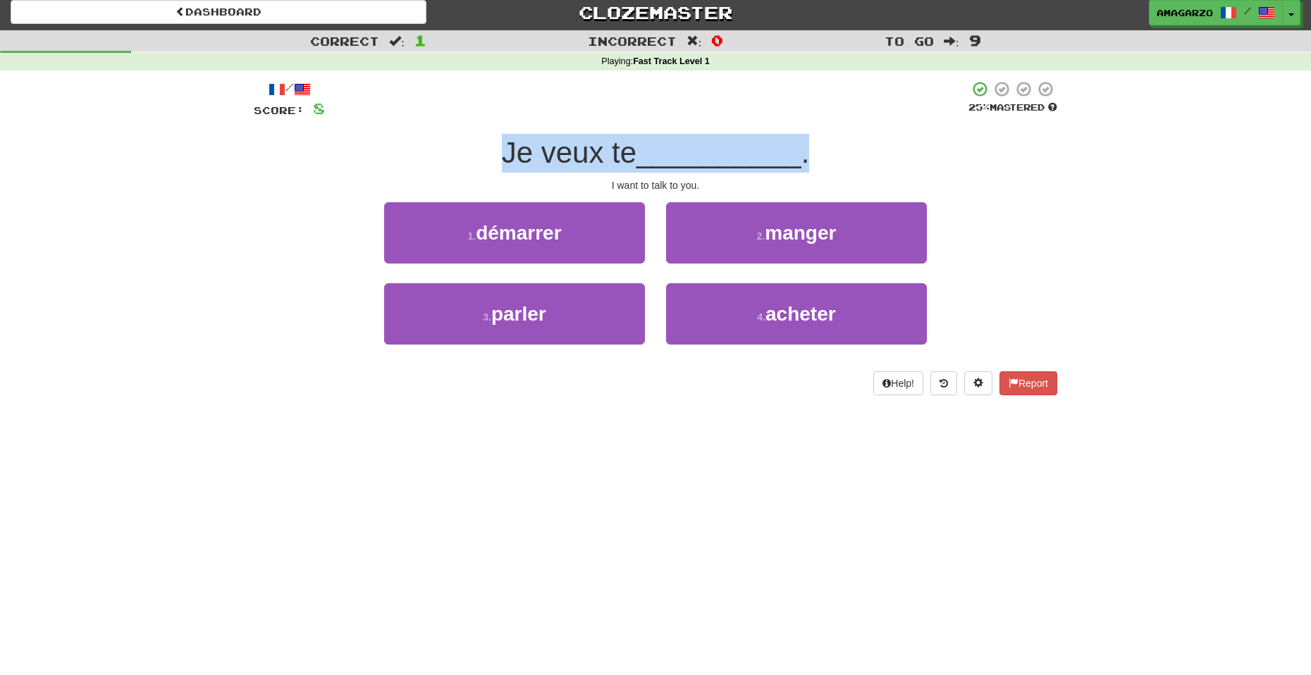
drag, startPoint x: 439, startPoint y: 154, endPoint x: 842, endPoint y: 156, distance: 403.1
click at [842, 156] on div "Je veux te __________ ." at bounding box center [655, 153] width 803 height 39
click at [980, 154] on div "Je veux te __________ ." at bounding box center [655, 153] width 803 height 39
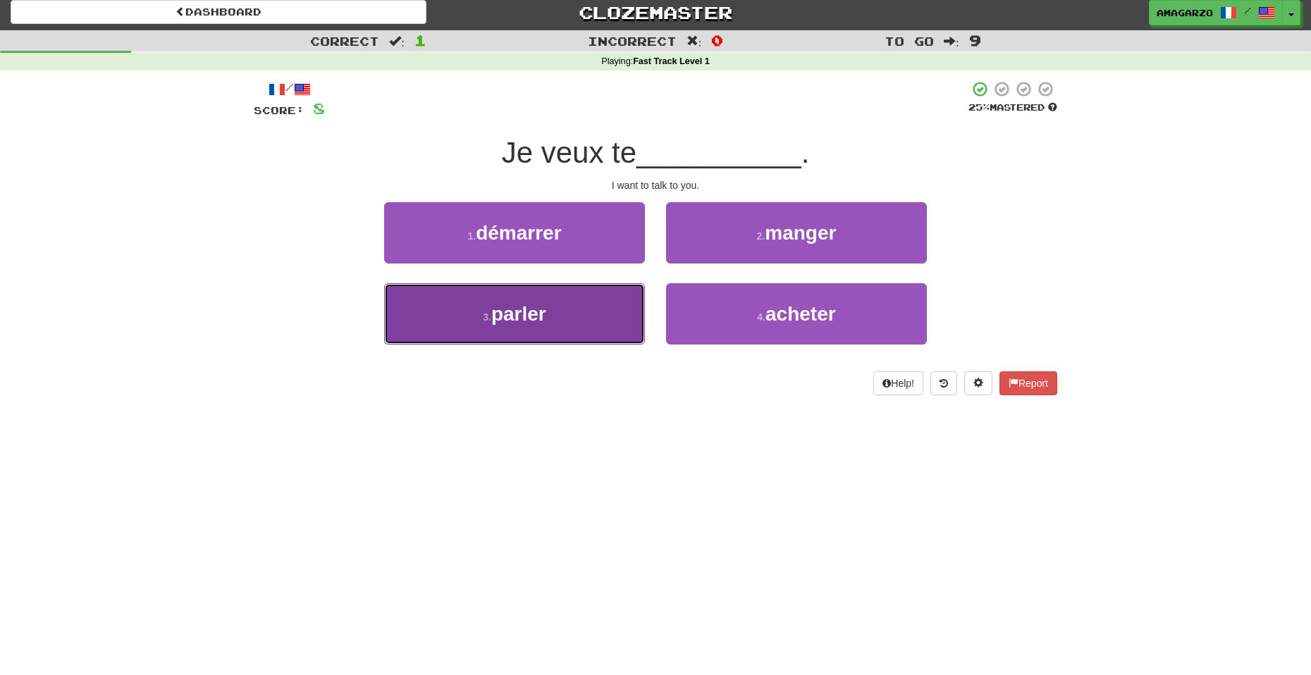
click at [580, 326] on button "3 . parler" at bounding box center [514, 313] width 261 height 61
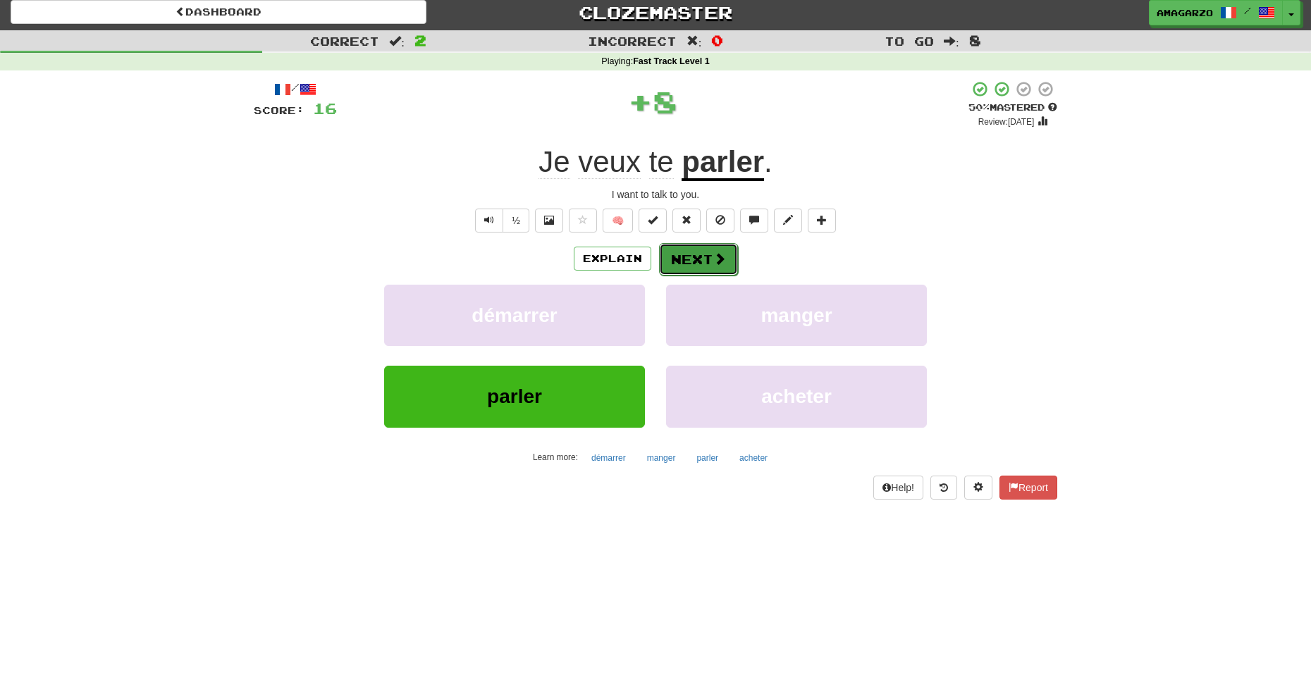
click at [698, 249] on button "Next" at bounding box center [698, 259] width 79 height 32
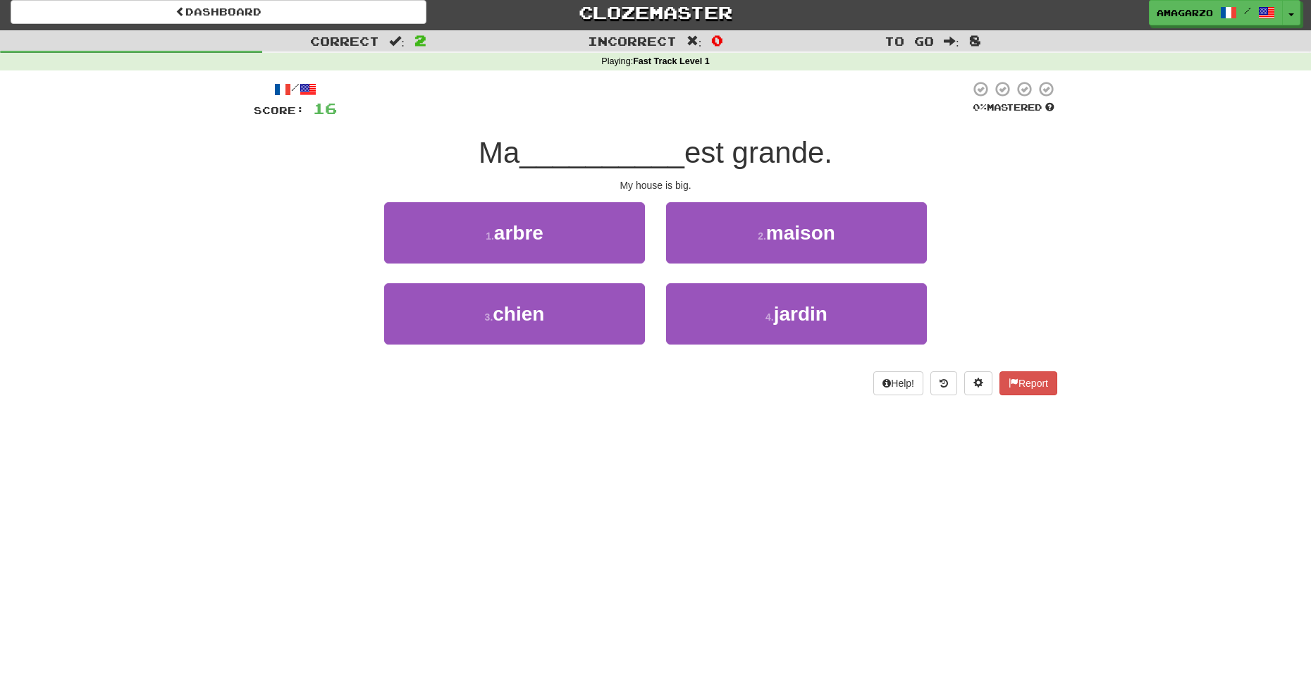
drag, startPoint x: 463, startPoint y: 164, endPoint x: 869, endPoint y: 168, distance: 406.0
click at [869, 168] on div "Ma __________ est grande." at bounding box center [655, 153] width 803 height 39
drag, startPoint x: 1124, startPoint y: 253, endPoint x: 1110, endPoint y: 257, distance: 14.5
click at [1124, 253] on div "Correct : 2 Incorrect : 0 To go : 8 Playing : Fast Track Level 1 / Score: 16 0 …" at bounding box center [655, 222] width 1311 height 385
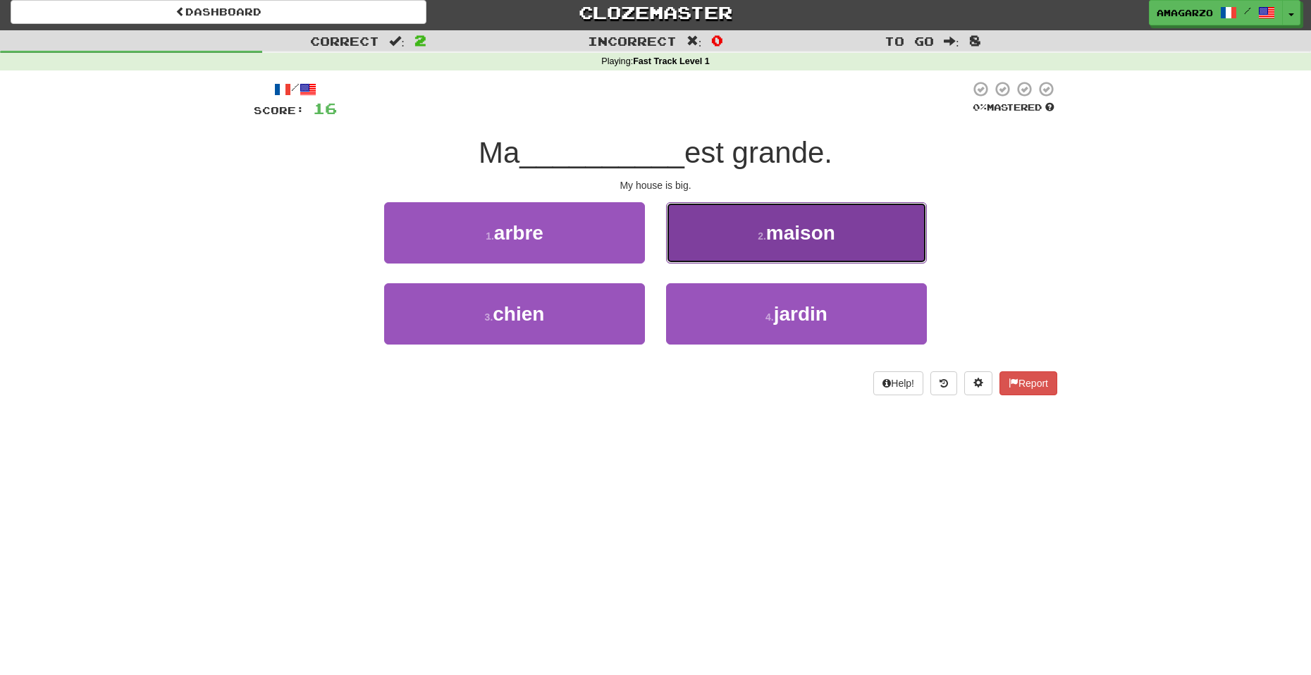
click at [836, 244] on button "2 . maison" at bounding box center [796, 232] width 261 height 61
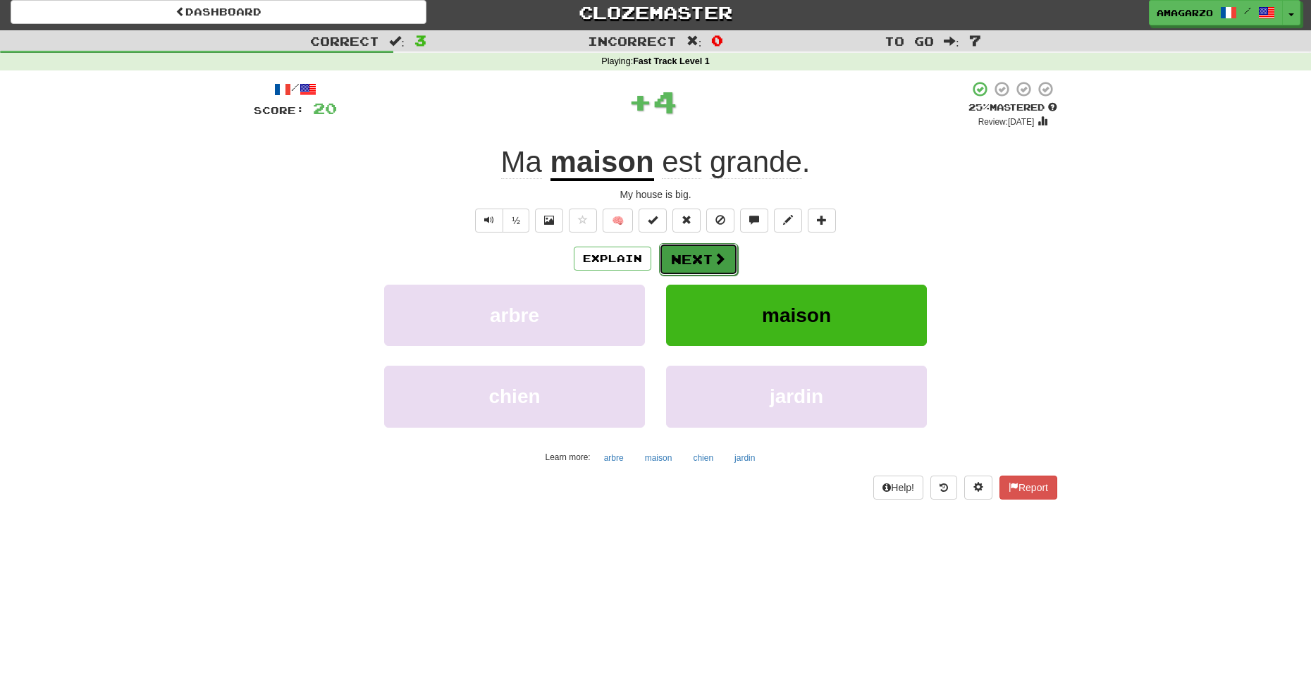
click at [701, 261] on button "Next" at bounding box center [698, 259] width 79 height 32
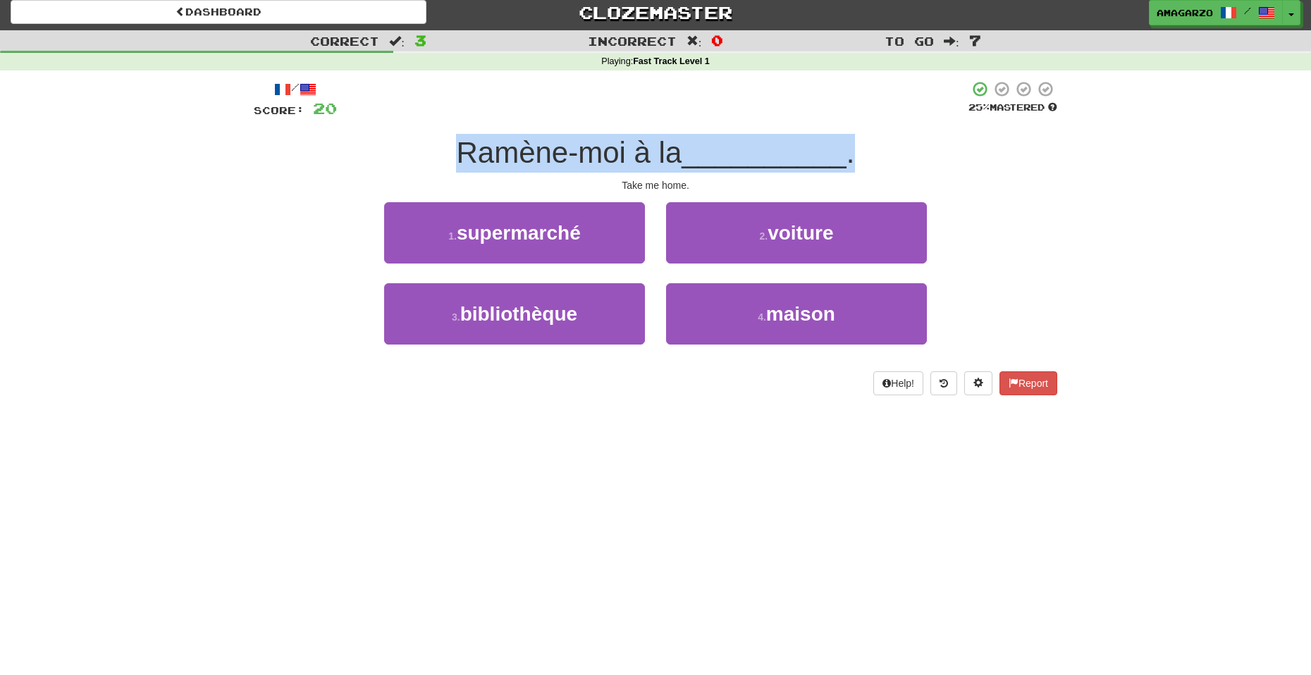
drag, startPoint x: 445, startPoint y: 167, endPoint x: 884, endPoint y: 171, distance: 439.1
click at [881, 171] on div "Ramène-moi à la __________ ." at bounding box center [655, 153] width 803 height 39
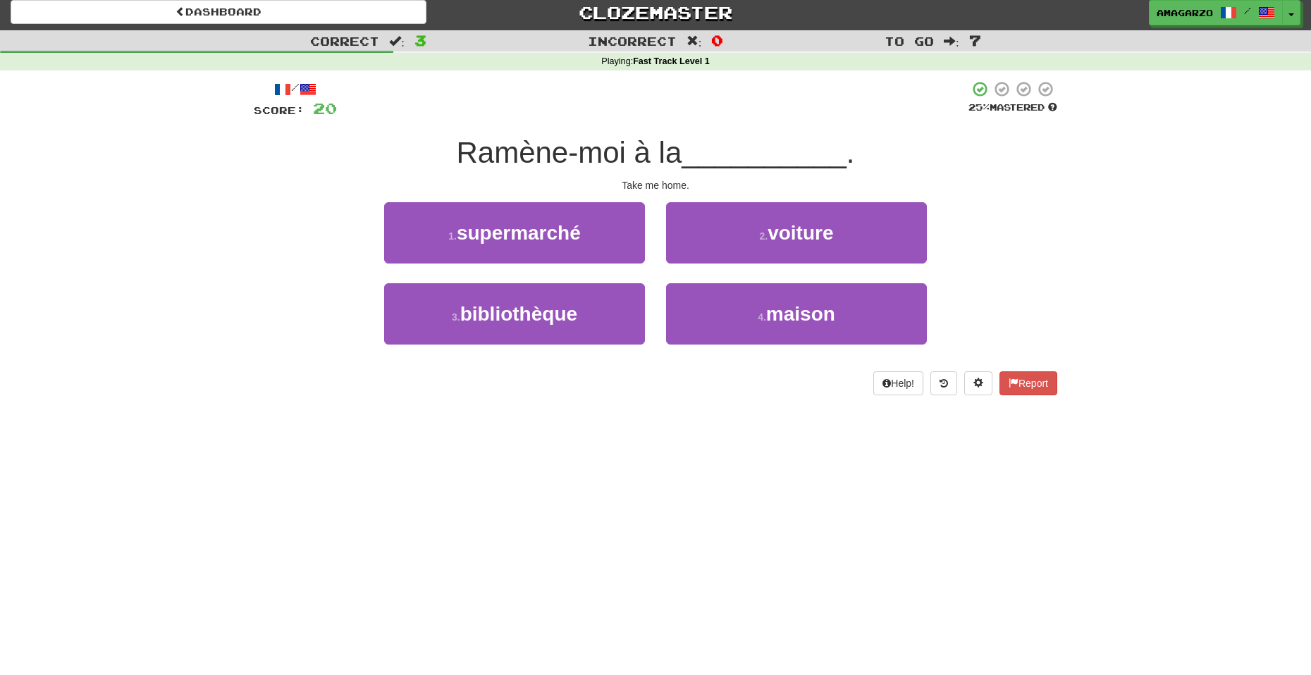
click at [1001, 192] on div "/ Score: 20 25 % Mastered [PERSON_NAME]-moi à la __________ . Take me home. 1 .…" at bounding box center [655, 237] width 803 height 315
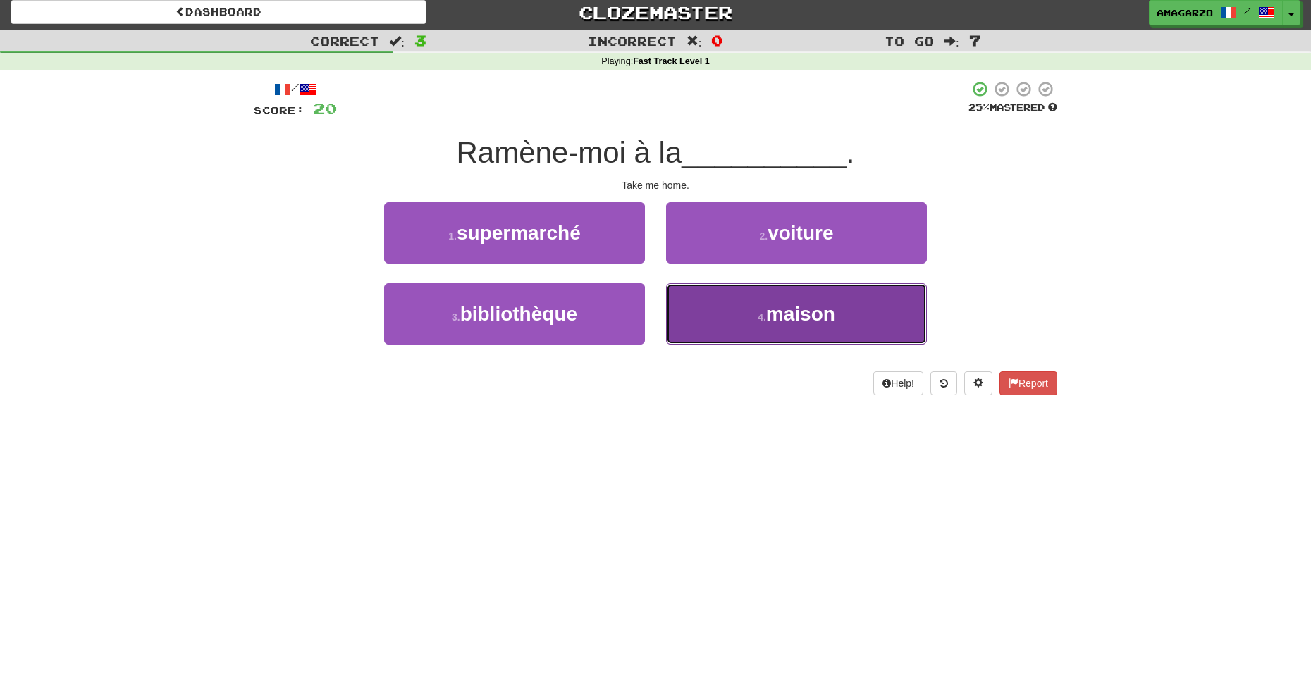
click at [831, 328] on button "4 . maison" at bounding box center [796, 313] width 261 height 61
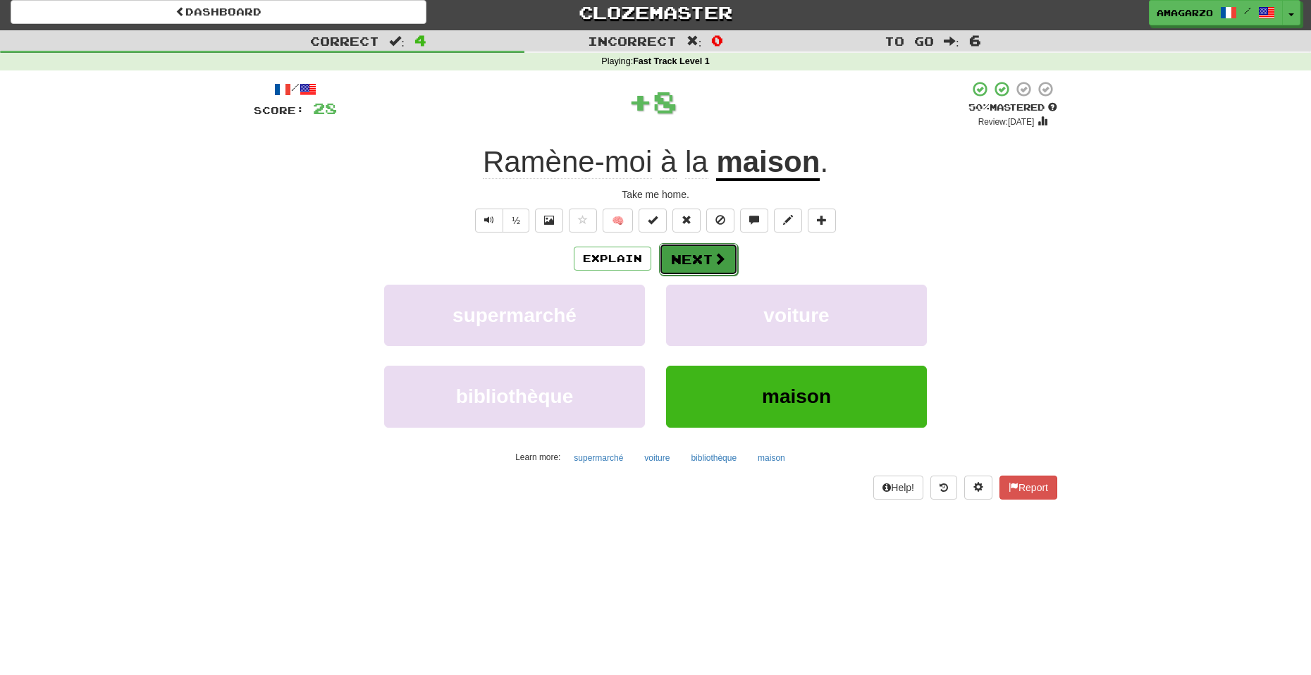
click at [707, 266] on button "Next" at bounding box center [698, 259] width 79 height 32
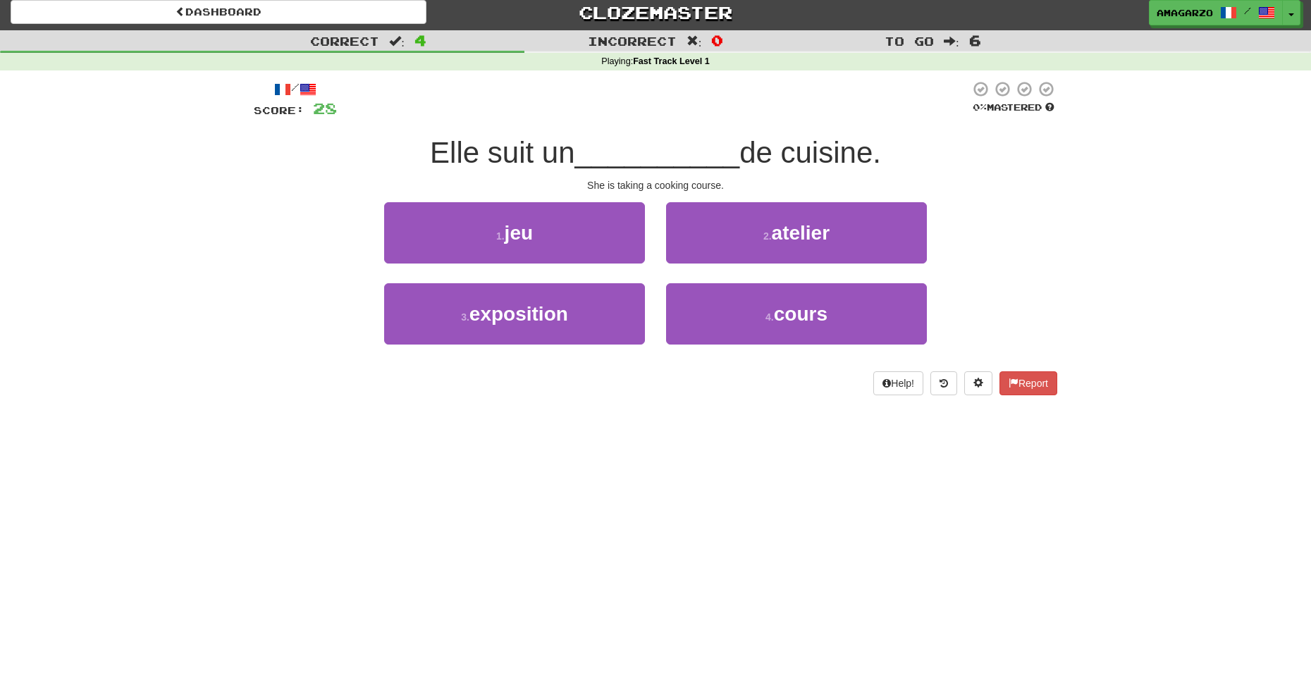
drag, startPoint x: 446, startPoint y: 147, endPoint x: 941, endPoint y: 151, distance: 494.8
click at [926, 149] on div "Elle suit un __________ de cuisine." at bounding box center [655, 153] width 803 height 39
click at [1145, 163] on div "Correct : 4 Incorrect : 0 To go : 6 Playing : Fast Track Level 1 / Score: 28 0 …" at bounding box center [655, 222] width 1311 height 385
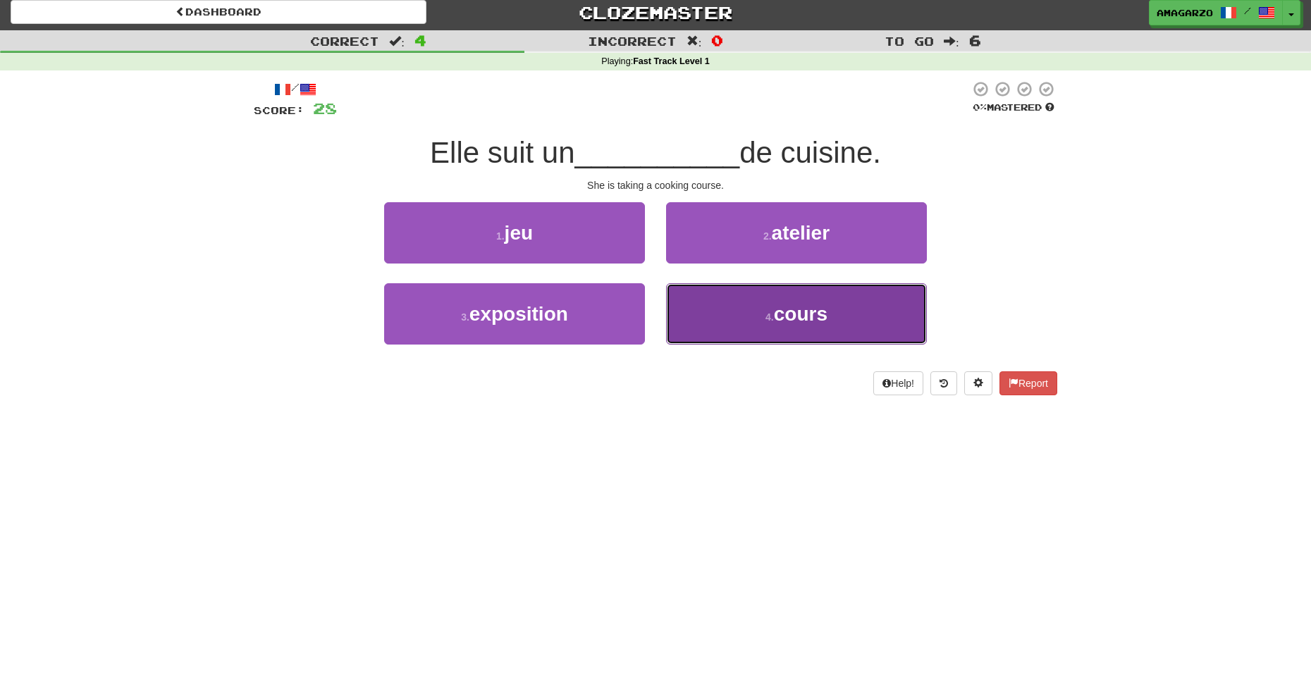
click at [742, 309] on button "4 . cours" at bounding box center [796, 313] width 261 height 61
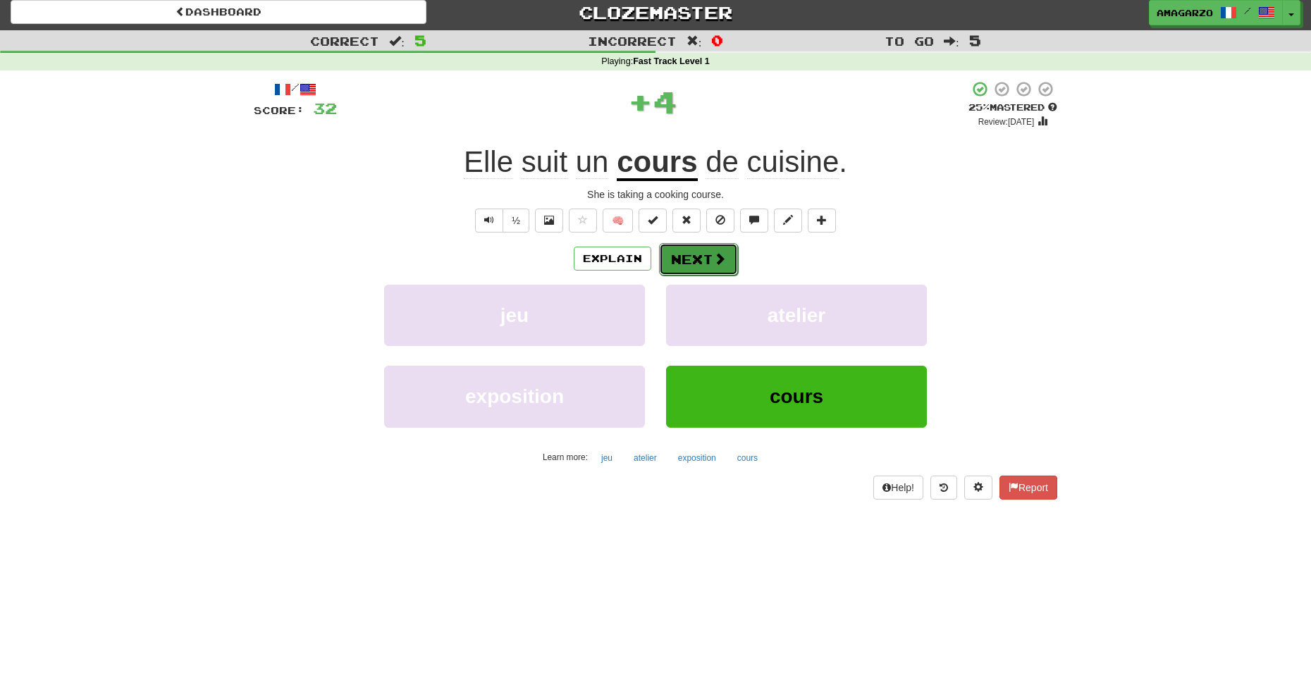
click at [706, 261] on button "Next" at bounding box center [698, 259] width 79 height 32
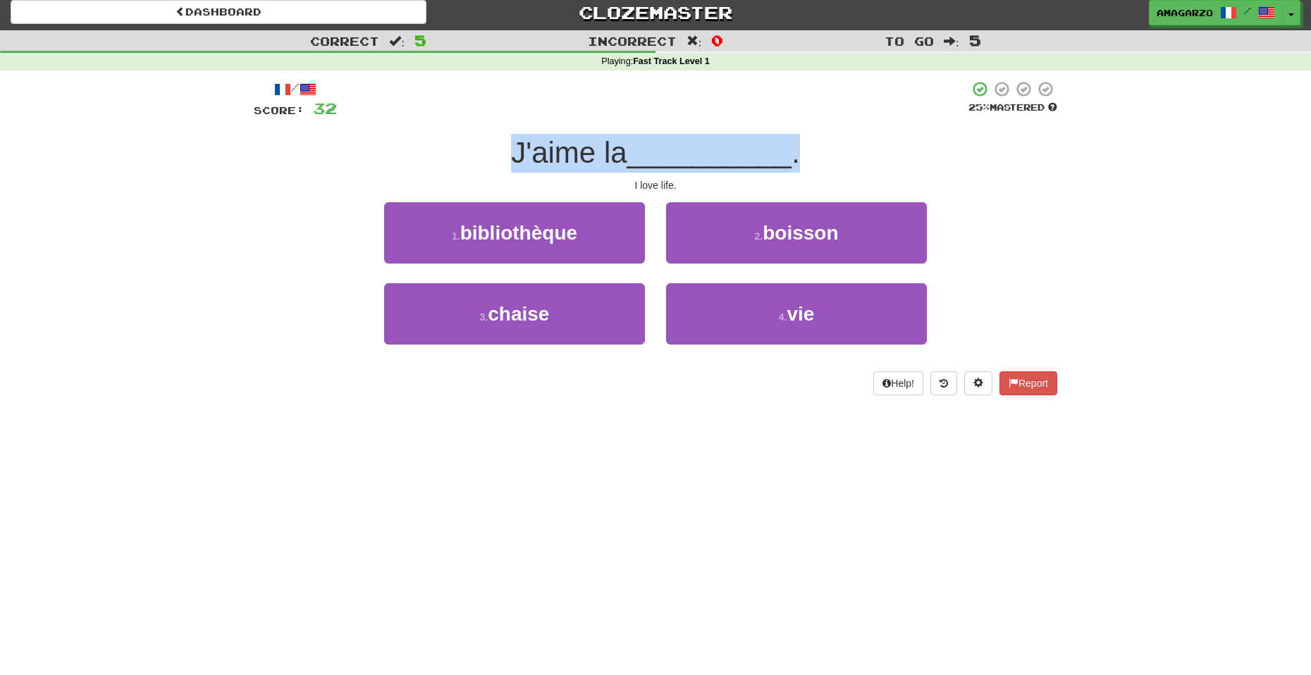
drag, startPoint x: 480, startPoint y: 137, endPoint x: 883, endPoint y: 158, distance: 403.6
click at [883, 158] on div "J'aime la __________ ." at bounding box center [655, 153] width 803 height 39
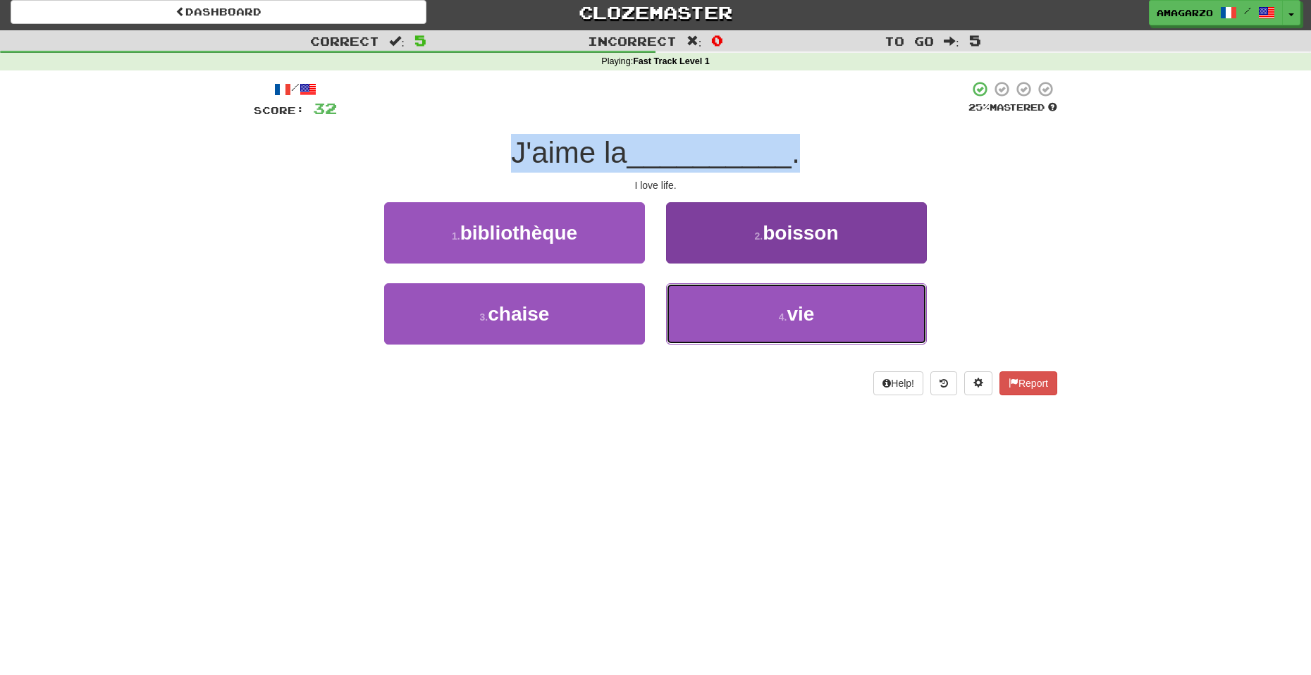
click at [780, 306] on button "4 . vie" at bounding box center [796, 313] width 261 height 61
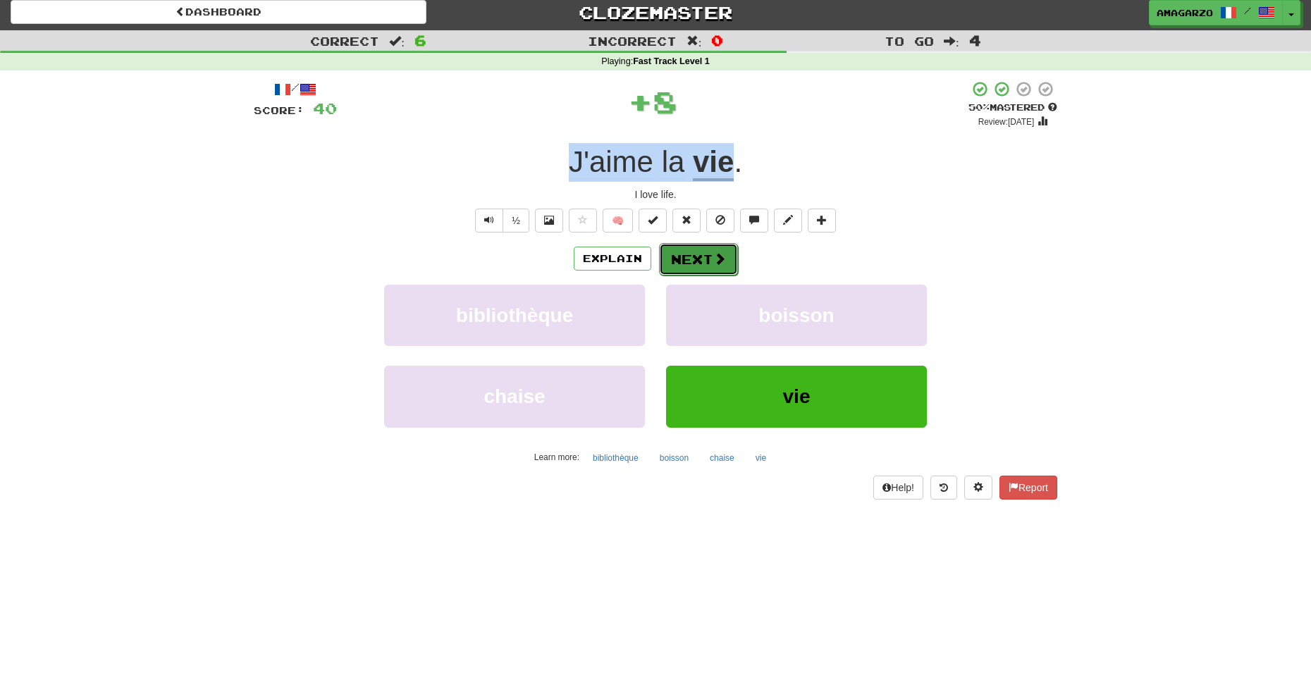
click at [694, 261] on button "Next" at bounding box center [698, 259] width 79 height 32
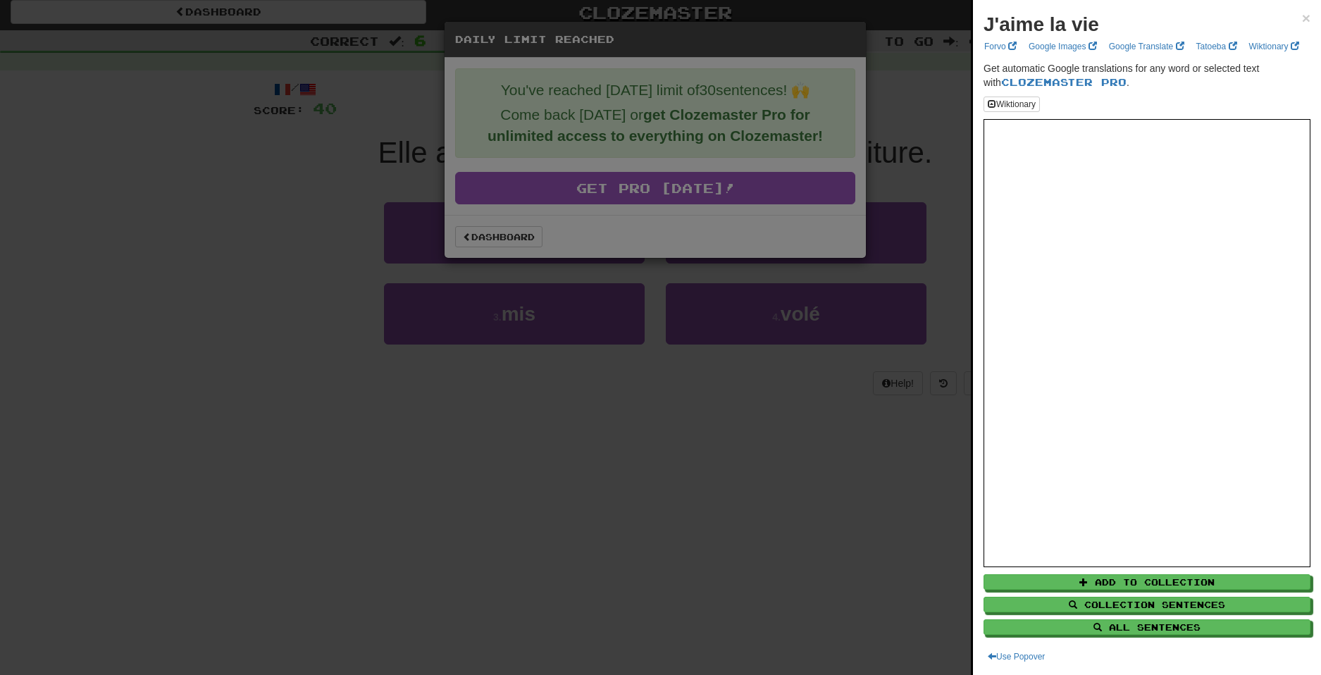
click at [739, 516] on div at bounding box center [660, 337] width 1321 height 675
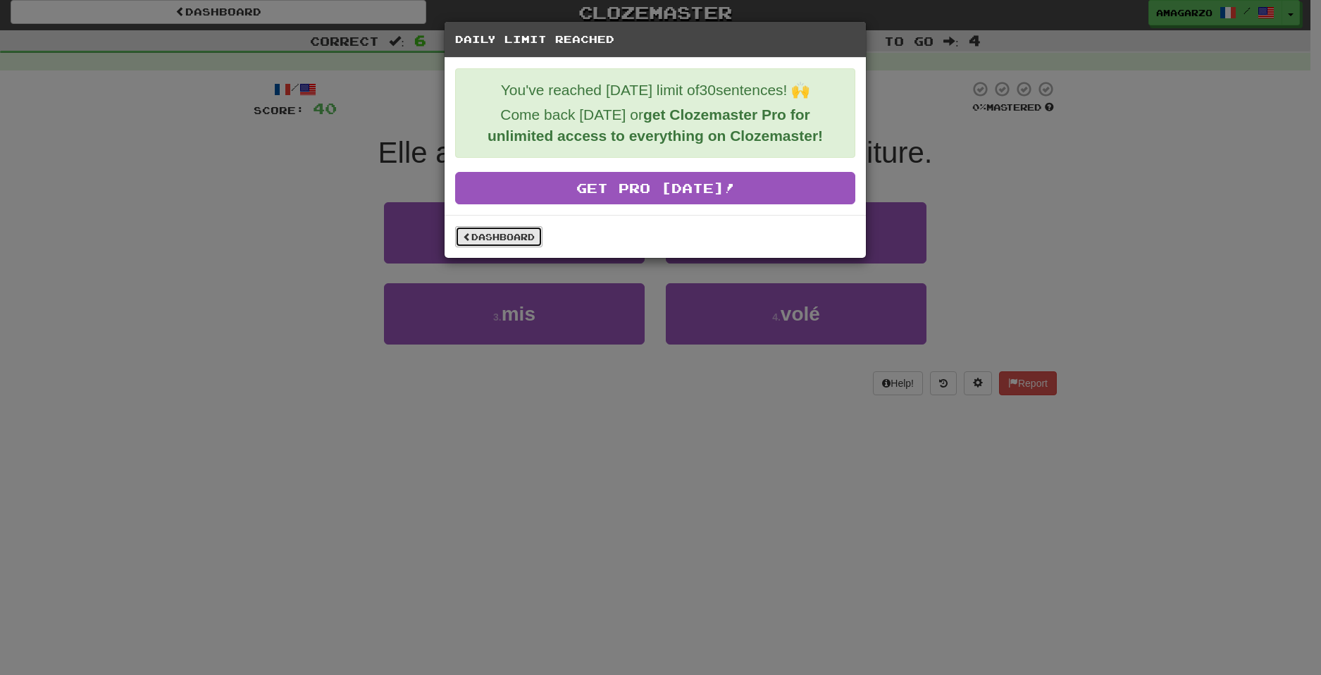
click at [467, 242] on link "Dashboard" at bounding box center [498, 236] width 87 height 21
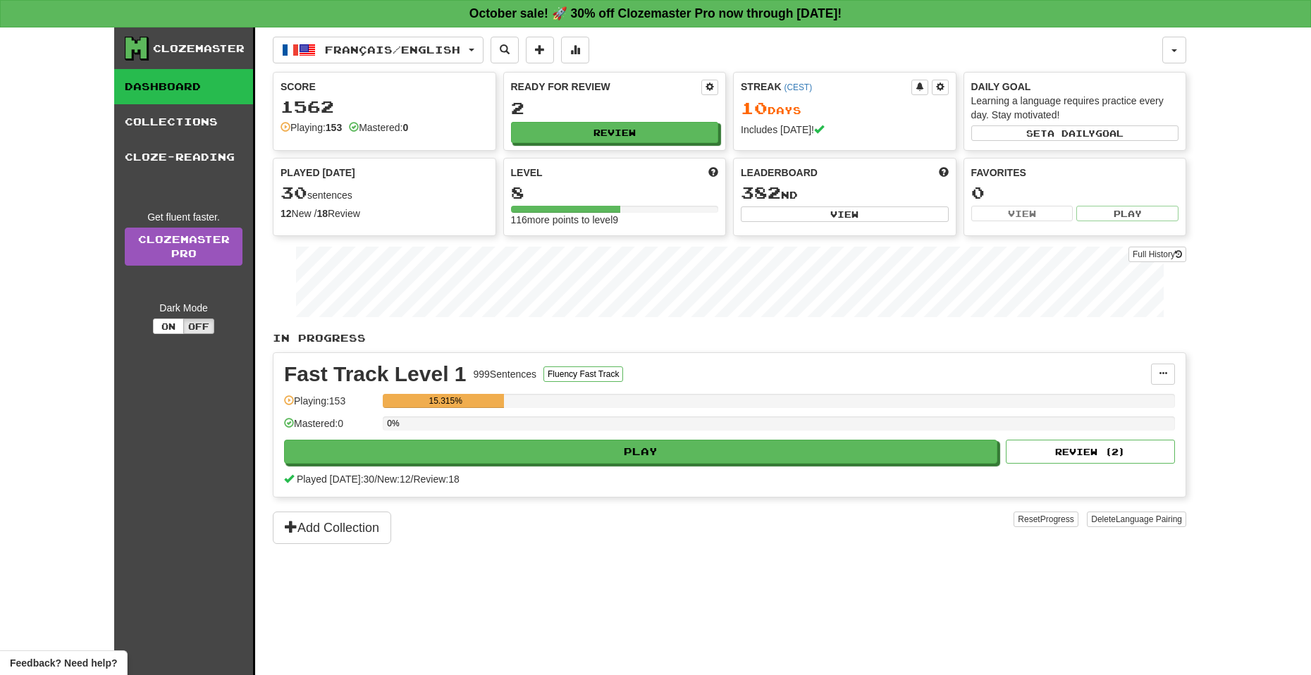
click at [399, 401] on div "15.315%" at bounding box center [445, 401] width 117 height 14
drag, startPoint x: 522, startPoint y: 190, endPoint x: 657, endPoint y: 218, distance: 137.4
click at [657, 218] on div "Level 8 116 more points to level 9" at bounding box center [615, 197] width 222 height 76
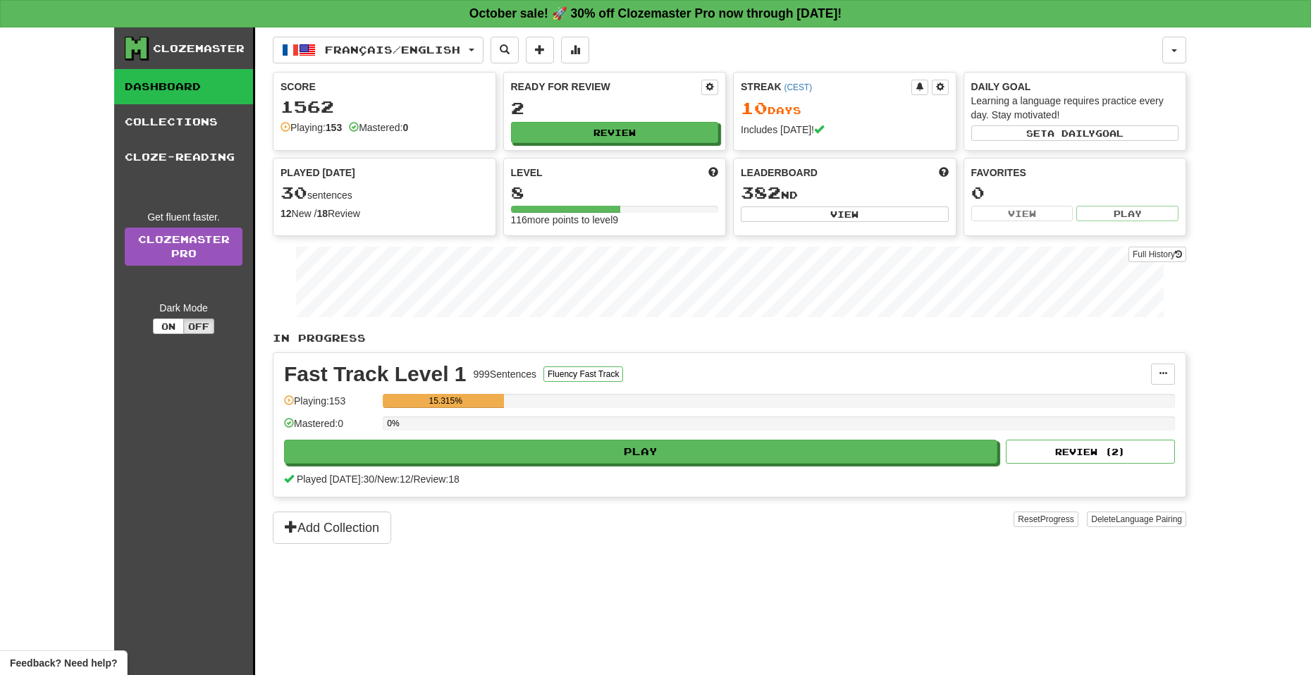
drag, startPoint x: 459, startPoint y: 545, endPoint x: 413, endPoint y: 550, distance: 46.1
click at [413, 550] on div "Français / English Français / English Streak: 10 Review: 2 Points today: 148 La…" at bounding box center [729, 368] width 913 height 683
